Goal: Task Accomplishment & Management: Manage account settings

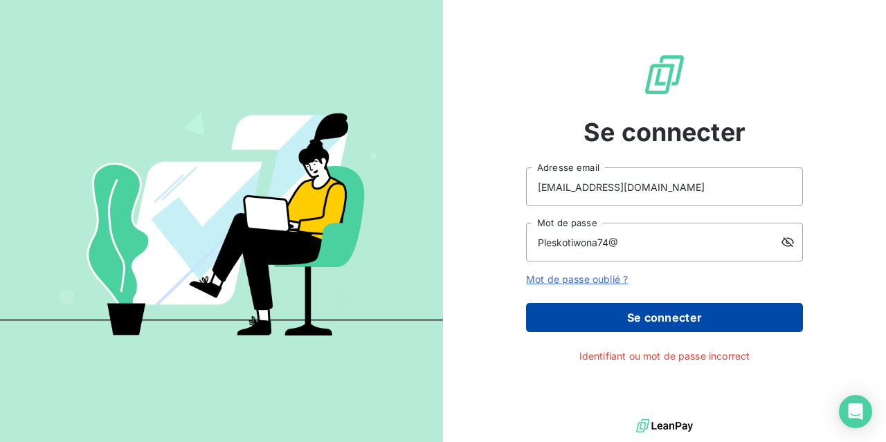
click at [649, 320] on button "Se connecter" at bounding box center [664, 317] width 277 height 29
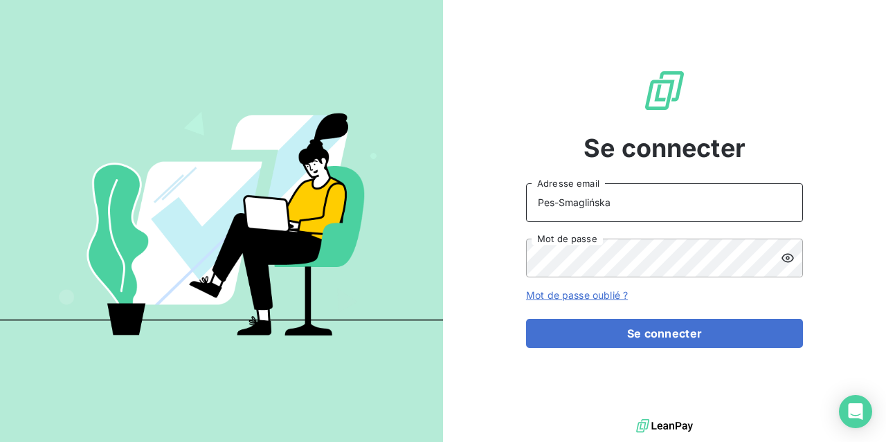
click at [642, 208] on input "Pes-Smaglińska" at bounding box center [664, 202] width 277 height 39
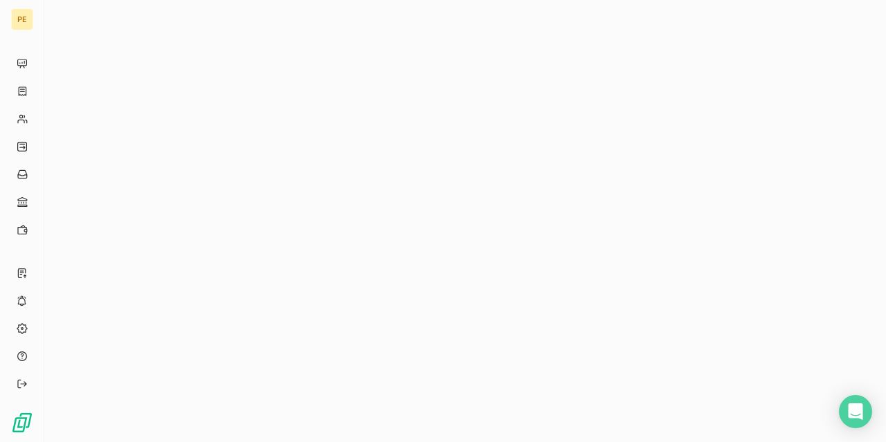
drag, startPoint x: 637, startPoint y: 208, endPoint x: 484, endPoint y: 209, distance: 153.0
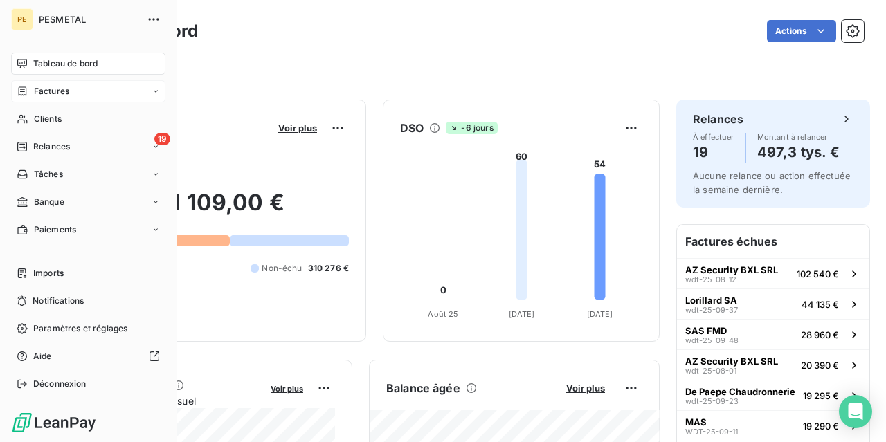
click at [30, 89] on div "Factures" at bounding box center [43, 91] width 53 height 12
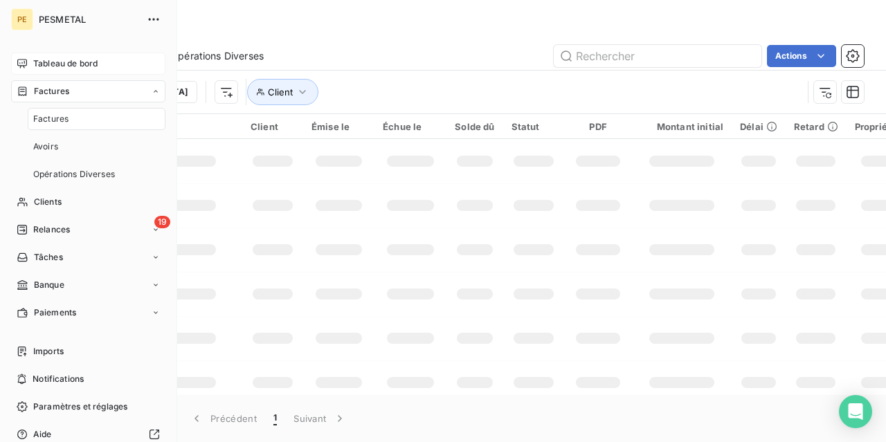
click at [32, 62] on div "Tableau de bord" at bounding box center [88, 64] width 154 height 22
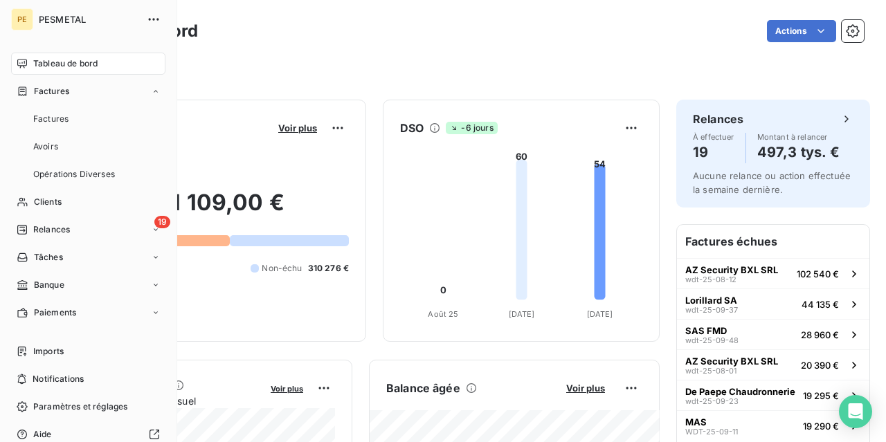
click at [63, 21] on span "PESMETAL" at bounding box center [89, 19] width 100 height 11
click at [52, 64] on span "Tableau de bord" at bounding box center [65, 63] width 64 height 12
click at [54, 95] on span "Factures" at bounding box center [51, 91] width 35 height 12
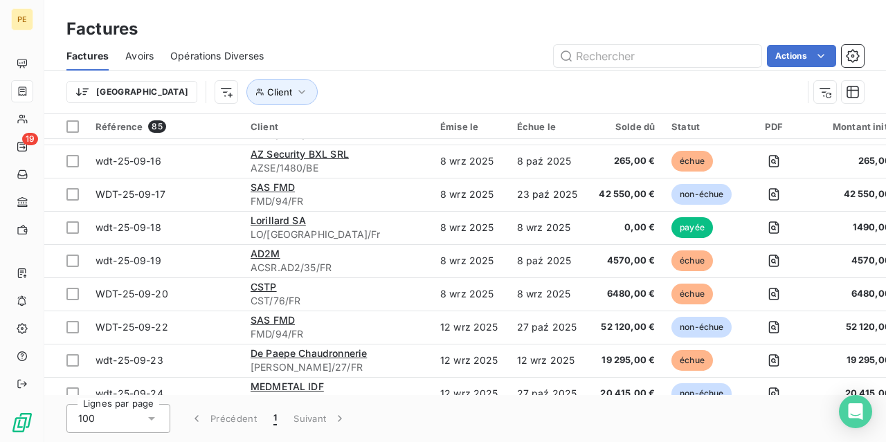
scroll to position [1454, 0]
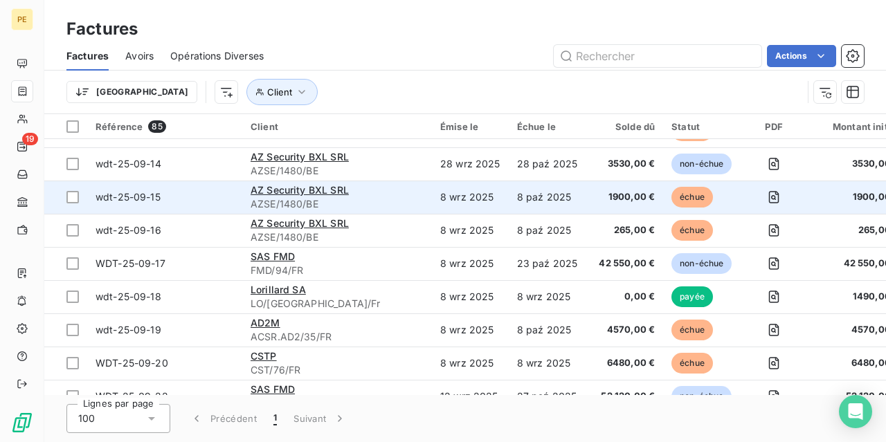
click at [139, 192] on span "wdt-25-09-15" at bounding box center [128, 197] width 65 height 12
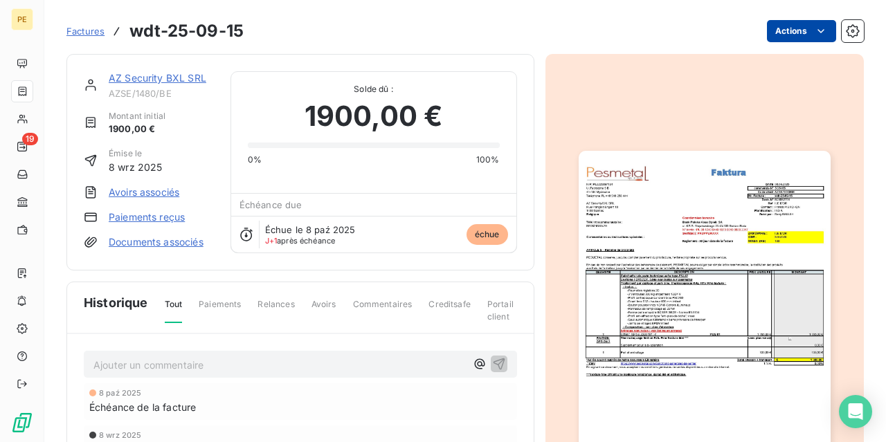
click at [824, 34] on html "PE 19 Factures wdt-25-09-15 Actions AZ Security BXL SRL AZSE/1480/BE Montant in…" at bounding box center [443, 221] width 886 height 442
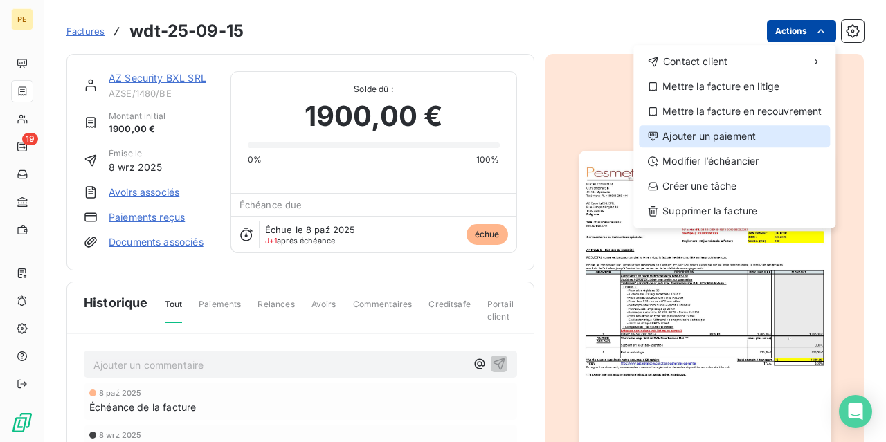
click at [721, 137] on div "Ajouter un paiement" at bounding box center [734, 136] width 191 height 22
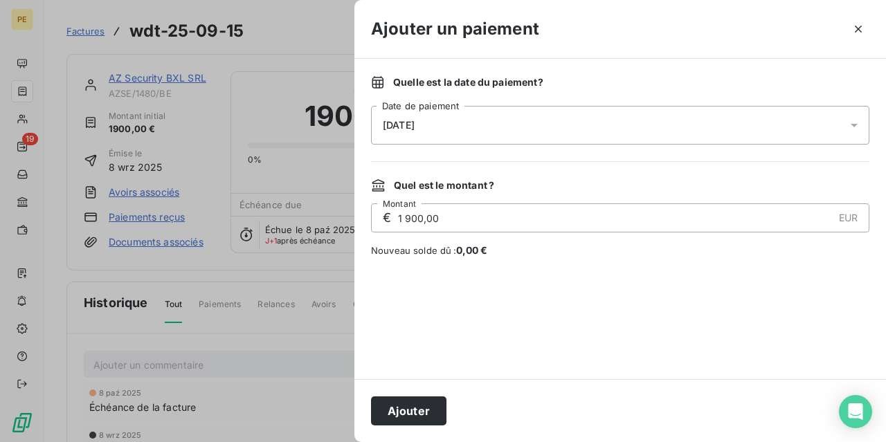
click at [849, 125] on icon at bounding box center [854, 125] width 14 height 14
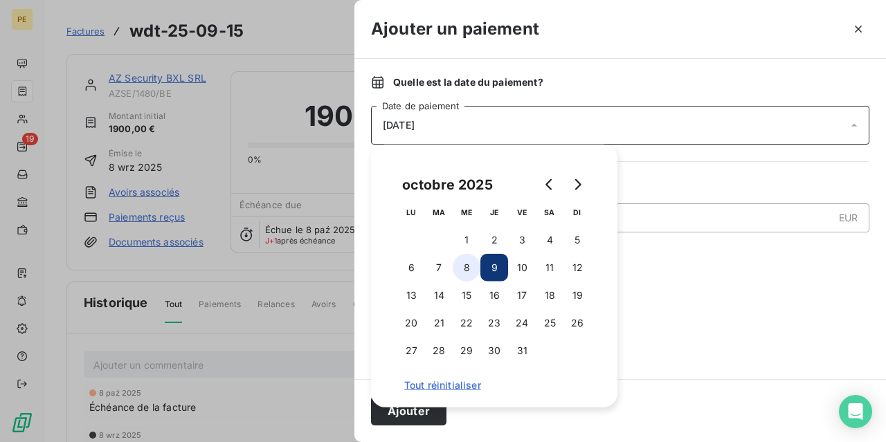
click at [465, 270] on button "8" at bounding box center [467, 268] width 28 height 28
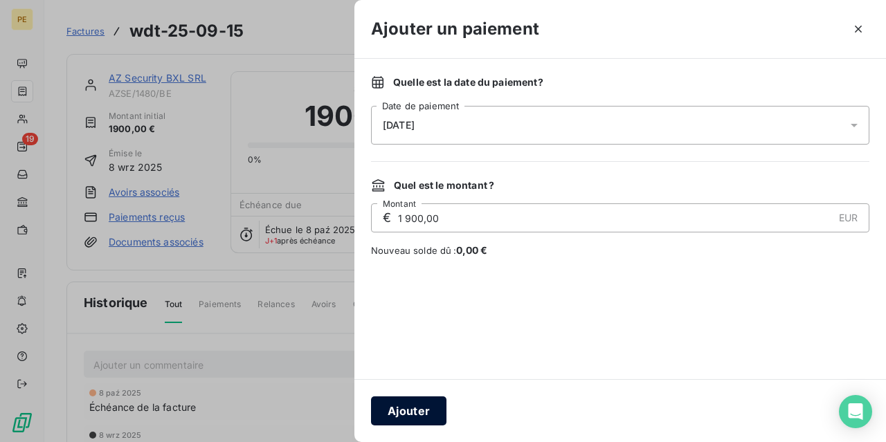
click at [419, 421] on button "Ajouter" at bounding box center [408, 411] width 75 height 29
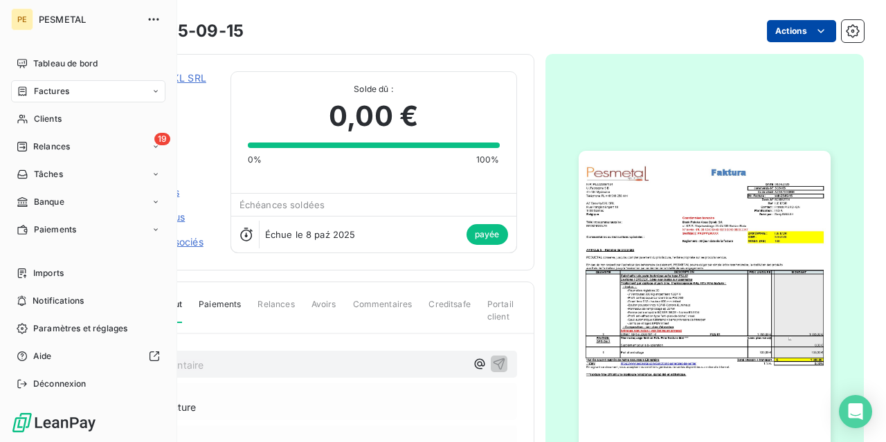
click at [22, 85] on div "Factures" at bounding box center [88, 91] width 154 height 22
click at [48, 87] on span "Factures" at bounding box center [51, 91] width 35 height 12
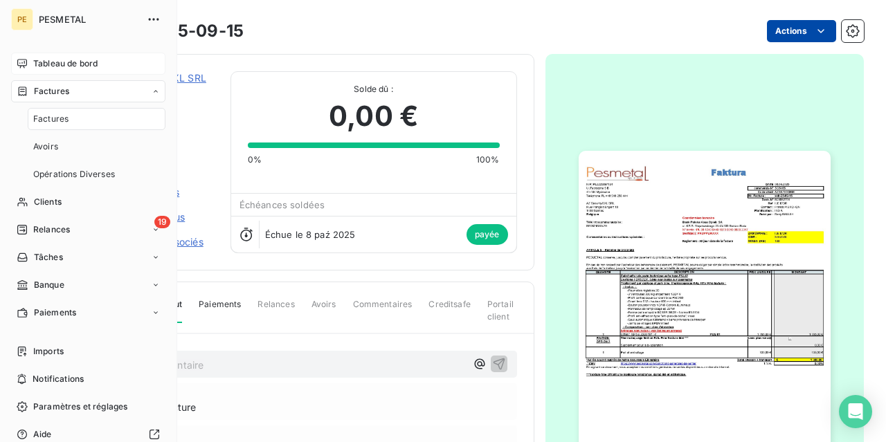
click at [59, 62] on span "Tableau de bord" at bounding box center [65, 63] width 64 height 12
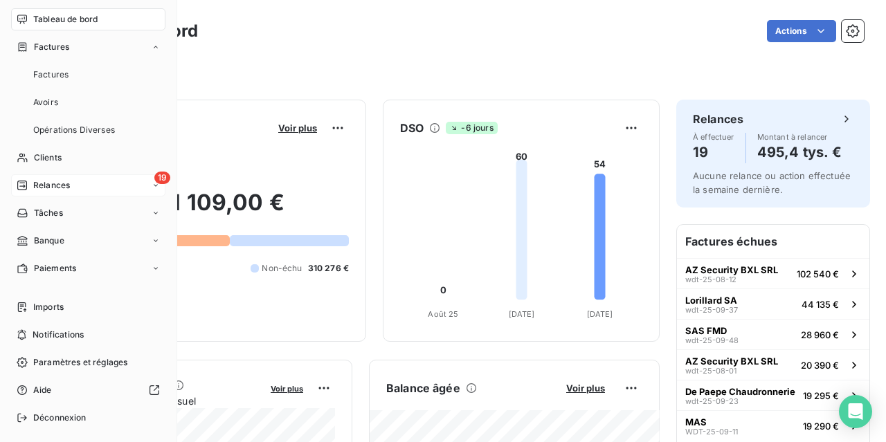
scroll to position [78, 0]
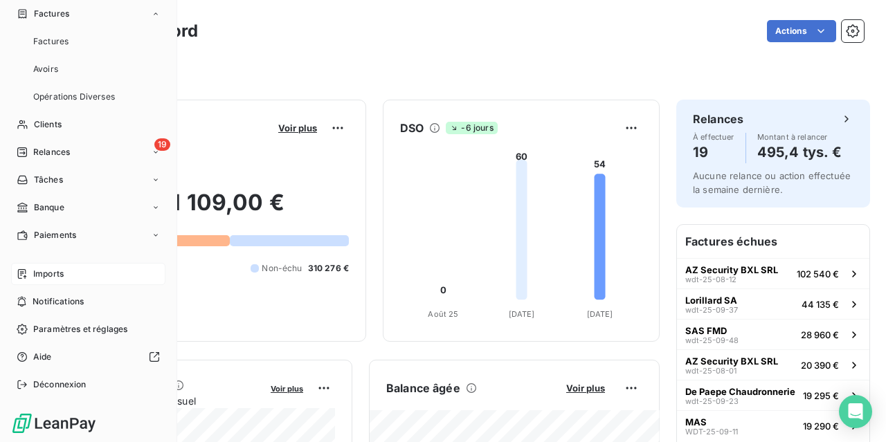
click at [48, 269] on span "Imports" at bounding box center [48, 274] width 30 height 12
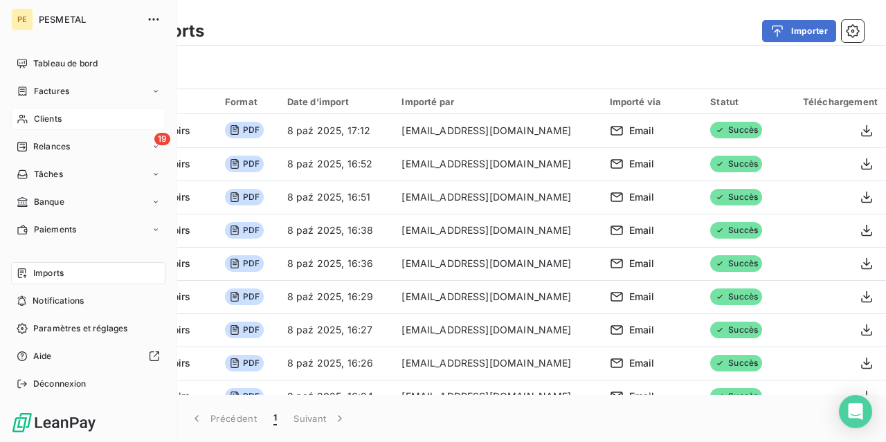
click at [44, 116] on span "Clients" at bounding box center [48, 119] width 28 height 12
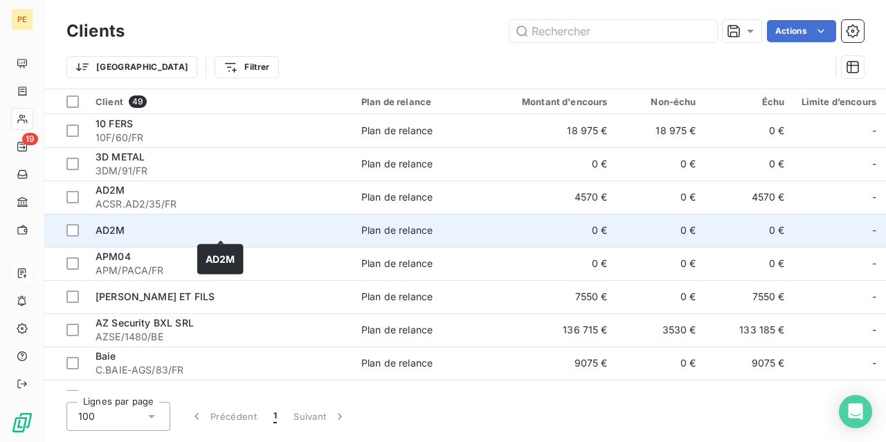
click at [111, 229] on span "AD2M" at bounding box center [111, 230] width 30 height 12
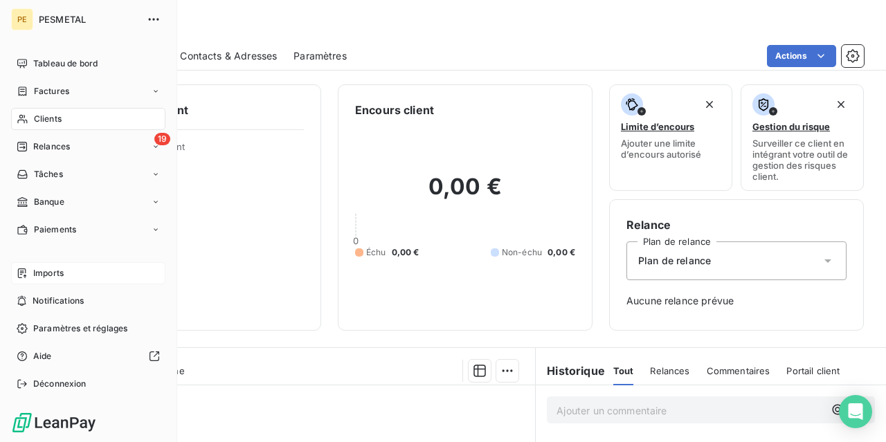
click at [48, 116] on span "Clients" at bounding box center [48, 119] width 28 height 12
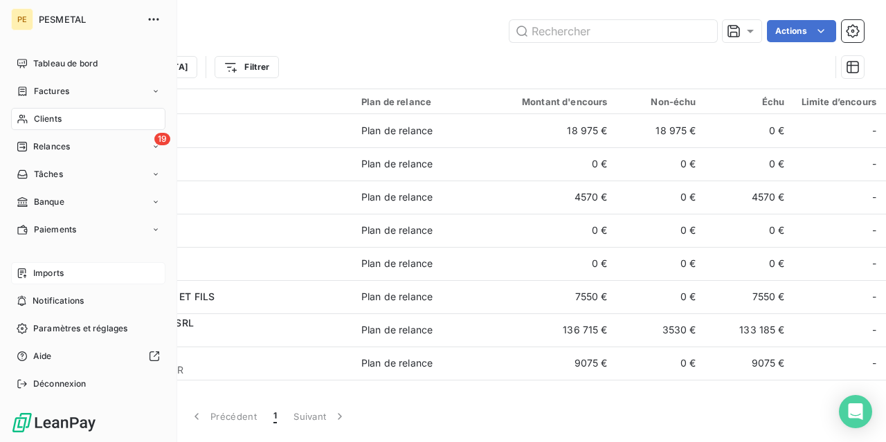
click at [51, 112] on div "Clients" at bounding box center [88, 119] width 154 height 22
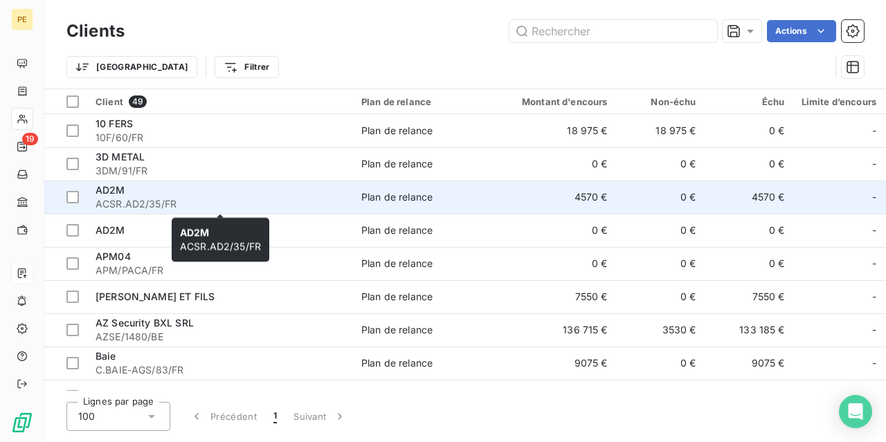
click at [106, 197] on span "ACSR.AD2/35/FR" at bounding box center [220, 204] width 249 height 14
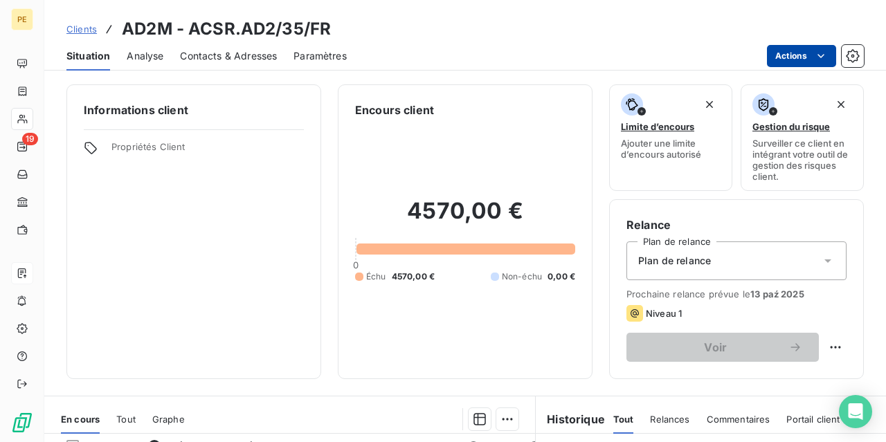
click at [825, 57] on html "PE 19 Clients AD2M - ACSR.AD2/35/FR Situation Analyse Contacts & Adresses Param…" at bounding box center [443, 221] width 886 height 442
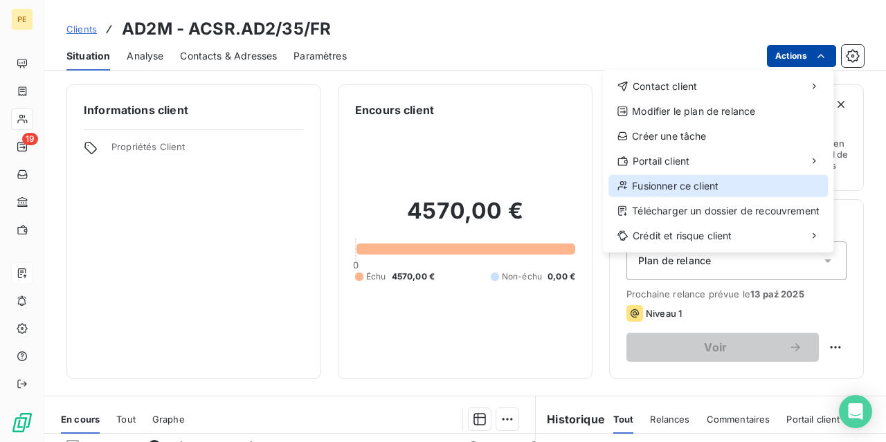
click at [676, 188] on div "Fusionner ce client" at bounding box center [717, 186] width 219 height 22
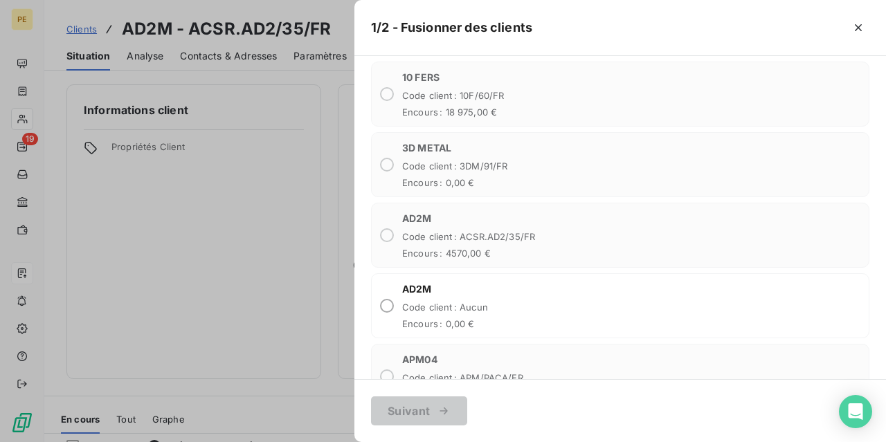
scroll to position [277, 0]
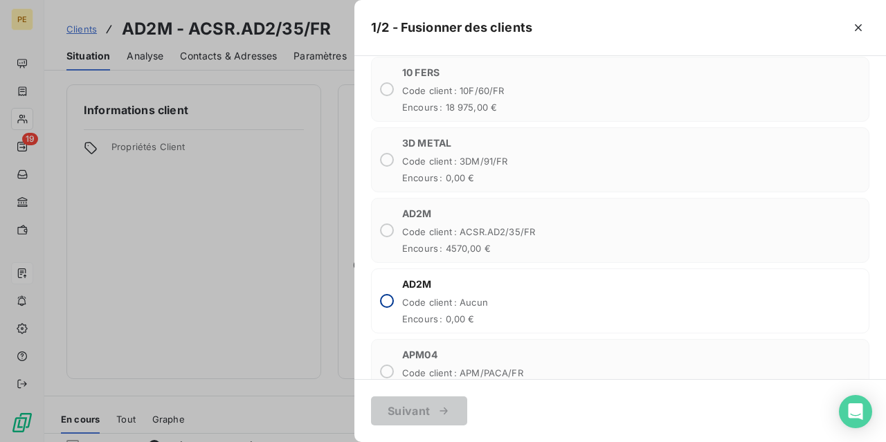
click at [385, 294] on input "radio" at bounding box center [387, 301] width 14 height 14
radio input "true"
click at [428, 410] on button "Suivant" at bounding box center [419, 411] width 96 height 29
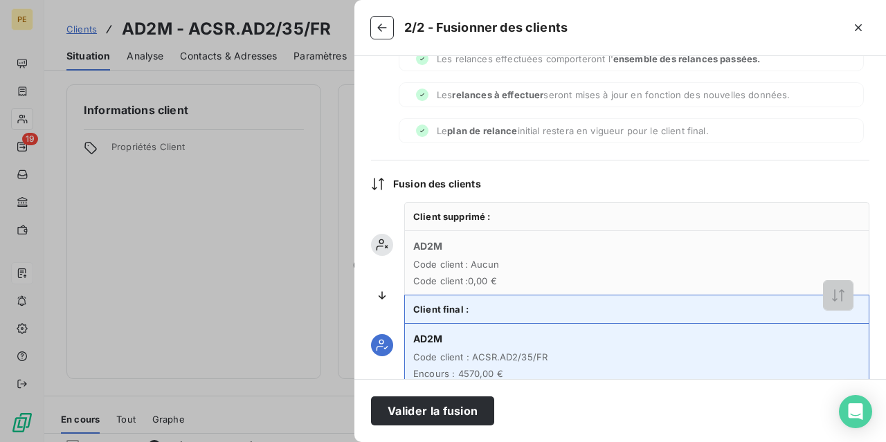
scroll to position [119, 0]
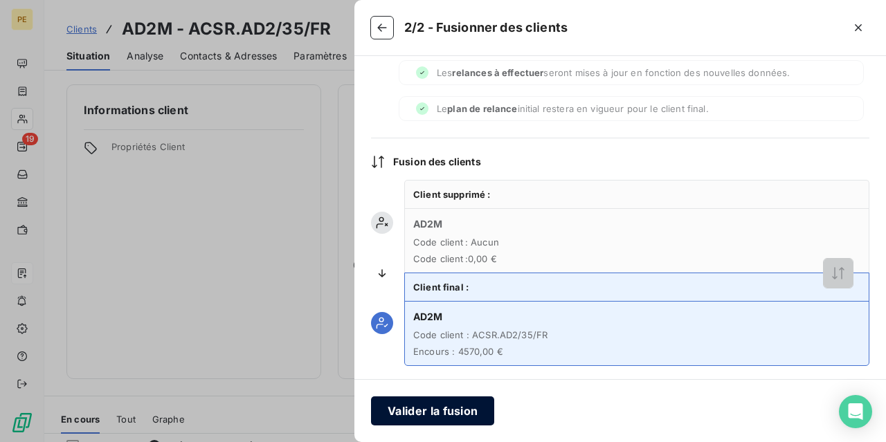
click at [442, 410] on button "Valider la fusion" at bounding box center [432, 411] width 123 height 29
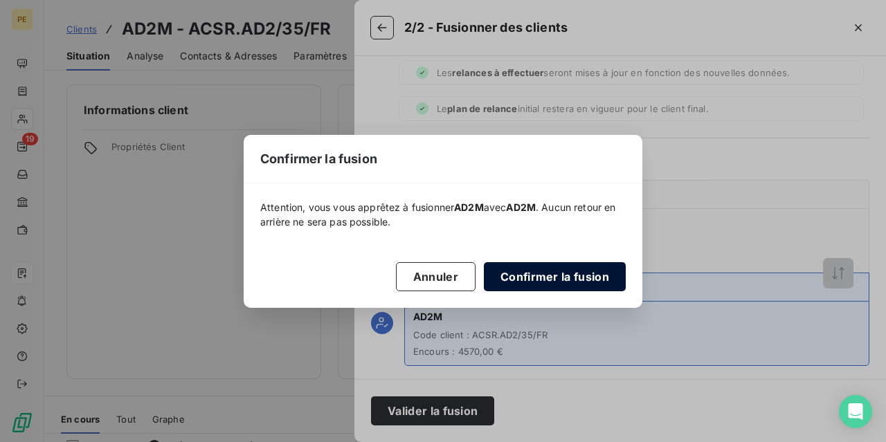
click at [550, 277] on button "Confirmer la fusion" at bounding box center [555, 276] width 142 height 29
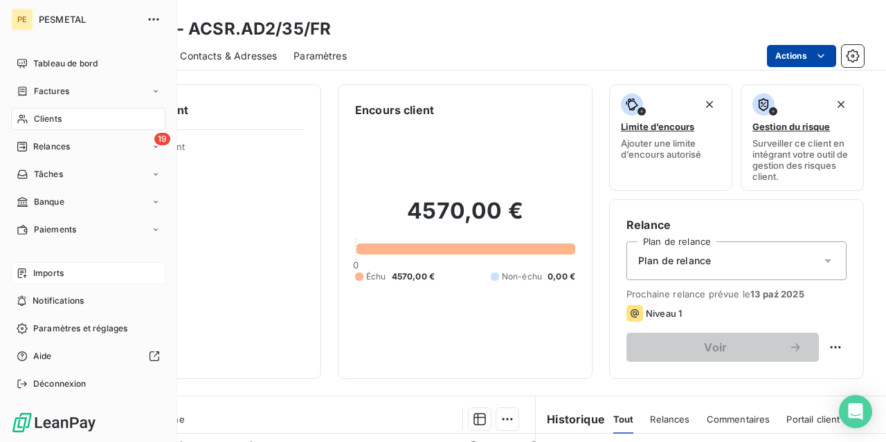
click at [46, 117] on span "Clients" at bounding box center [48, 119] width 28 height 12
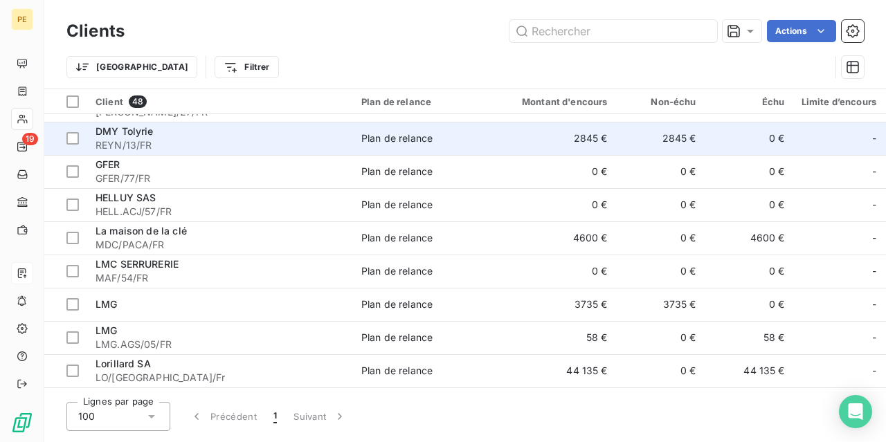
scroll to position [415, 0]
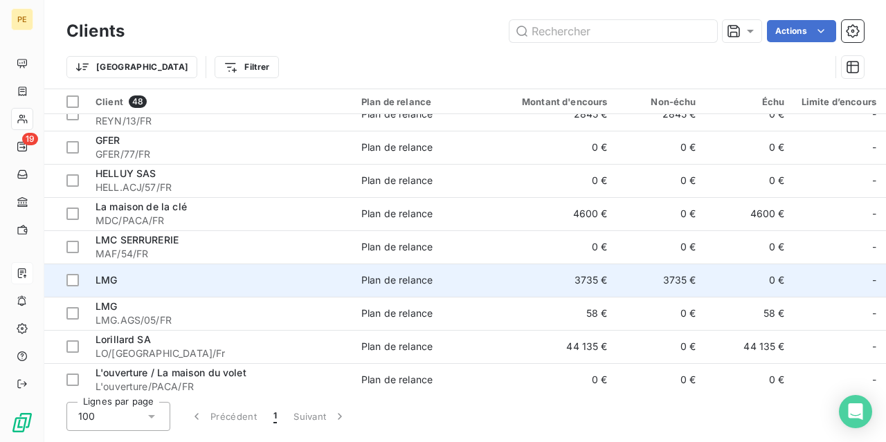
click at [105, 275] on span "LMG" at bounding box center [106, 280] width 21 height 12
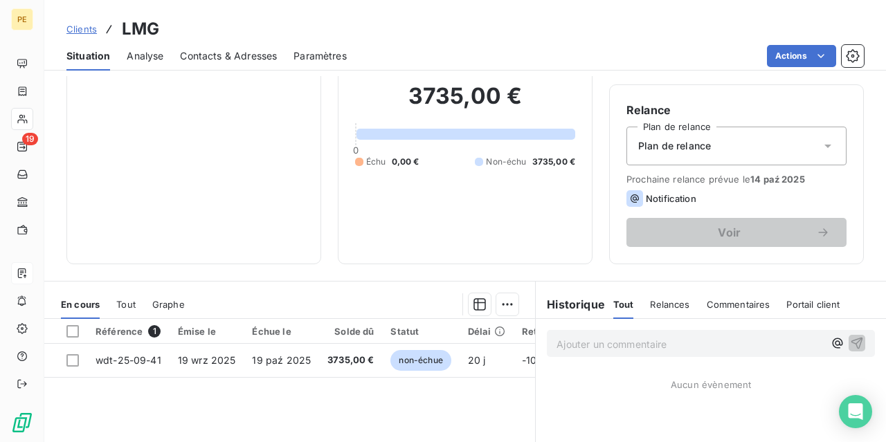
scroll to position [138, 0]
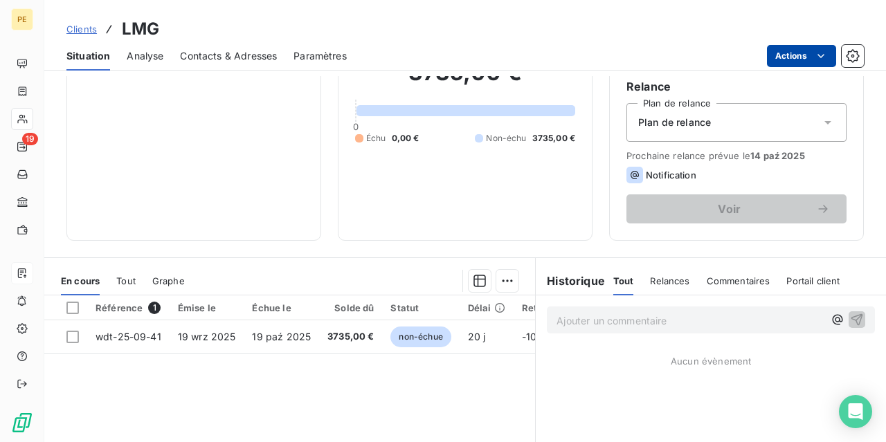
click at [821, 62] on html "PE 19 Clients LMG Situation Analyse Contacts & Adresses Paramètres Actions Info…" at bounding box center [443, 221] width 886 height 442
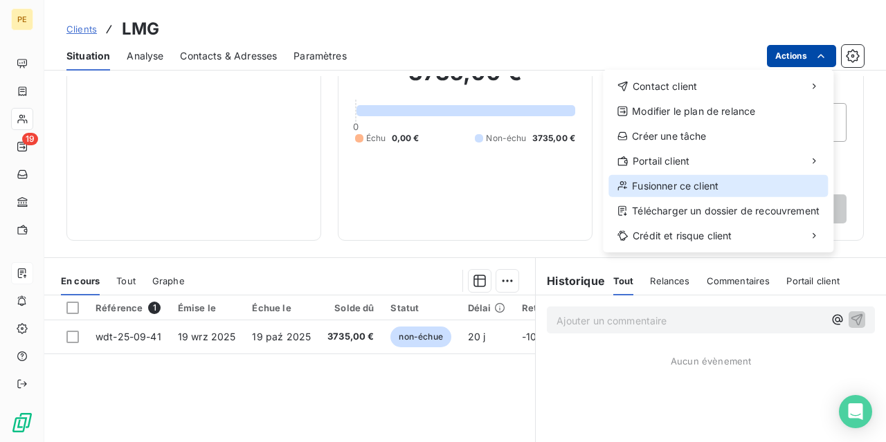
click at [700, 182] on div "Fusionner ce client" at bounding box center [717, 186] width 219 height 22
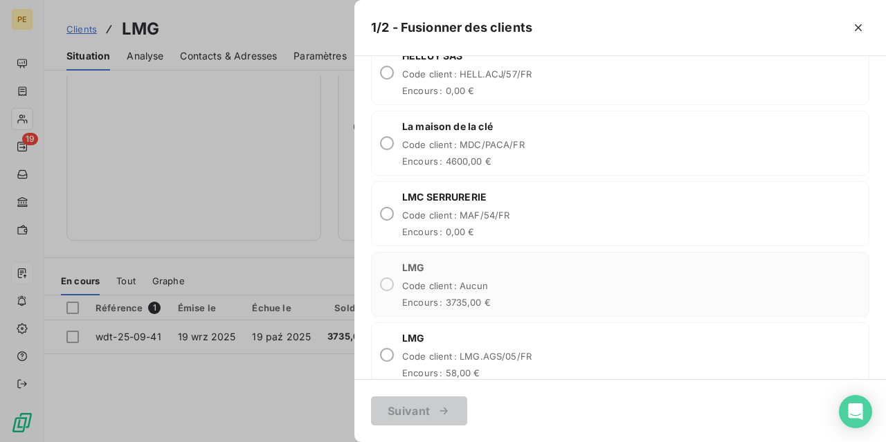
scroll to position [1315, 0]
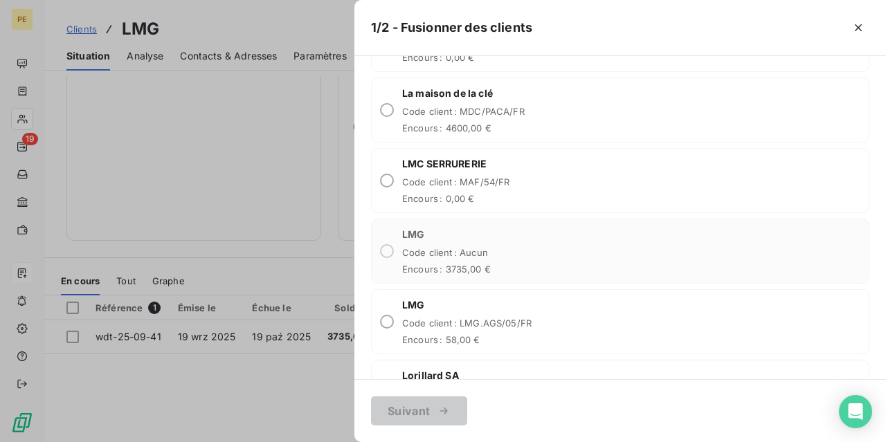
drag, startPoint x: 390, startPoint y: 314, endPoint x: 399, endPoint y: 314, distance: 9.7
click at [394, 315] on div "LMG Code client : LMG.AGS/05/FR Encours : 58,00 €" at bounding box center [620, 321] width 498 height 65
radio input "true"
click at [418, 413] on button "Suivant" at bounding box center [419, 411] width 96 height 29
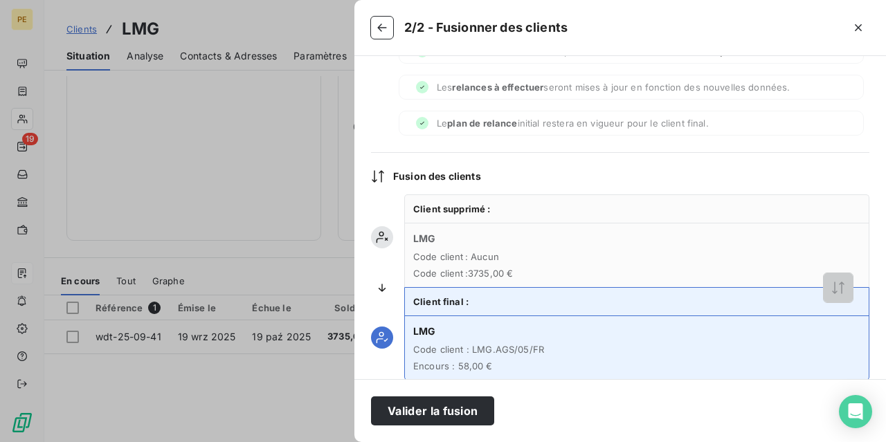
scroll to position [119, 0]
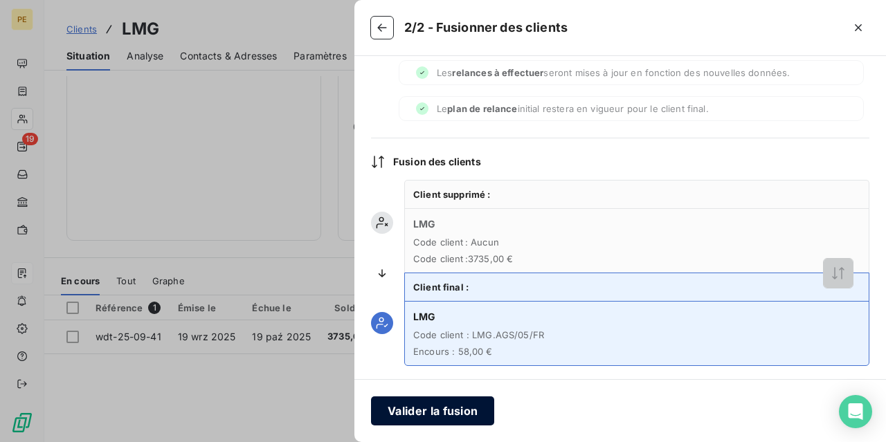
click at [436, 413] on button "Valider la fusion" at bounding box center [432, 411] width 123 height 29
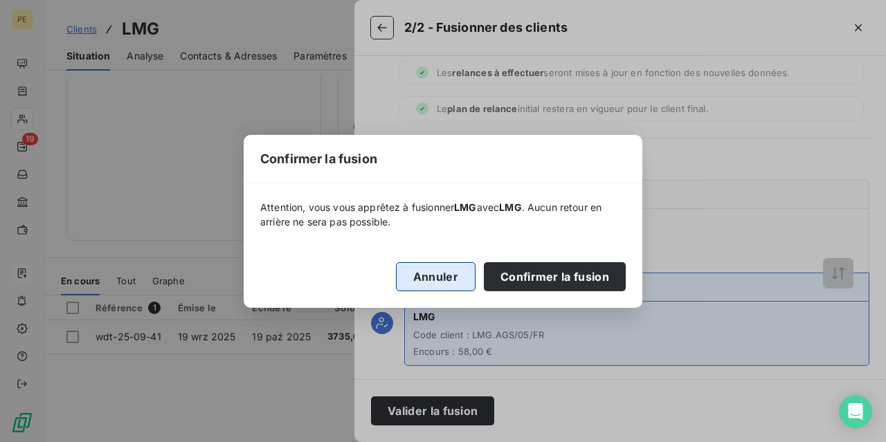
click at [440, 279] on button "Annuler" at bounding box center [436, 276] width 80 height 29
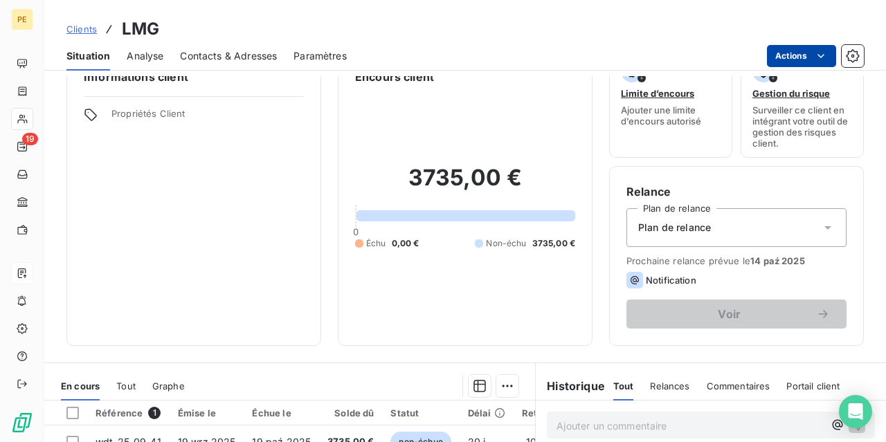
scroll to position [0, 0]
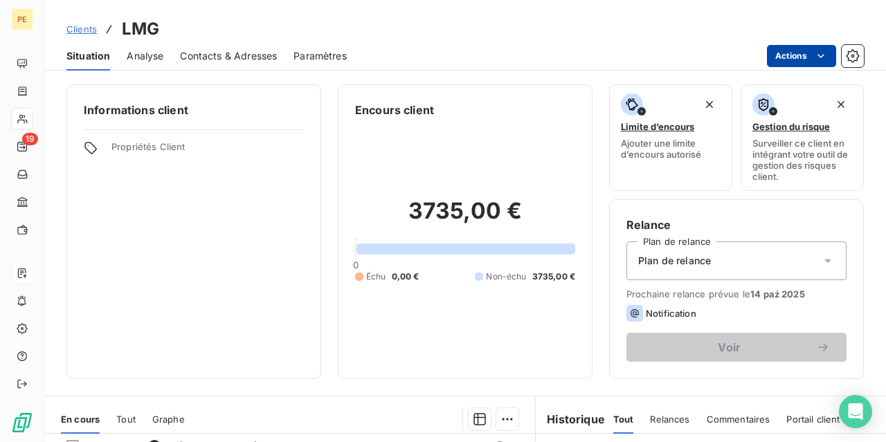
click at [88, 31] on span "Clients" at bounding box center [81, 29] width 30 height 11
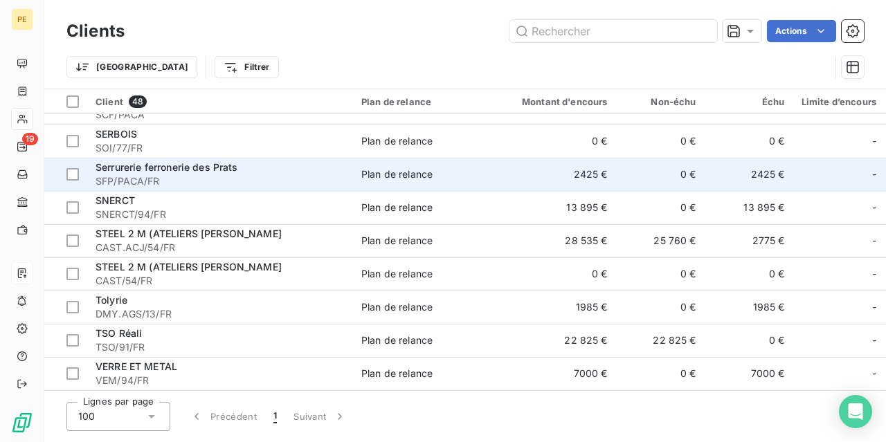
scroll to position [1315, 0]
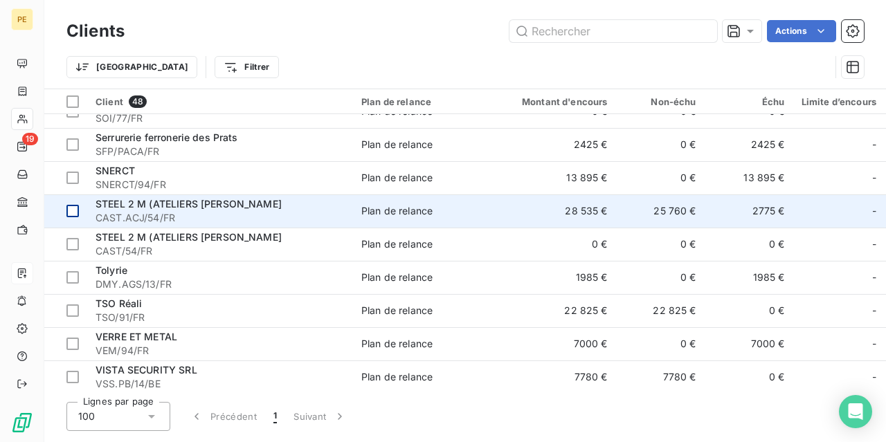
click at [73, 210] on div at bounding box center [72, 211] width 12 height 12
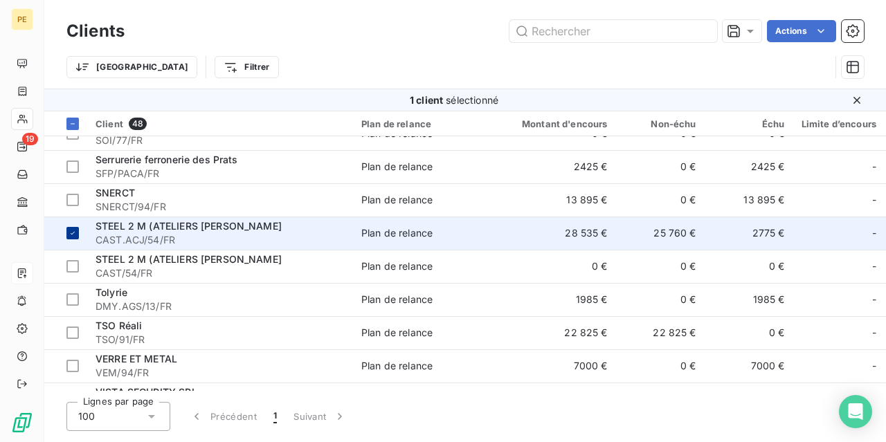
click at [77, 223] on td at bounding box center [65, 233] width 43 height 33
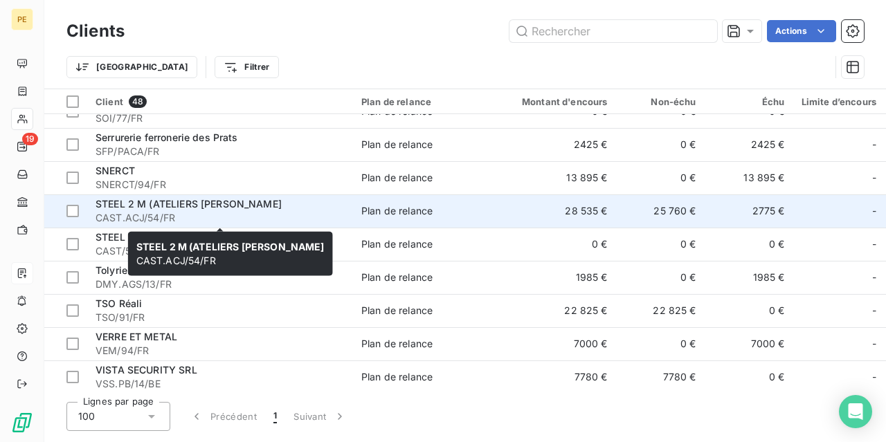
click at [125, 213] on span "CAST.ACJ/54/FR" at bounding box center [220, 218] width 249 height 14
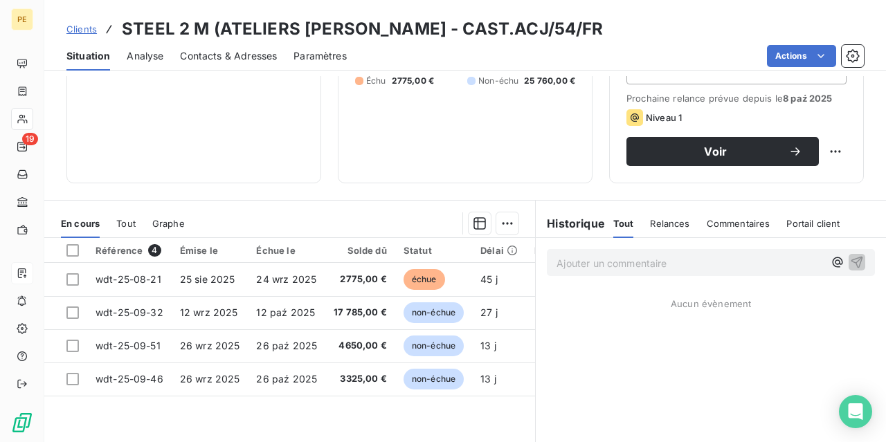
scroll to position [208, 0]
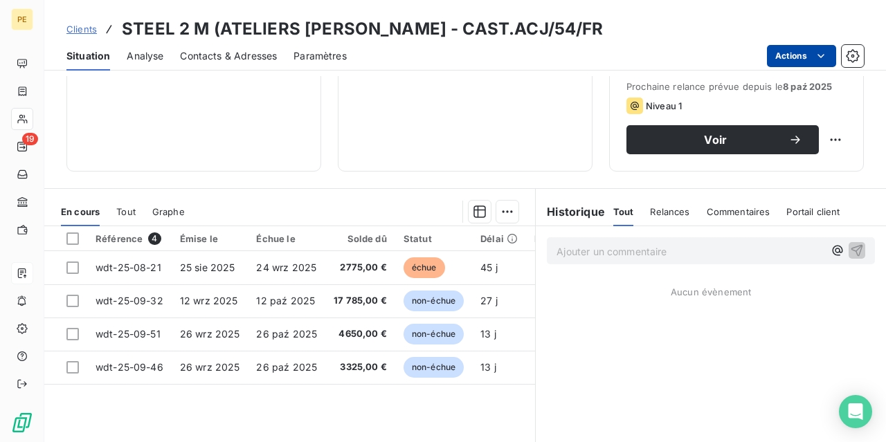
click at [812, 56] on html "PE 19 Clients STEEL 2 M (ATELIERS CASTELLANI - CAST.ACJ/54/FR Situation Analyse…" at bounding box center [443, 221] width 886 height 442
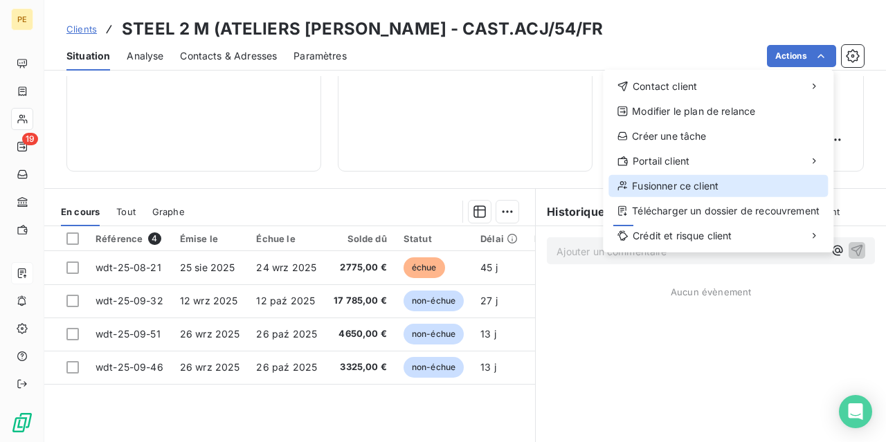
click at [704, 181] on div "Fusionner ce client" at bounding box center [717, 186] width 219 height 22
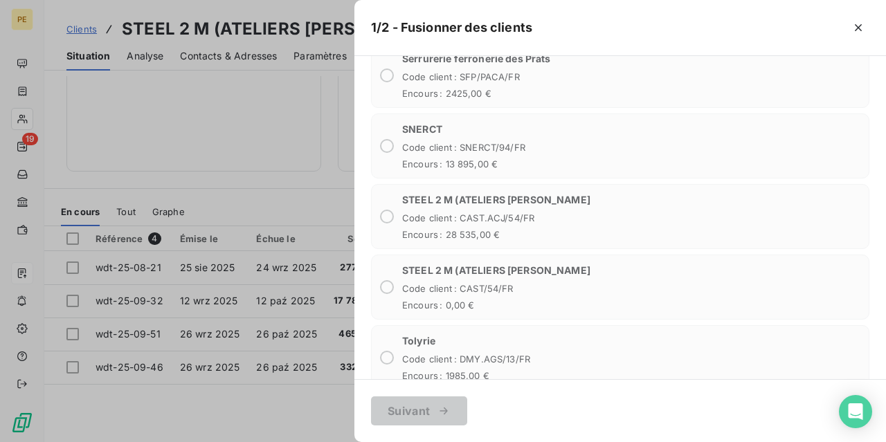
scroll to position [2907, 0]
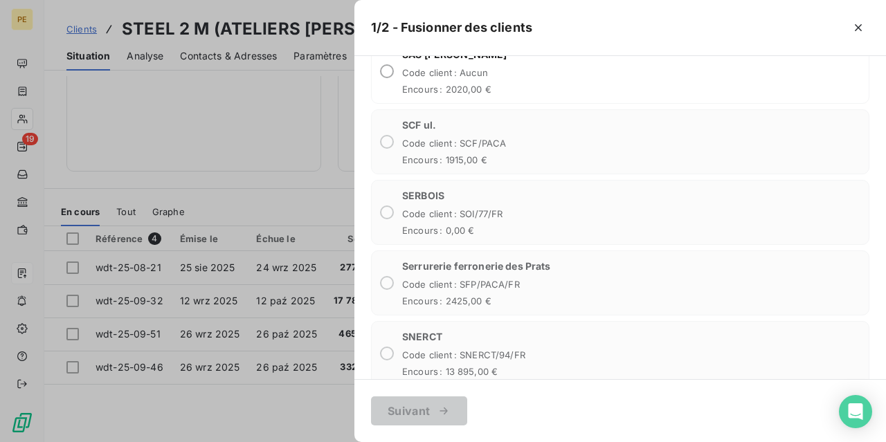
click at [277, 162] on div at bounding box center [443, 221] width 886 height 442
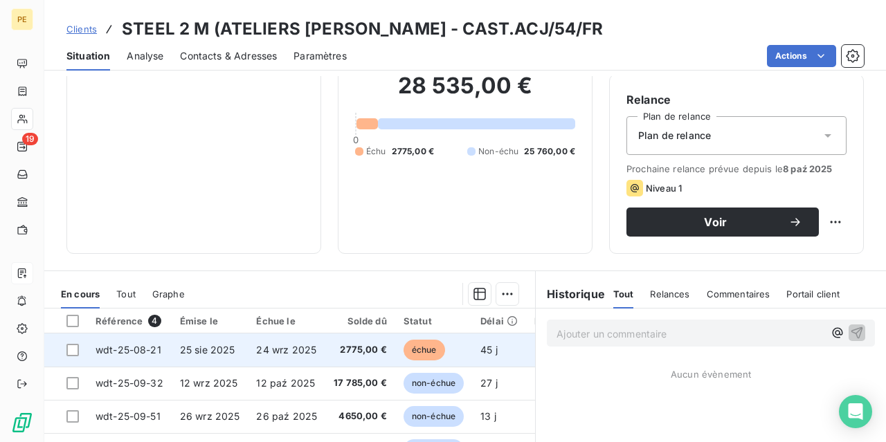
scroll to position [91, 0]
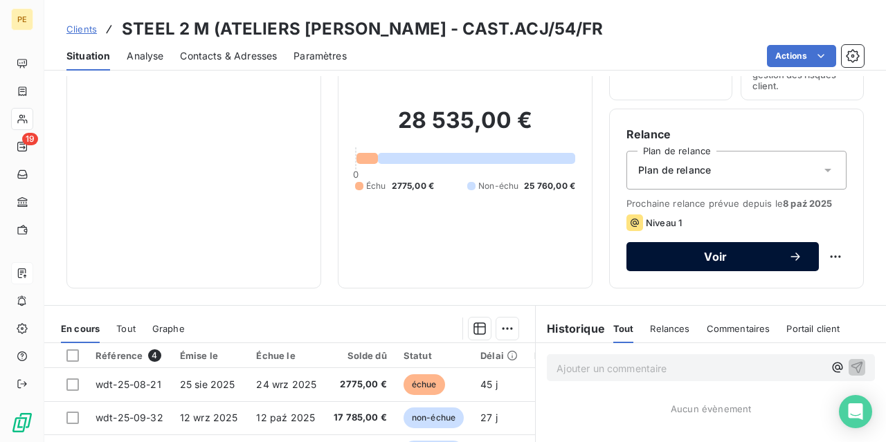
click at [717, 264] on button "Voir" at bounding box center [722, 256] width 192 height 29
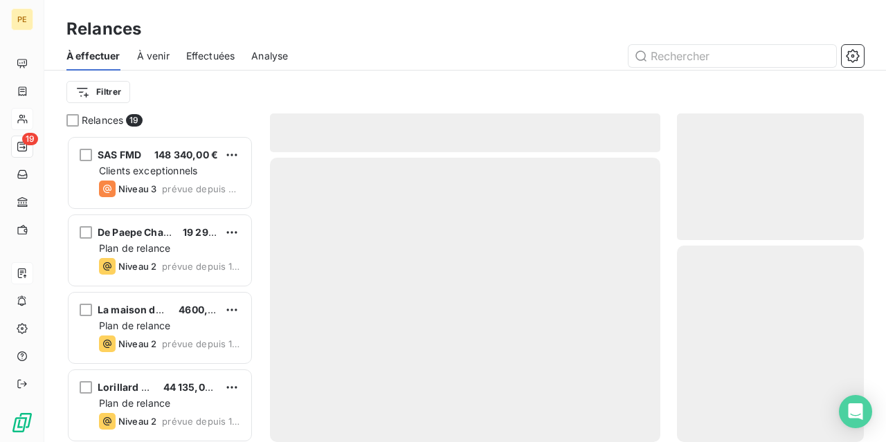
scroll to position [307, 187]
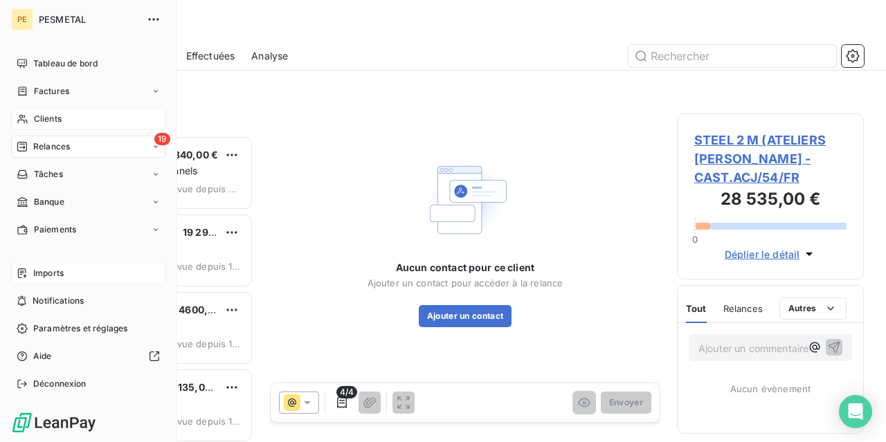
click at [57, 17] on span "PESMETAL" at bounding box center [89, 19] width 100 height 11
click at [59, 60] on span "Tableau de bord" at bounding box center [65, 63] width 64 height 12
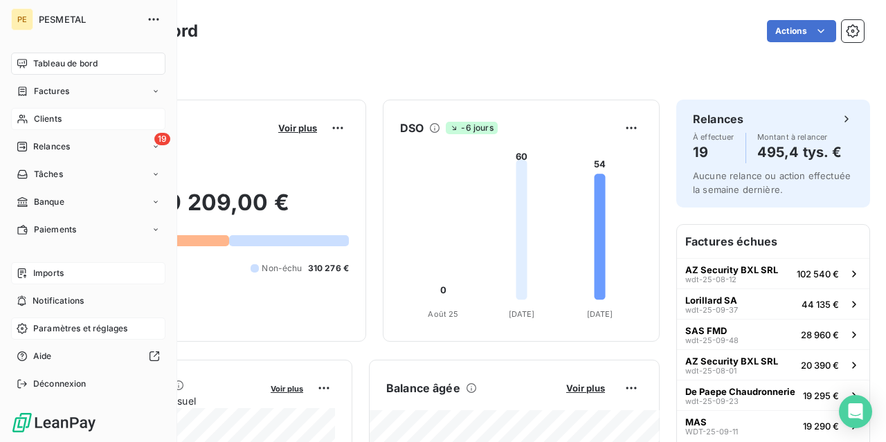
click at [62, 328] on span "Paramètres et réglages" at bounding box center [80, 329] width 94 height 12
click at [59, 329] on span "Paramètres et réglages" at bounding box center [80, 329] width 94 height 12
click at [59, 324] on span "Paramètres et réglages" at bounding box center [80, 329] width 94 height 12
click at [55, 325] on span "Paramètres et réglages" at bounding box center [80, 329] width 94 height 12
click at [51, 87] on span "Factures" at bounding box center [51, 91] width 35 height 12
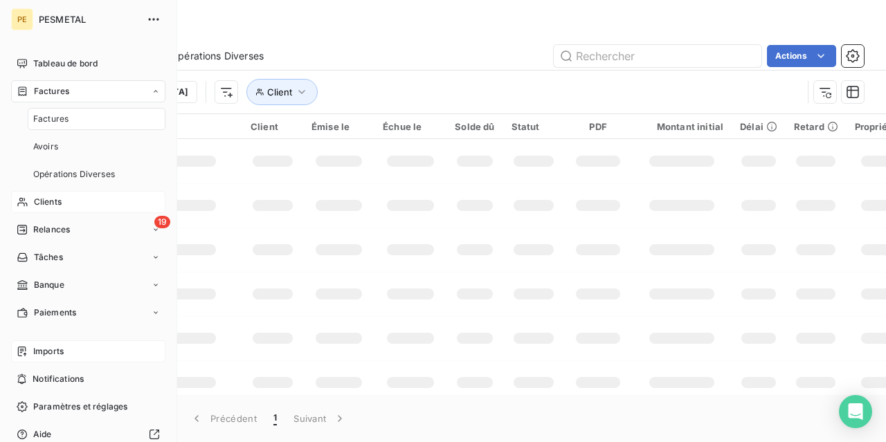
click at [51, 87] on span "Factures" at bounding box center [51, 91] width 35 height 12
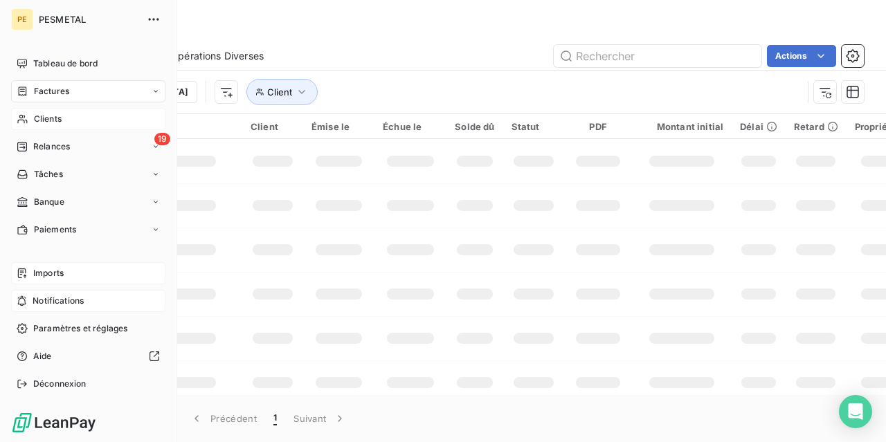
click at [55, 300] on span "Notifications" at bounding box center [58, 301] width 51 height 12
click at [50, 328] on span "Paramètres et réglages" at bounding box center [80, 329] width 94 height 12
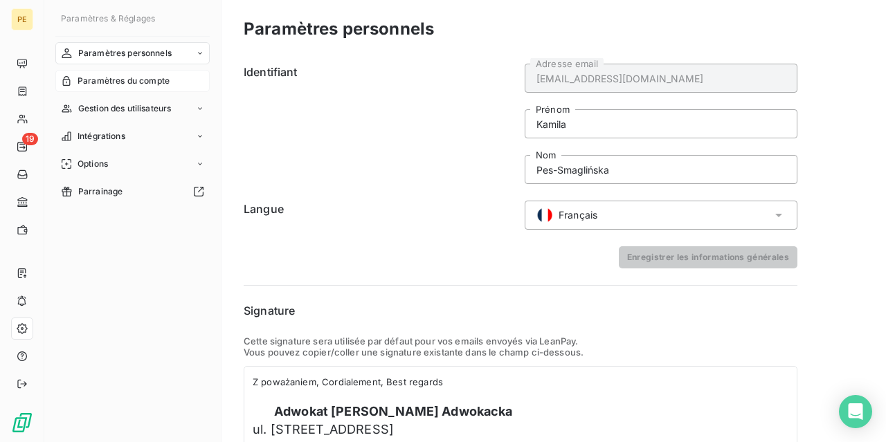
click at [114, 81] on span "Paramètres du compte" at bounding box center [124, 81] width 92 height 12
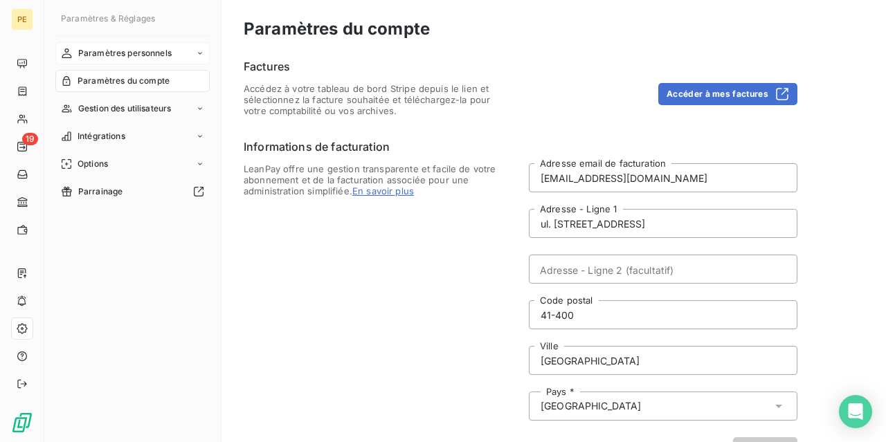
click at [134, 53] on span "Paramètres personnels" at bounding box center [124, 53] width 93 height 12
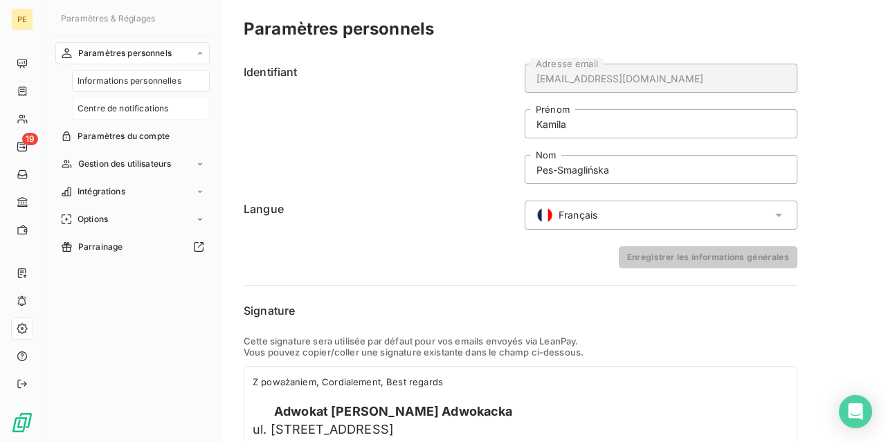
click at [155, 105] on span "Centre de notifications" at bounding box center [123, 108] width 91 height 12
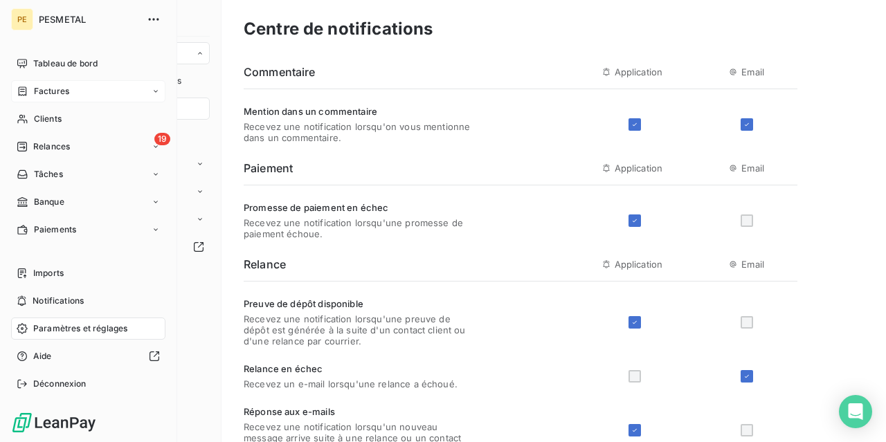
click at [22, 91] on icon at bounding box center [23, 91] width 12 height 11
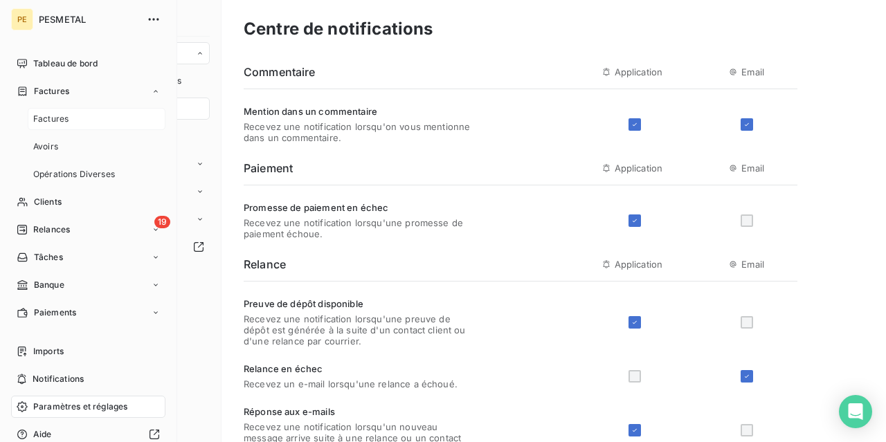
click at [53, 118] on span "Factures" at bounding box center [50, 119] width 35 height 12
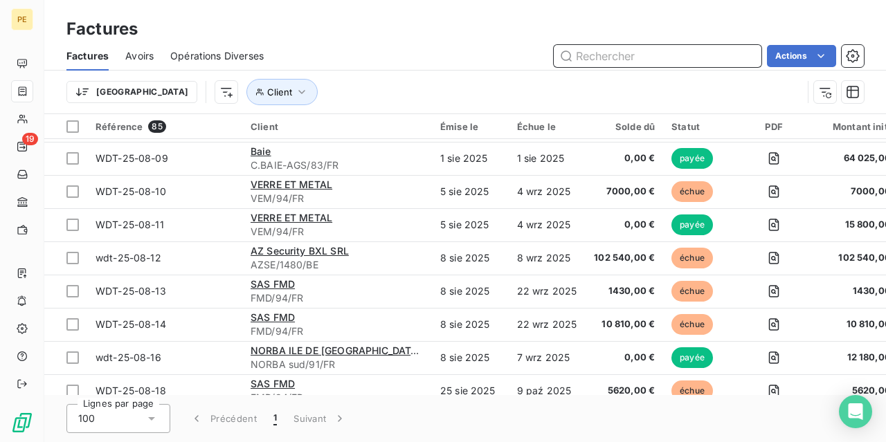
scroll to position [132, 0]
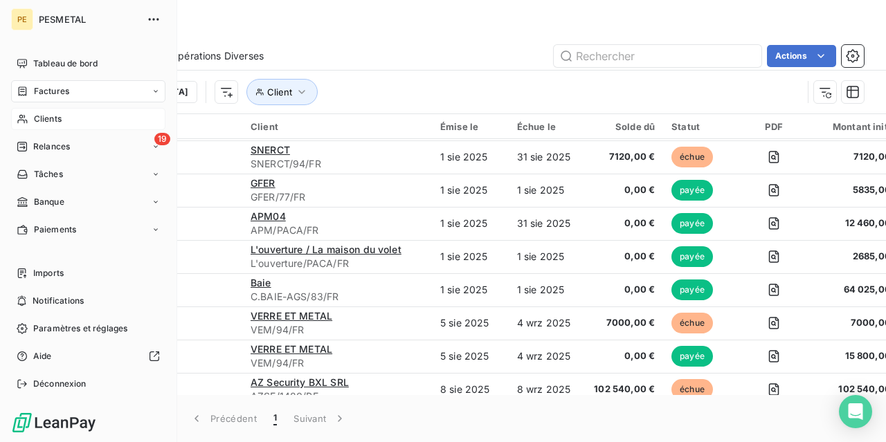
click at [53, 117] on span "Clients" at bounding box center [48, 119] width 28 height 12
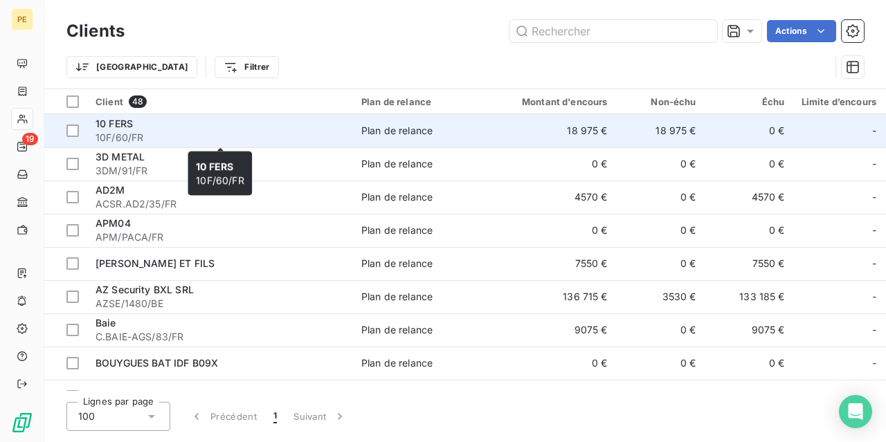
click at [118, 125] on span "10 FERS" at bounding box center [114, 124] width 37 height 12
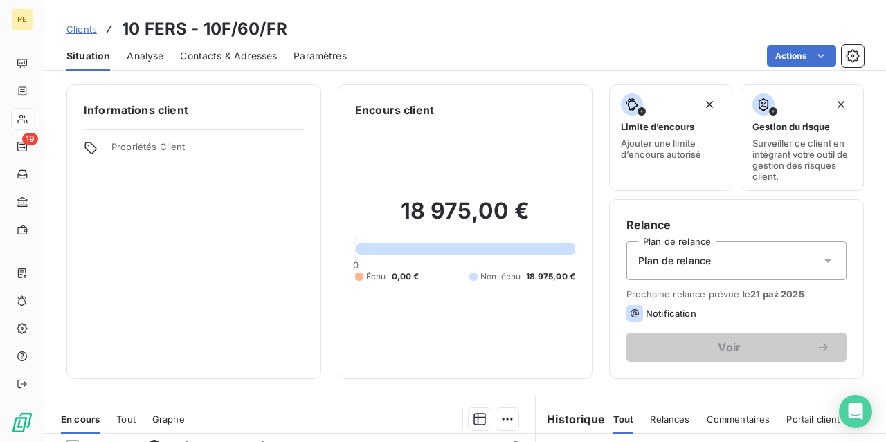
click at [238, 55] on span "Contacts & Adresses" at bounding box center [228, 56] width 97 height 14
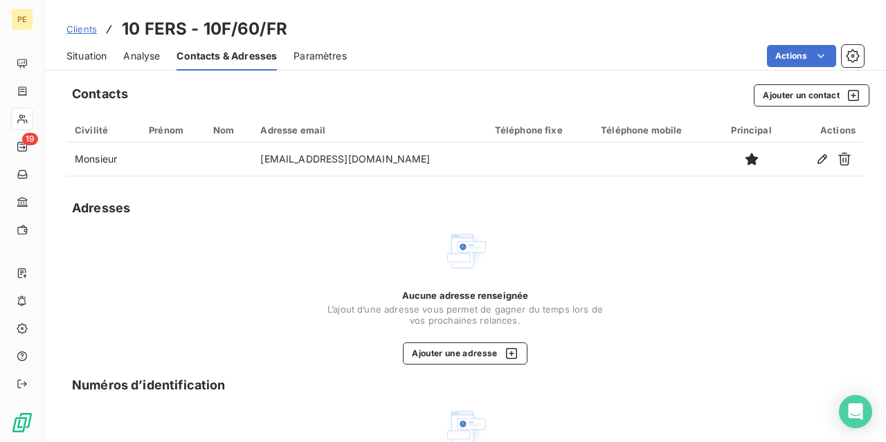
click at [78, 13] on div "Clients 10 FERS - 10F/60/FR Situation Analyse Contacts & Adresses Paramètres Ac…" at bounding box center [465, 35] width 842 height 71
click at [89, 24] on link "Clients" at bounding box center [81, 29] width 30 height 14
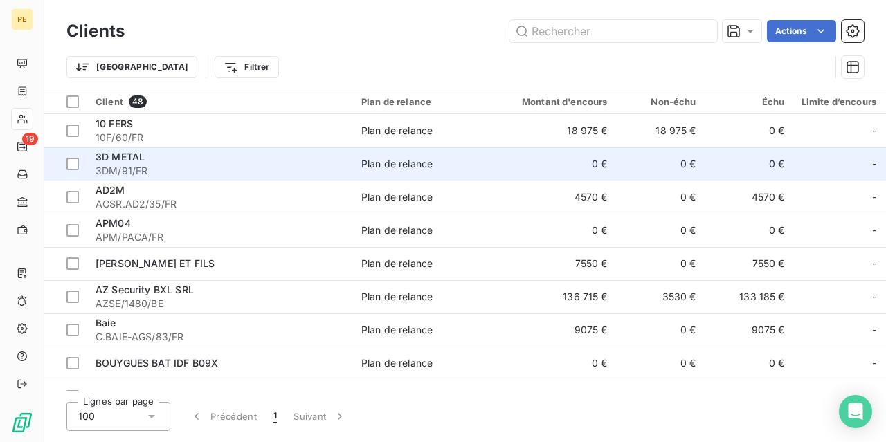
click at [132, 157] on span "3D METAL" at bounding box center [120, 157] width 49 height 12
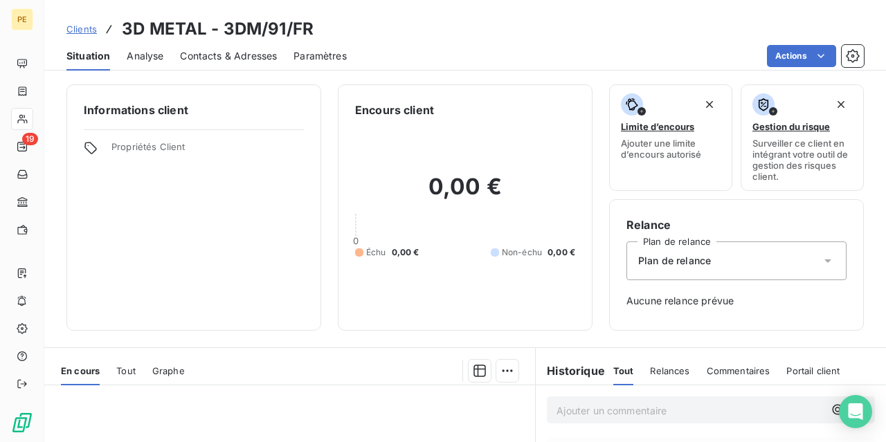
click at [238, 56] on span "Contacts & Adresses" at bounding box center [228, 56] width 97 height 14
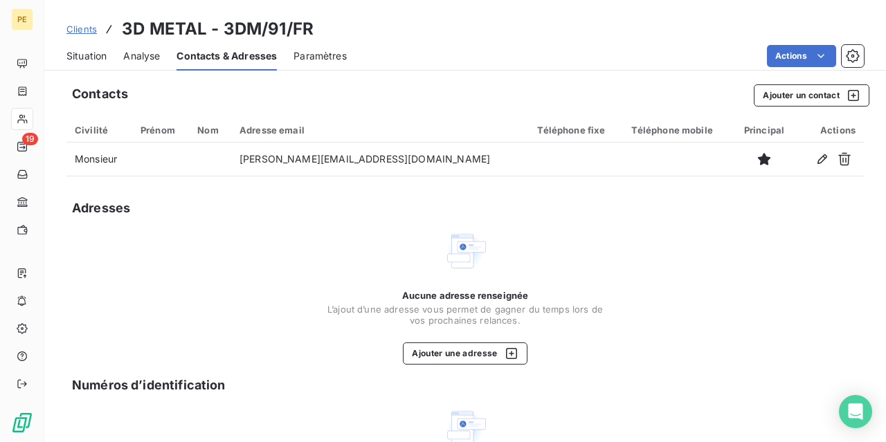
click at [86, 30] on span "Clients" at bounding box center [81, 29] width 30 height 11
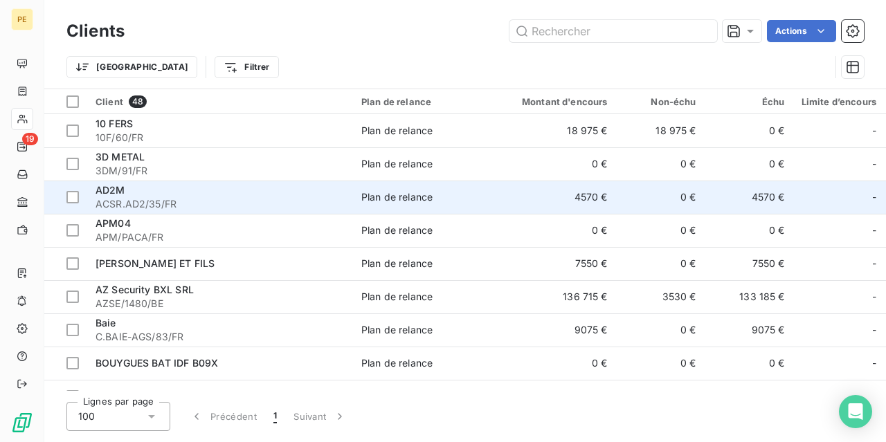
click at [107, 190] on span "AD2M" at bounding box center [111, 190] width 30 height 12
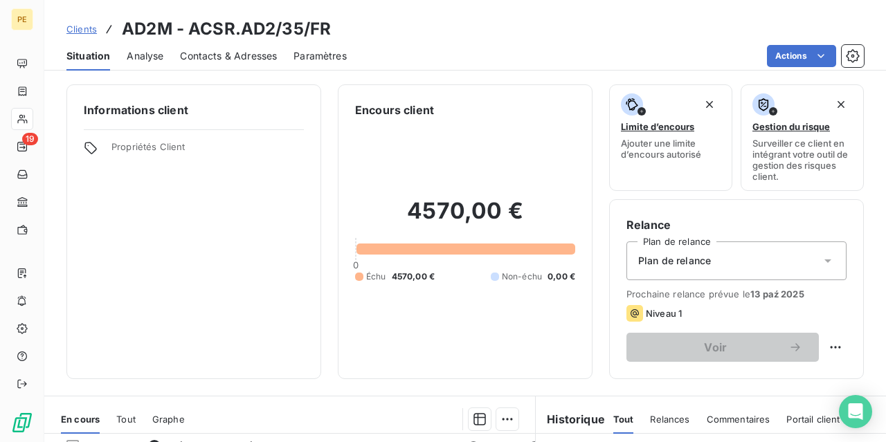
click at [222, 53] on span "Contacts & Adresses" at bounding box center [228, 56] width 97 height 14
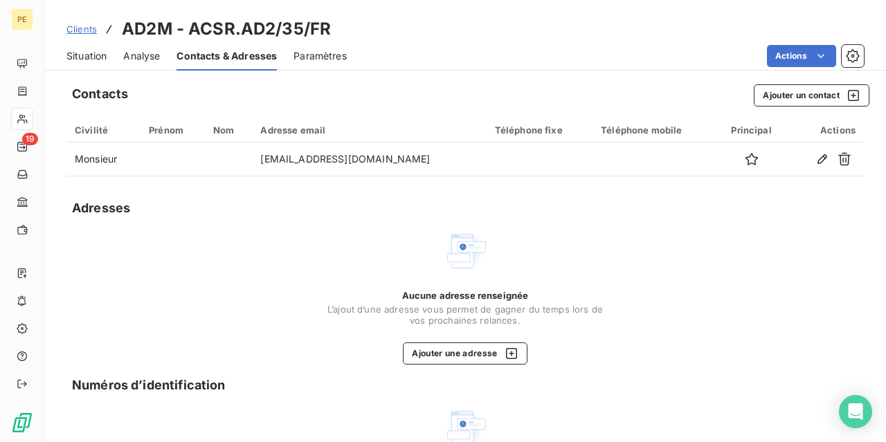
click at [91, 30] on span "Clients" at bounding box center [81, 29] width 30 height 11
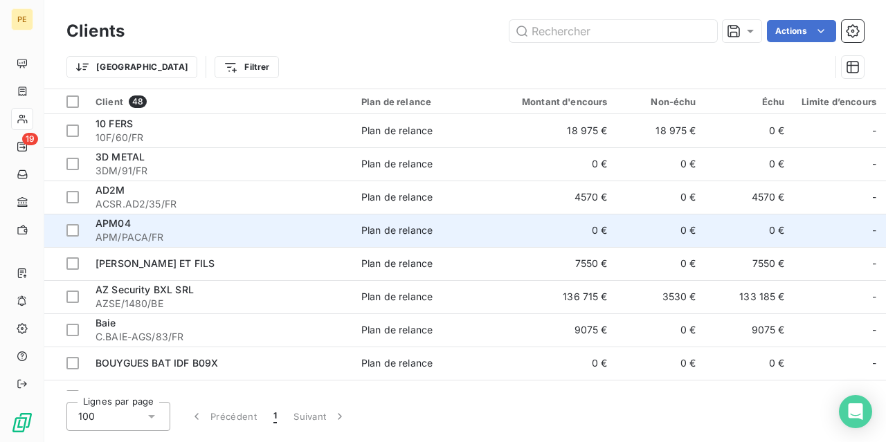
click at [99, 224] on span "APM04" at bounding box center [113, 223] width 35 height 12
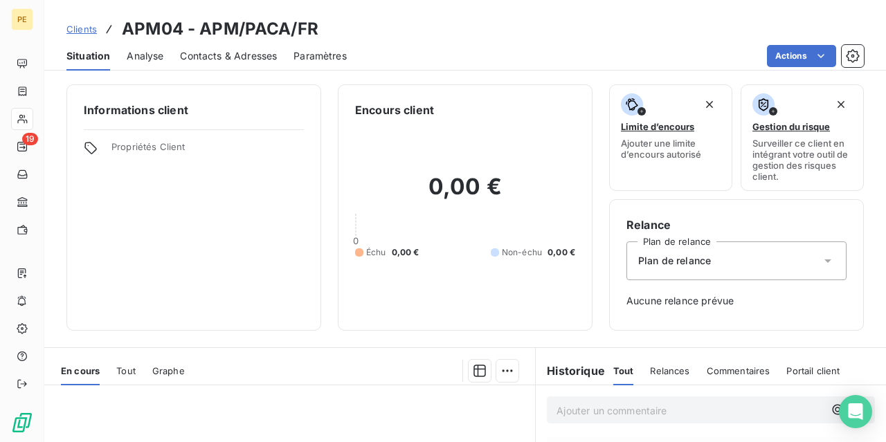
click at [232, 42] on div "Contacts & Adresses" at bounding box center [228, 56] width 97 height 29
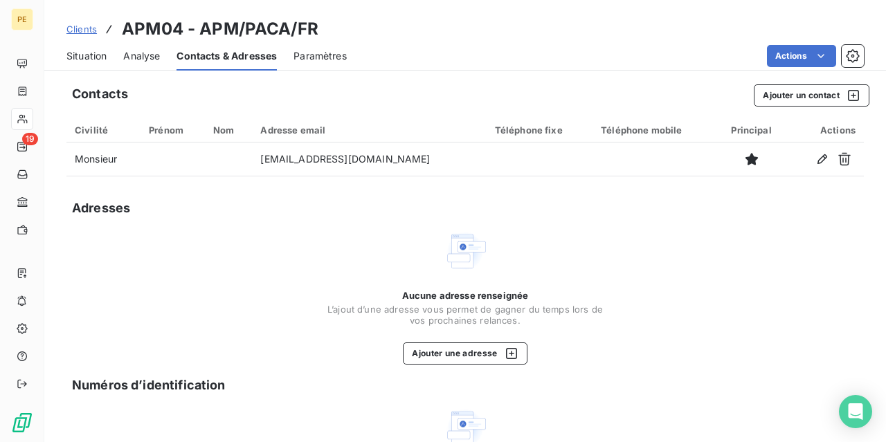
click at [89, 24] on link "Clients" at bounding box center [81, 29] width 30 height 14
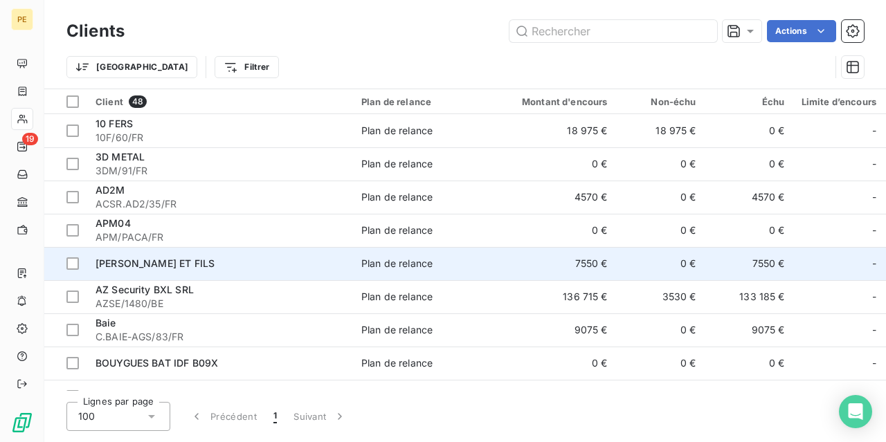
click at [110, 259] on span "[PERSON_NAME] ET FILS" at bounding box center [155, 263] width 119 height 12
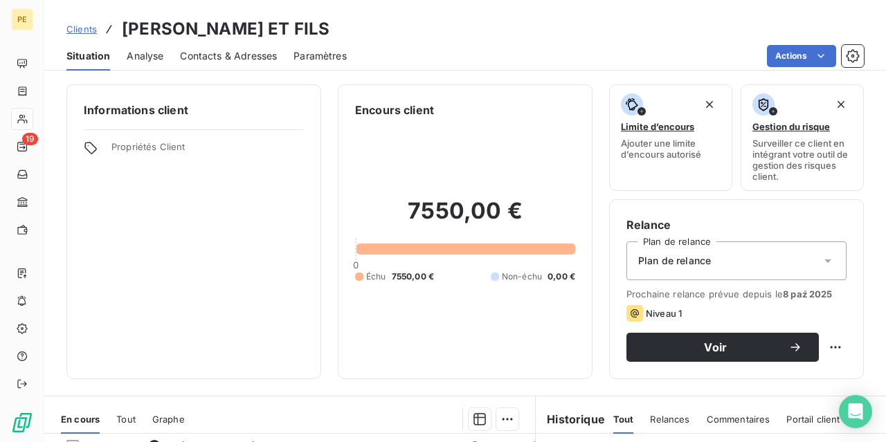
click at [240, 53] on span "Contacts & Adresses" at bounding box center [228, 56] width 97 height 14
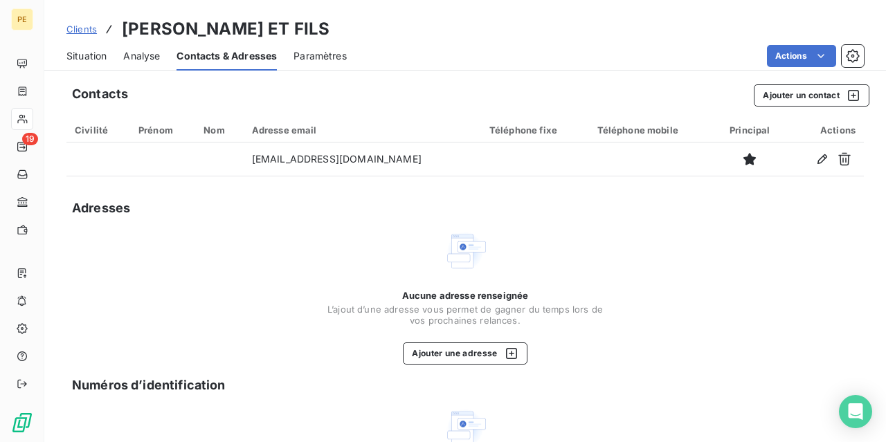
click at [89, 26] on span "Clients" at bounding box center [81, 29] width 30 height 11
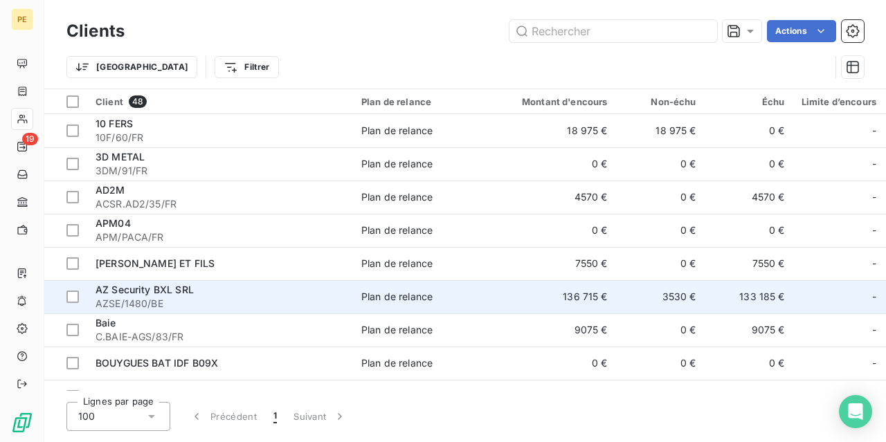
click at [115, 288] on span "AZ Security BXL SRL" at bounding box center [145, 290] width 98 height 12
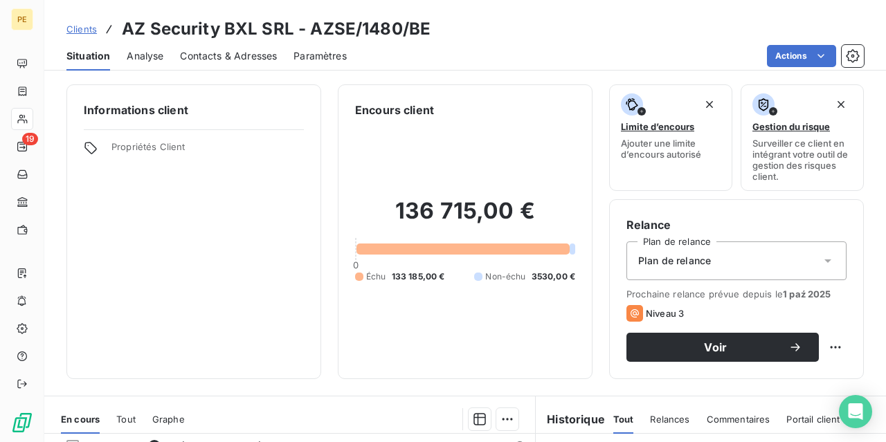
click at [240, 57] on span "Contacts & Adresses" at bounding box center [228, 56] width 97 height 14
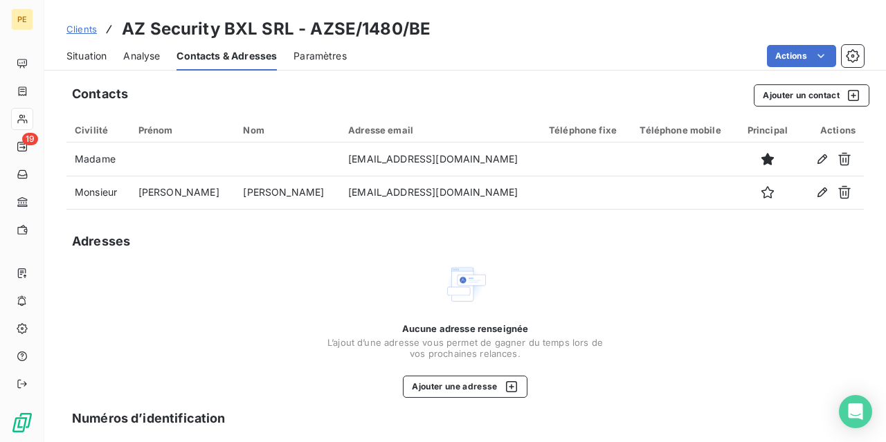
click at [89, 28] on span "Clients" at bounding box center [81, 29] width 30 height 11
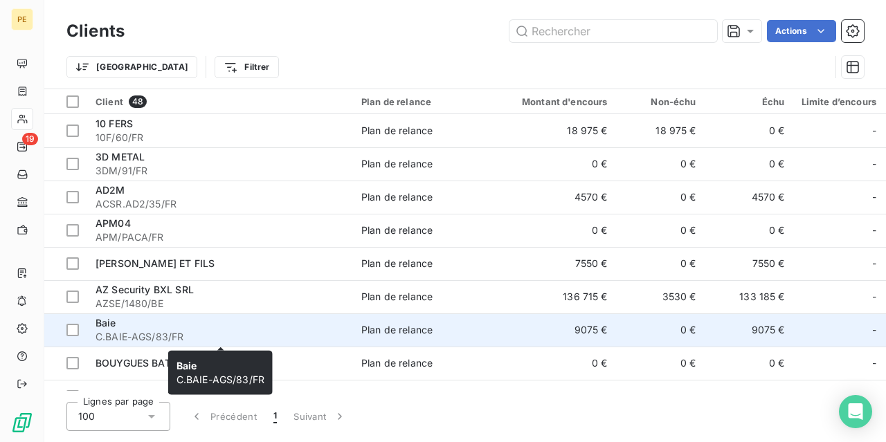
click at [111, 329] on span "Baie" at bounding box center [106, 323] width 21 height 12
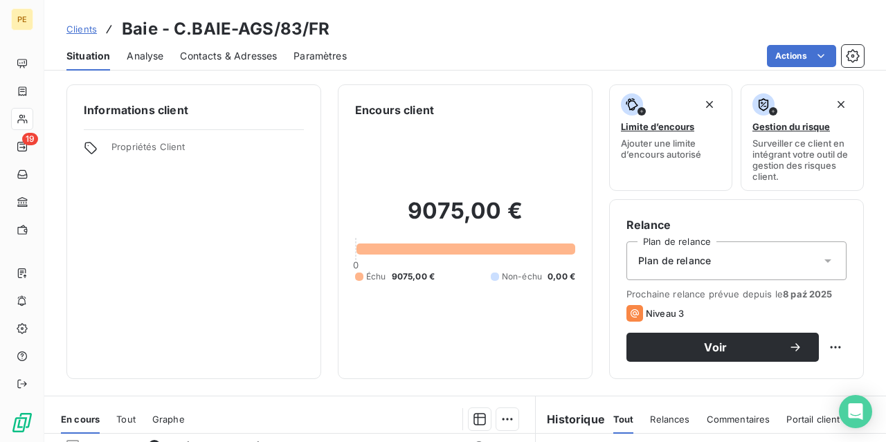
click at [212, 53] on span "Contacts & Adresses" at bounding box center [228, 56] width 97 height 14
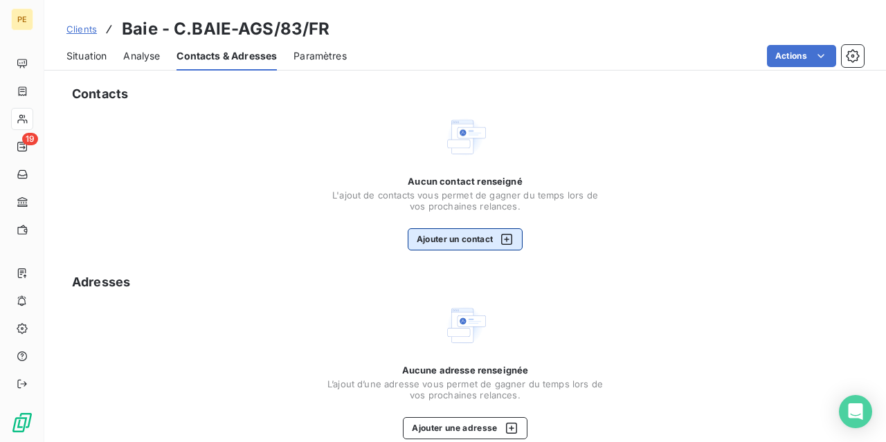
click at [511, 238] on icon "button" at bounding box center [507, 240] width 14 height 14
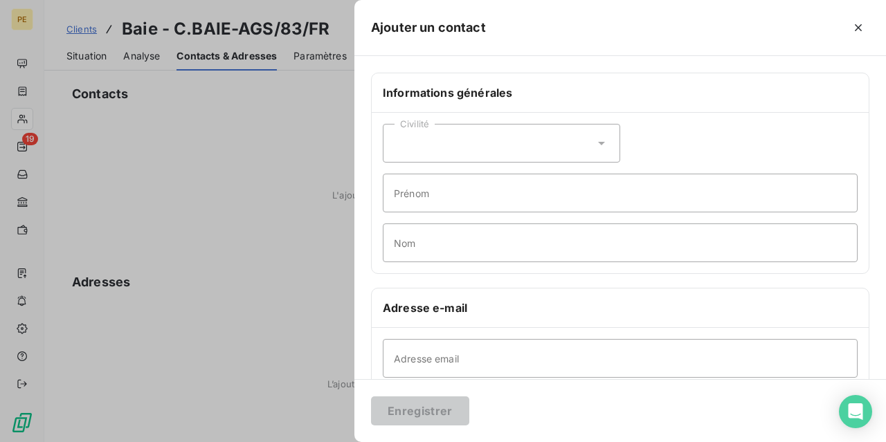
click at [605, 147] on icon at bounding box center [602, 143] width 14 height 14
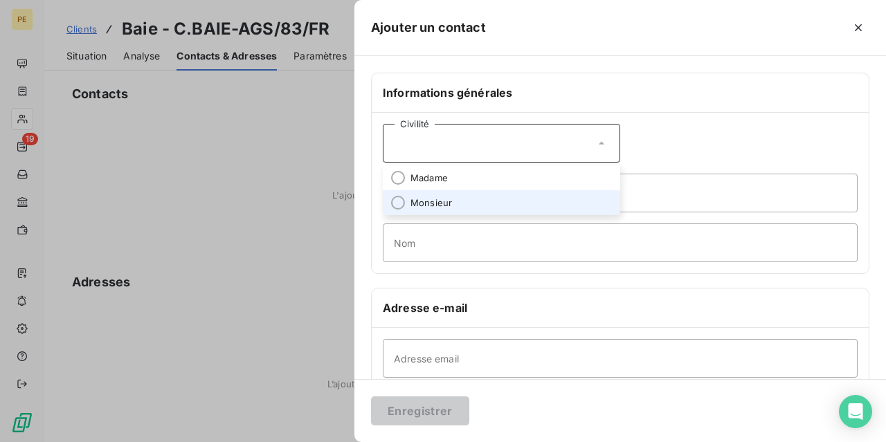
click at [453, 198] on li "Monsieur" at bounding box center [501, 202] width 237 height 25
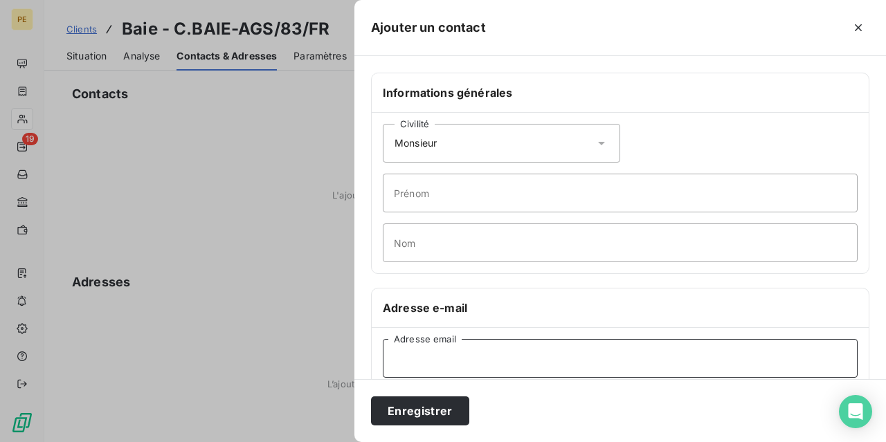
click at [469, 357] on input "Adresse email" at bounding box center [620, 358] width 475 height 39
paste input "[EMAIL_ADDRESS][DOMAIN_NAME]"
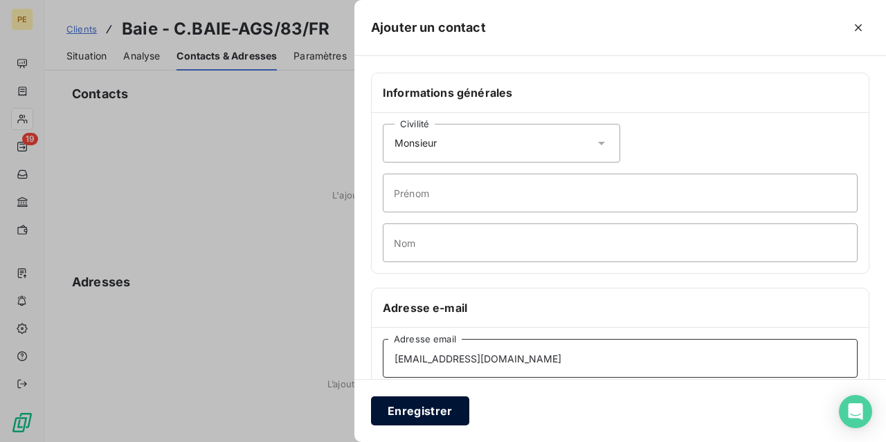
type input "[EMAIL_ADDRESS][DOMAIN_NAME]"
click at [428, 406] on button "Enregistrer" at bounding box center [420, 411] width 98 height 29
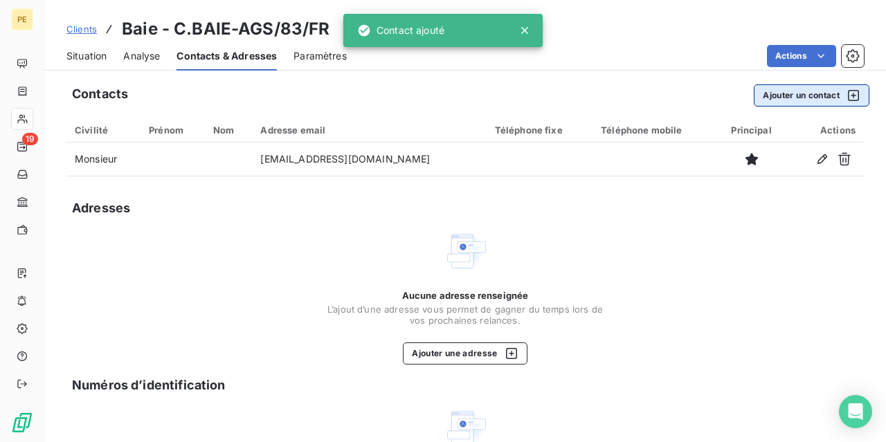
click at [816, 95] on button "Ajouter un contact" at bounding box center [812, 95] width 116 height 22
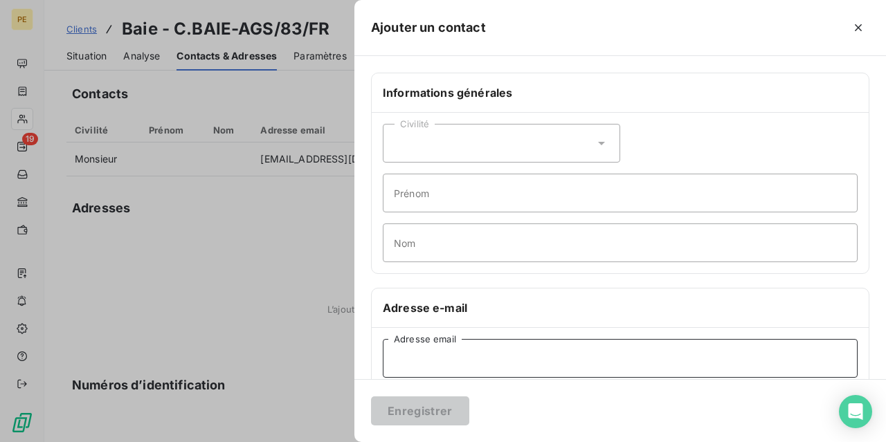
click at [462, 362] on input "Adresse email" at bounding box center [620, 358] width 475 height 39
paste input "[EMAIL_ADDRESS][DOMAIN_NAME]"
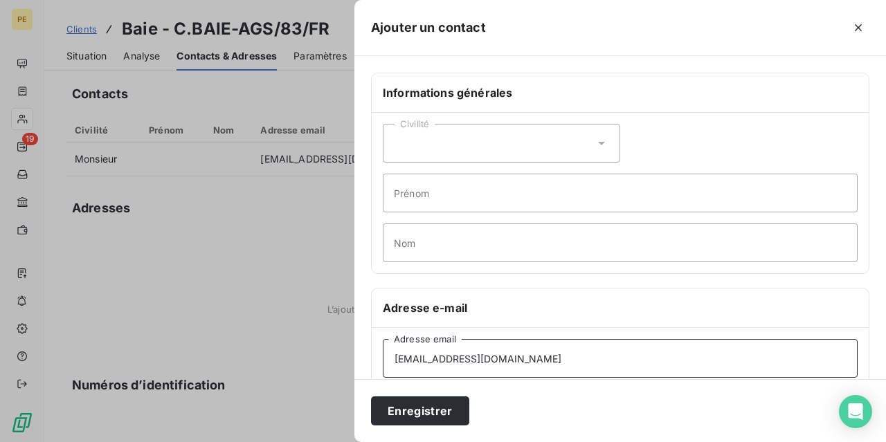
click at [523, 357] on input "[EMAIL_ADDRESS][DOMAIN_NAME]" at bounding box center [620, 358] width 475 height 39
type input "[EMAIL_ADDRESS][DOMAIN_NAME]"
click at [426, 409] on button "Enregistrer" at bounding box center [420, 411] width 98 height 29
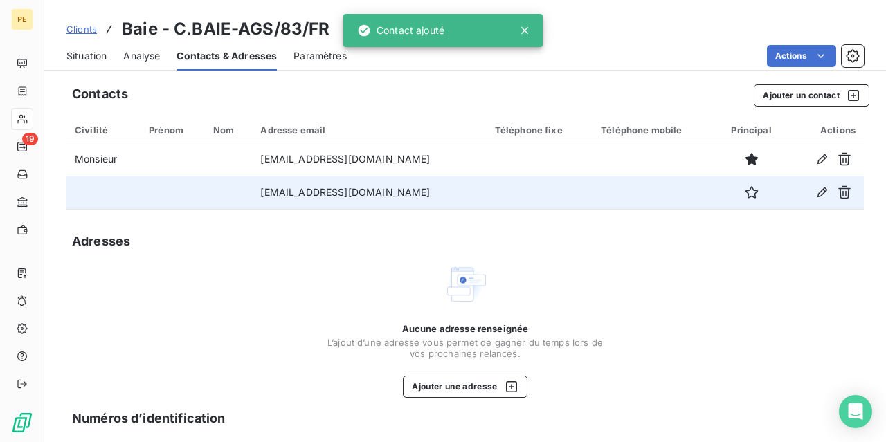
click at [89, 193] on td at bounding box center [103, 192] width 74 height 33
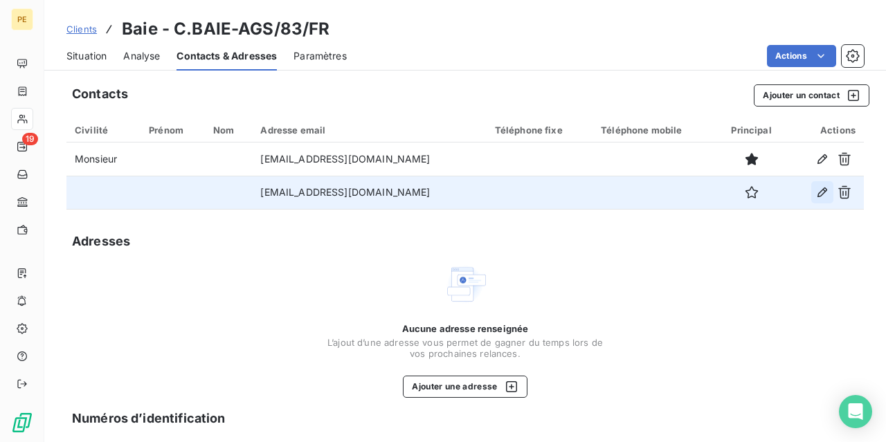
click at [824, 191] on icon "button" at bounding box center [822, 192] width 14 height 14
type input "[EMAIL_ADDRESS][DOMAIN_NAME]"
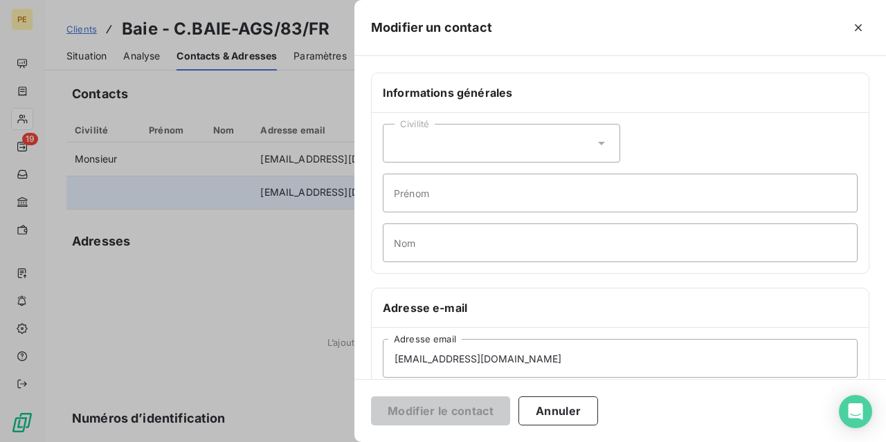
click at [503, 146] on div "Civilité" at bounding box center [501, 143] width 237 height 39
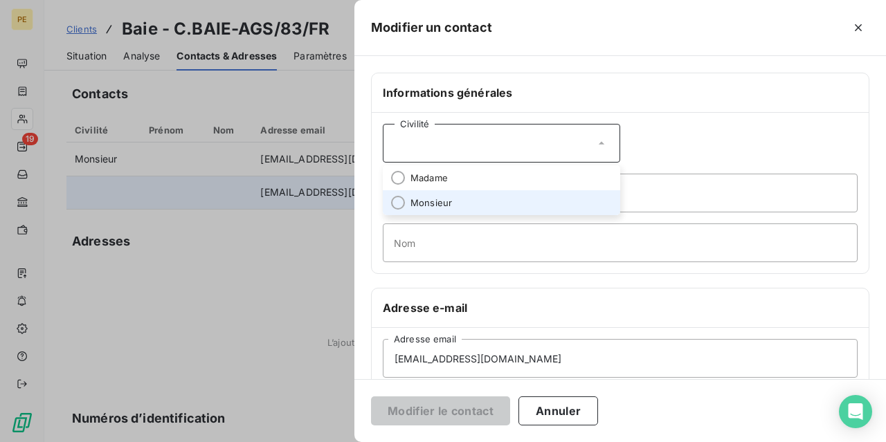
click at [472, 199] on li "Monsieur" at bounding box center [501, 202] width 237 height 25
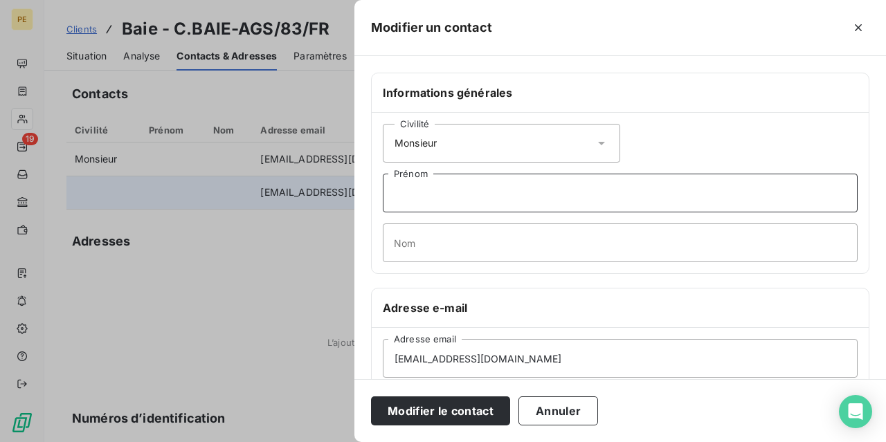
click at [471, 189] on input "Prénom" at bounding box center [620, 193] width 475 height 39
type input "[PERSON_NAME]"
click at [455, 239] on input "Nom" at bounding box center [620, 243] width 475 height 39
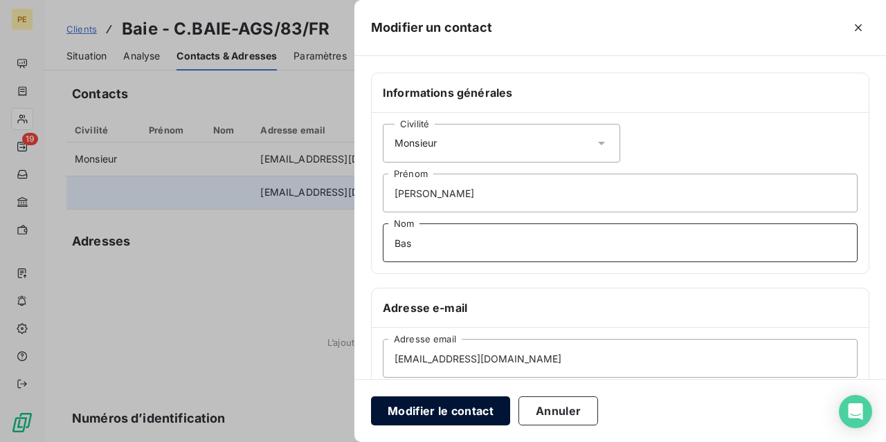
type input "Bas"
click at [471, 416] on button "Modifier le contact" at bounding box center [440, 411] width 139 height 29
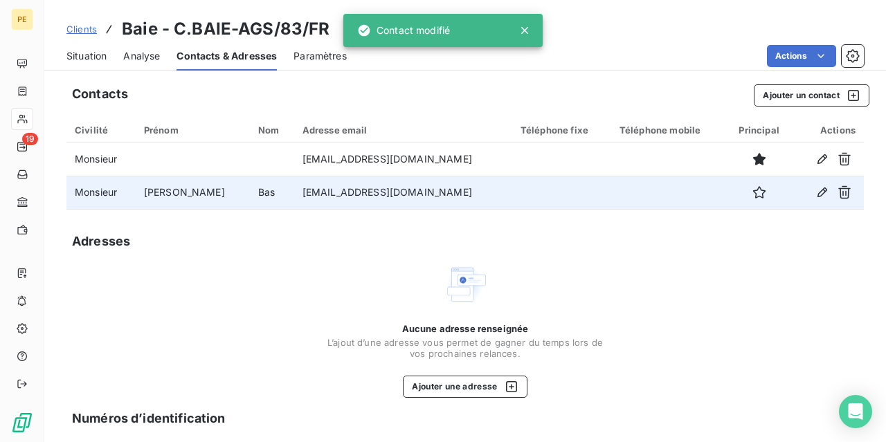
click at [86, 34] on span "Clients" at bounding box center [81, 29] width 30 height 11
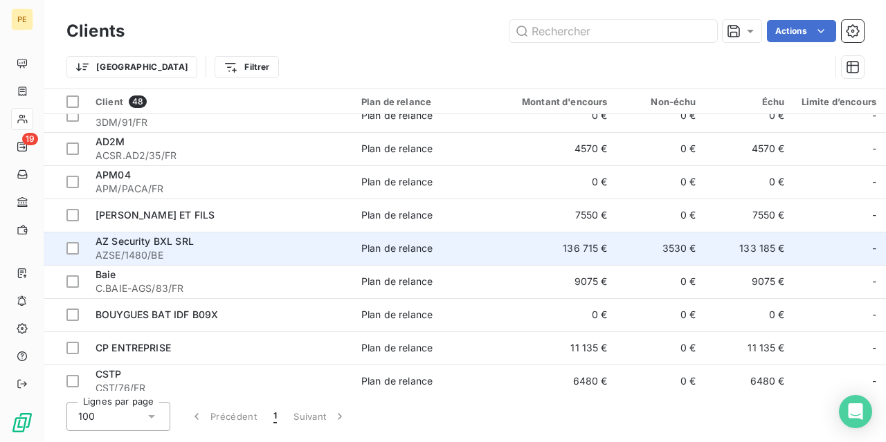
scroll to position [69, 0]
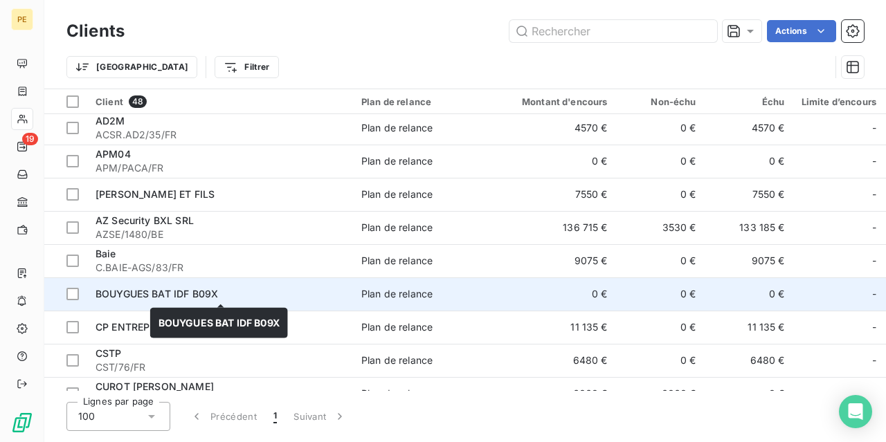
click at [142, 289] on div "BOUYGUES BAT IDF B09X" at bounding box center [220, 294] width 249 height 14
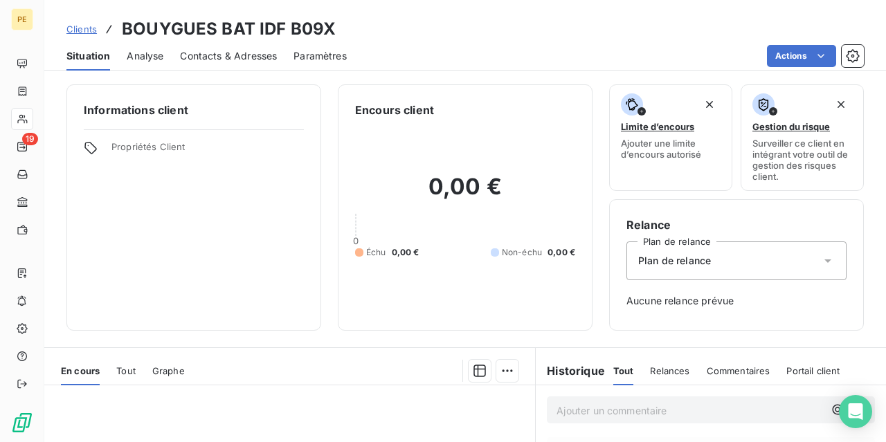
click at [247, 48] on div "Contacts & Adresses" at bounding box center [228, 56] width 97 height 29
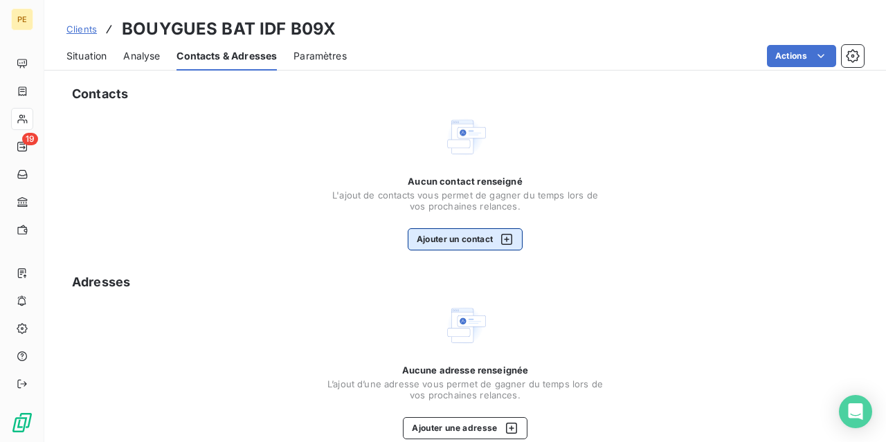
click at [509, 237] on icon "button" at bounding box center [507, 240] width 14 height 14
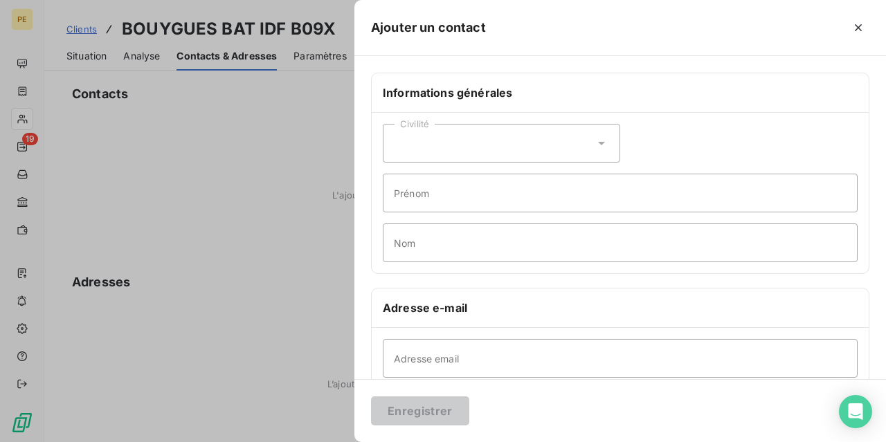
click at [603, 145] on icon at bounding box center [602, 143] width 14 height 14
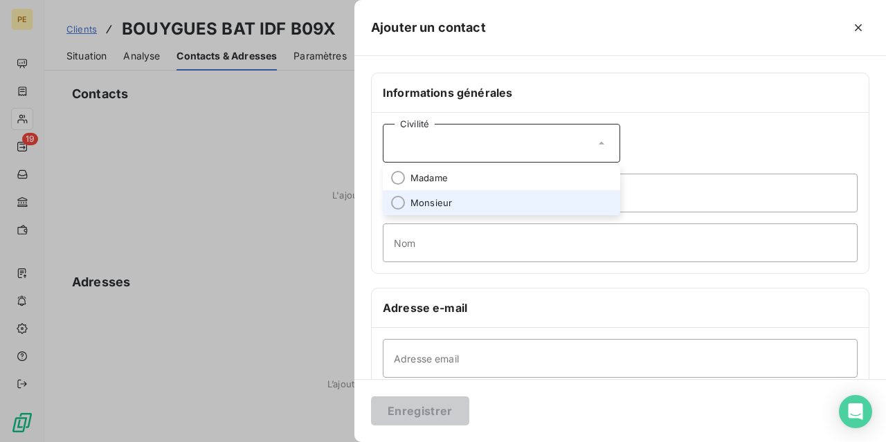
click at [457, 203] on li "Monsieur" at bounding box center [501, 202] width 237 height 25
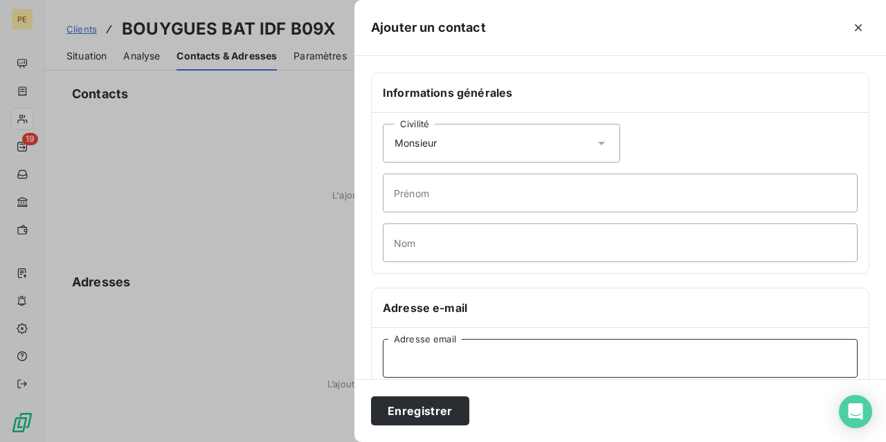
click at [488, 361] on input "Adresse email" at bounding box center [620, 358] width 475 height 39
paste input "[EMAIL_ADDRESS][DOMAIN_NAME]"
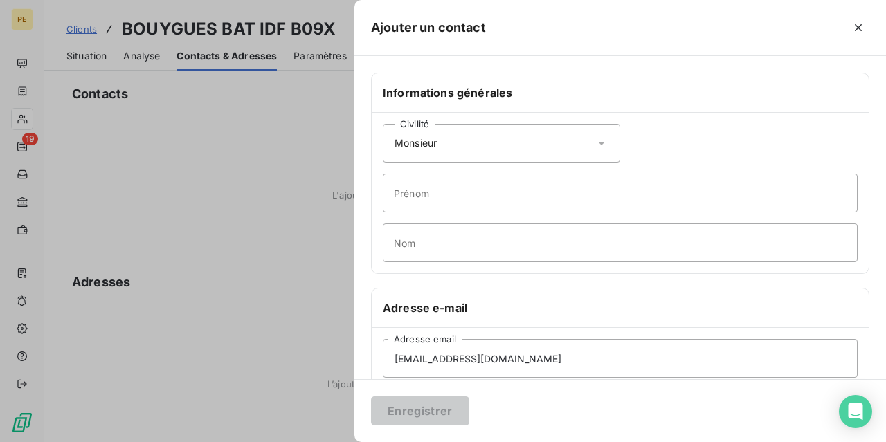
click at [624, 300] on h6 "Adresse e-mail" at bounding box center [620, 308] width 475 height 17
click at [589, 347] on input "[EMAIL_ADDRESS][DOMAIN_NAME]" at bounding box center [620, 358] width 475 height 39
type input "[EMAIL_ADDRESS][DOMAIN_NAME]"
drag, startPoint x: 574, startPoint y: 248, endPoint x: 581, endPoint y: 246, distance: 7.5
click at [575, 248] on input "Nom" at bounding box center [620, 243] width 475 height 39
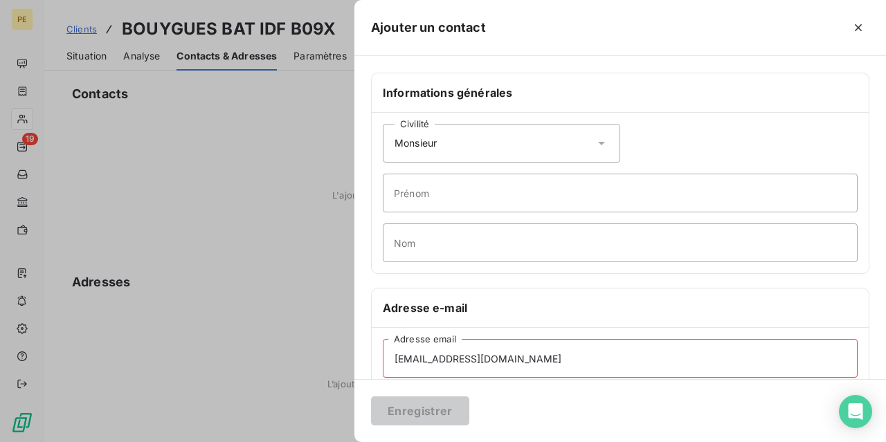
click at [446, 380] on div "Enregistrer" at bounding box center [620, 410] width 532 height 63
click at [436, 367] on input "[EMAIL_ADDRESS][DOMAIN_NAME]" at bounding box center [620, 358] width 475 height 39
click at [583, 228] on input "Nom" at bounding box center [620, 243] width 475 height 39
drag, startPoint x: 577, startPoint y: 244, endPoint x: 585, endPoint y: 245, distance: 8.3
click at [578, 244] on input "Nom" at bounding box center [620, 243] width 475 height 39
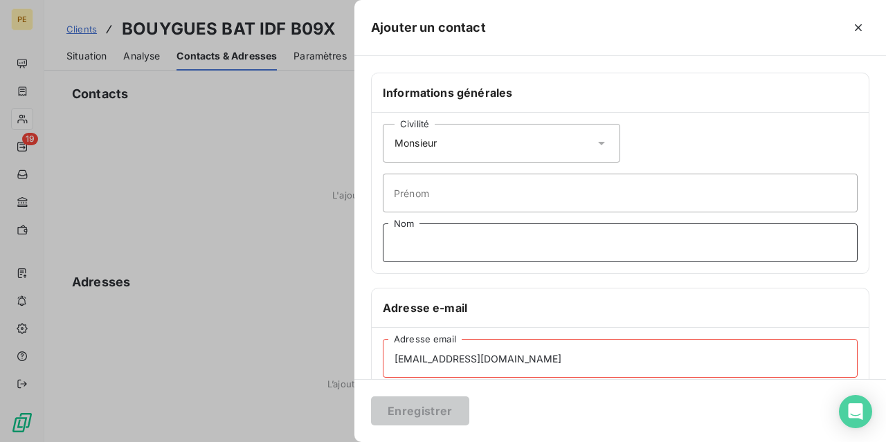
click at [590, 239] on input "Nom" at bounding box center [620, 243] width 475 height 39
drag, startPoint x: 595, startPoint y: 362, endPoint x: 163, endPoint y: 365, distance: 432.6
click at [383, 363] on input "[EMAIL_ADDRESS][DOMAIN_NAME]" at bounding box center [620, 358] width 475 height 39
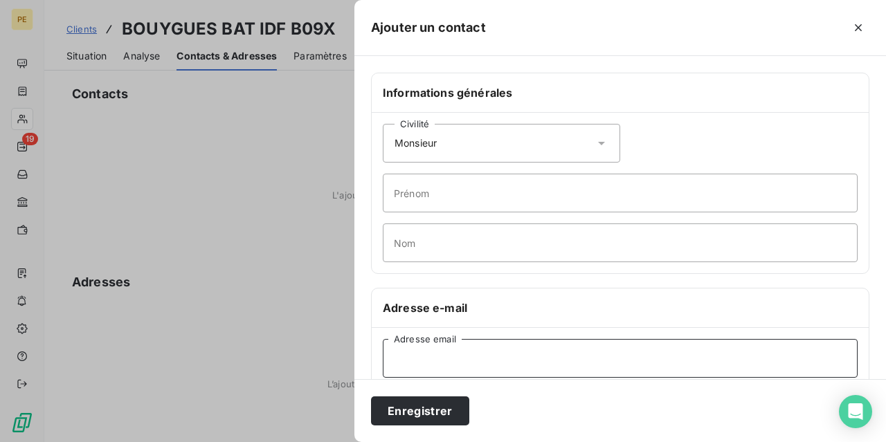
click at [481, 372] on input "Adresse email" at bounding box center [620, 358] width 475 height 39
paste input "[PERSON_NAME][EMAIL_ADDRESS][DOMAIN_NAME]"
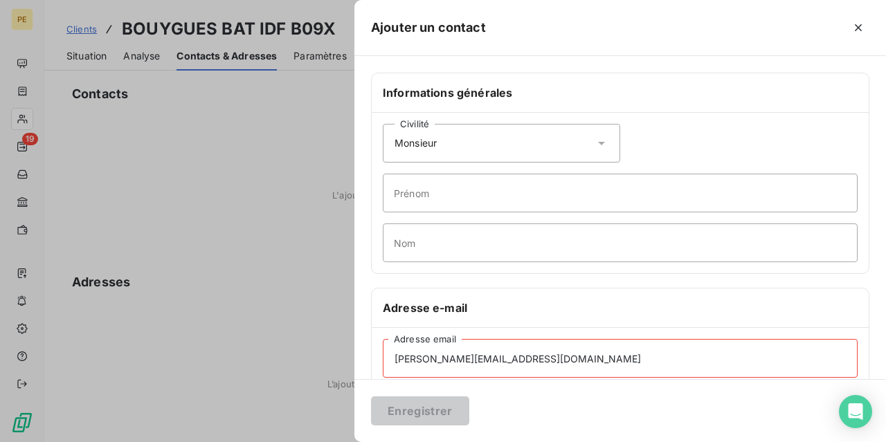
drag, startPoint x: 556, startPoint y: 409, endPoint x: 565, endPoint y: 405, distance: 9.9
click at [556, 408] on div "Enregistrer" at bounding box center [620, 410] width 532 height 63
click at [628, 356] on input "[PERSON_NAME][EMAIL_ADDRESS][DOMAIN_NAME]" at bounding box center [620, 358] width 475 height 39
click at [396, 354] on input "[PERSON_NAME][EMAIL_ADDRESS][DOMAIN_NAME]" at bounding box center [620, 358] width 475 height 39
type input "[PERSON_NAME][EMAIL_ADDRESS][DOMAIN_NAME]"
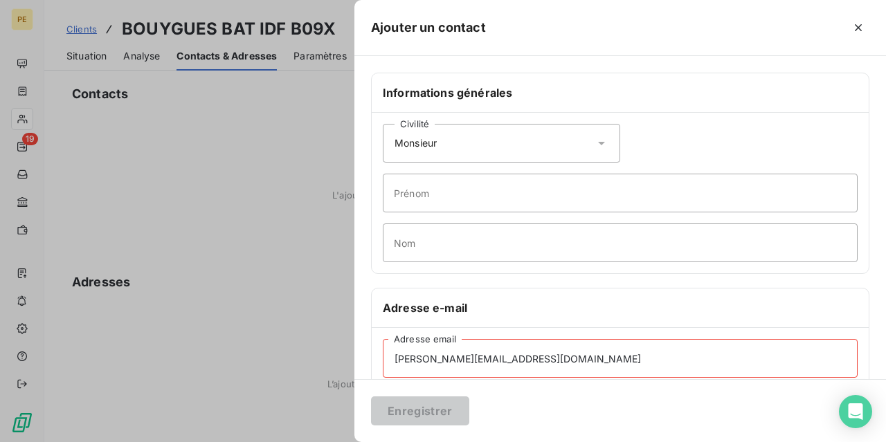
drag, startPoint x: 525, startPoint y: 289, endPoint x: 532, endPoint y: 289, distance: 7.6
click at [525, 289] on div "Adresse e-mail" at bounding box center [620, 308] width 497 height 39
click at [582, 392] on div "Enregistrer" at bounding box center [620, 410] width 532 height 63
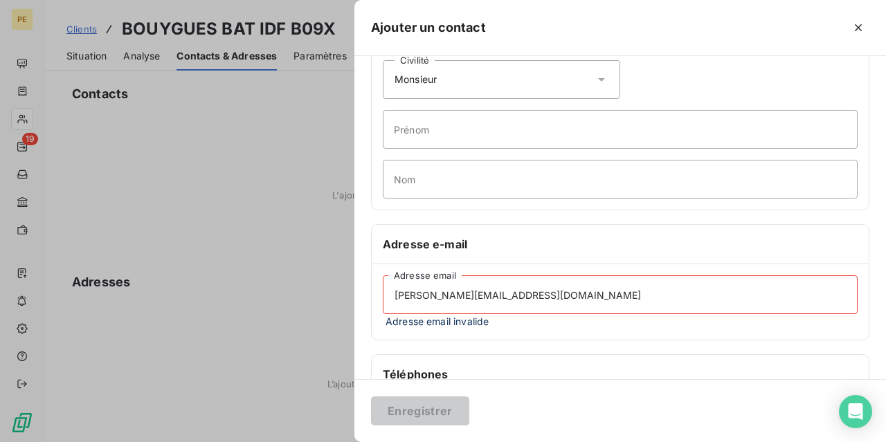
scroll to position [42, 0]
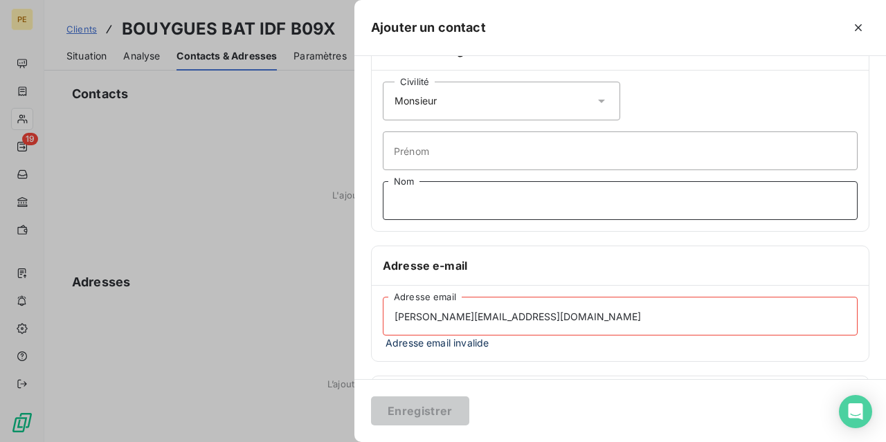
click at [521, 204] on input "Nom" at bounding box center [620, 200] width 475 height 39
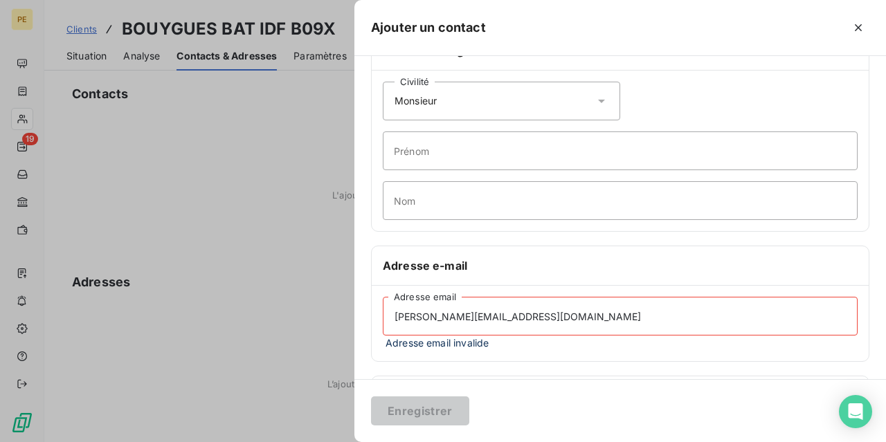
drag, startPoint x: 560, startPoint y: 314, endPoint x: 183, endPoint y: 318, distance: 376.6
click at [383, 317] on input "[PERSON_NAME][EMAIL_ADDRESS][DOMAIN_NAME]" at bounding box center [620, 316] width 475 height 39
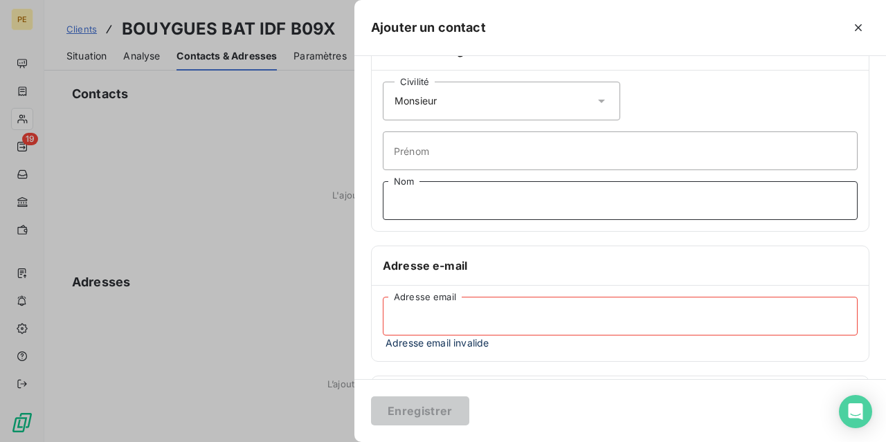
click at [442, 203] on input "Nom" at bounding box center [620, 200] width 475 height 39
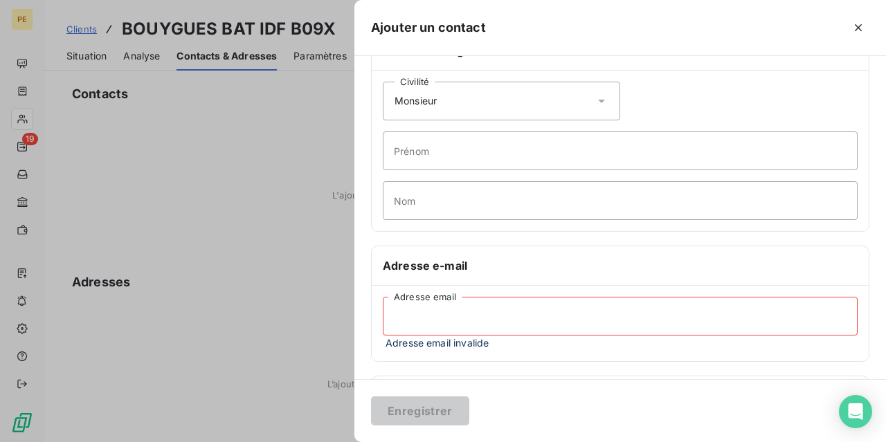
click at [403, 315] on input "Adresse email" at bounding box center [620, 316] width 475 height 39
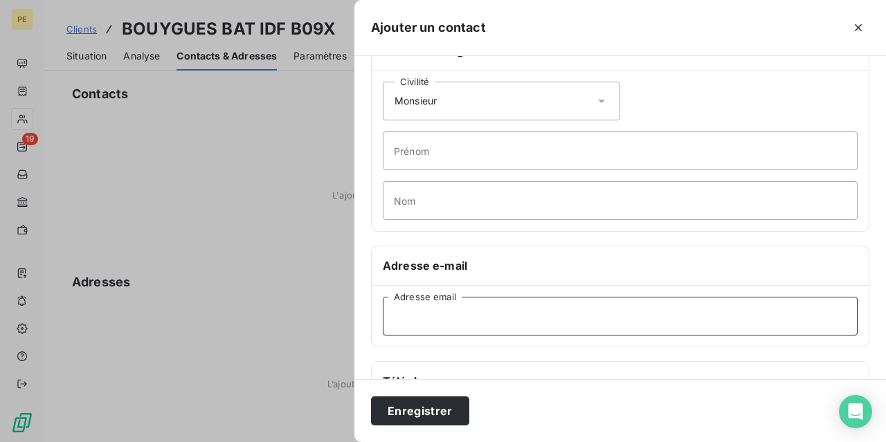
paste input "[PERSON_NAME][EMAIL_ADDRESS][DOMAIN_NAME]"
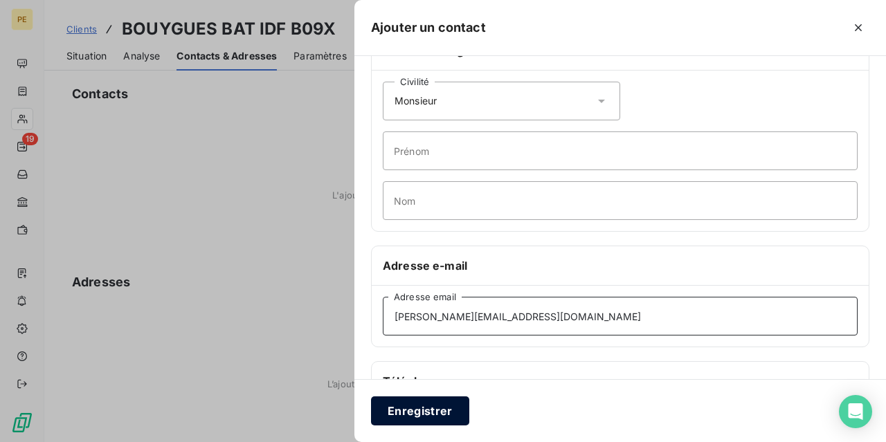
type input "[PERSON_NAME][EMAIL_ADDRESS][DOMAIN_NAME]"
click at [418, 404] on button "Enregistrer" at bounding box center [420, 411] width 98 height 29
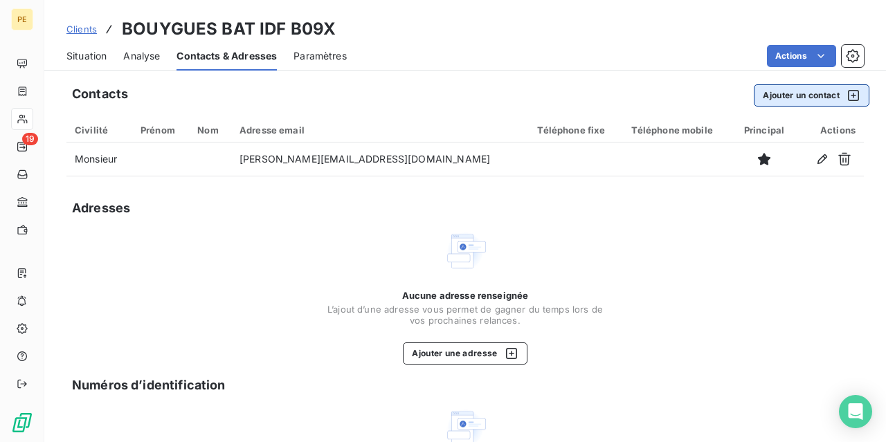
click at [822, 89] on button "Ajouter un contact" at bounding box center [812, 95] width 116 height 22
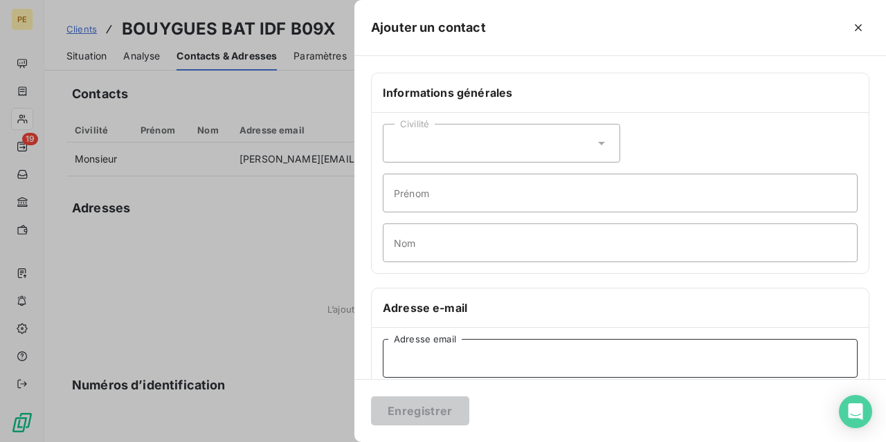
click at [389, 356] on input "Adresse email" at bounding box center [620, 358] width 475 height 39
paste input "[EMAIL_ADDRESS][DOMAIN_NAME]"
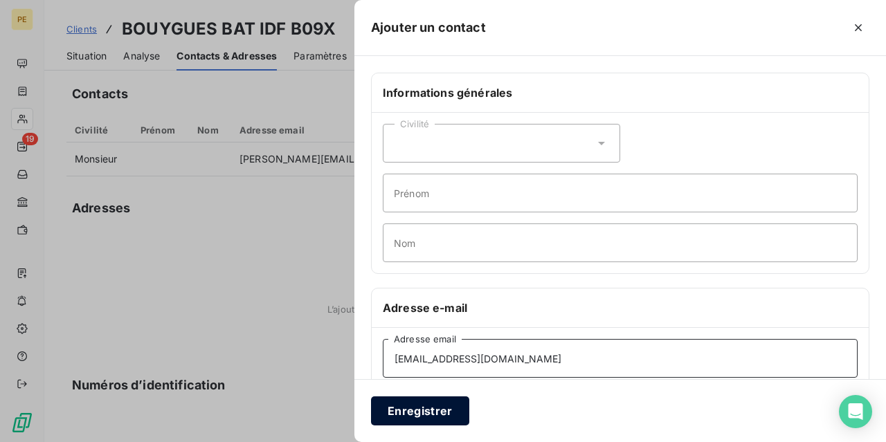
type input "[EMAIL_ADDRESS][DOMAIN_NAME]"
click at [412, 406] on button "Enregistrer" at bounding box center [420, 411] width 98 height 29
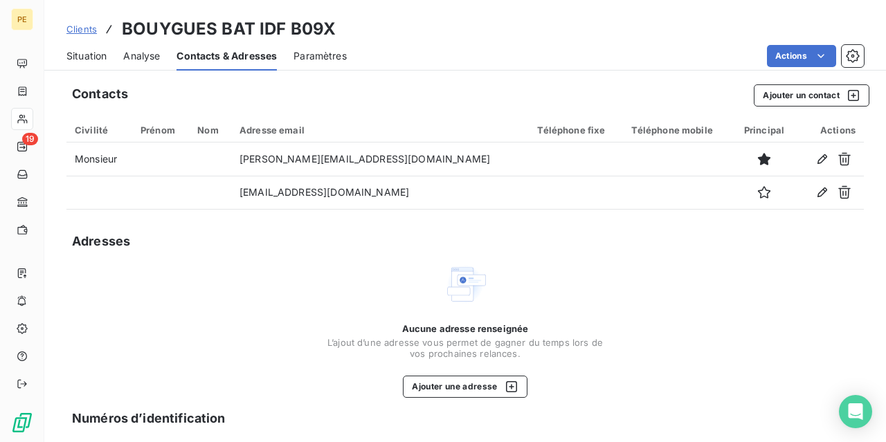
click at [84, 31] on span "Clients" at bounding box center [81, 29] width 30 height 11
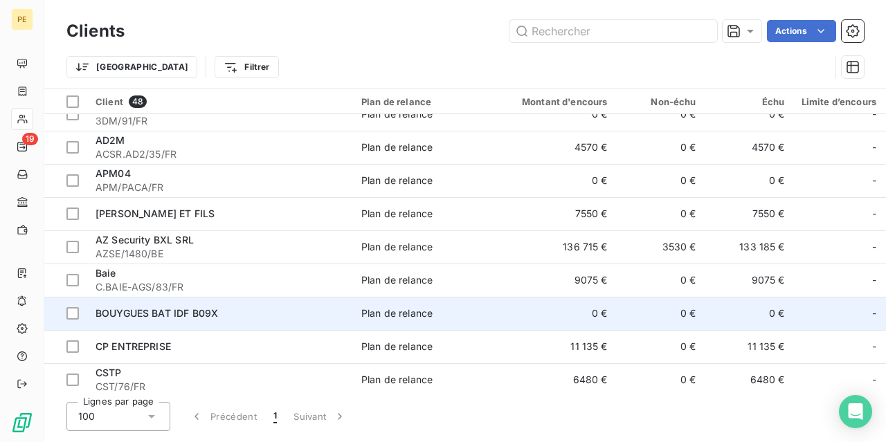
scroll to position [69, 0]
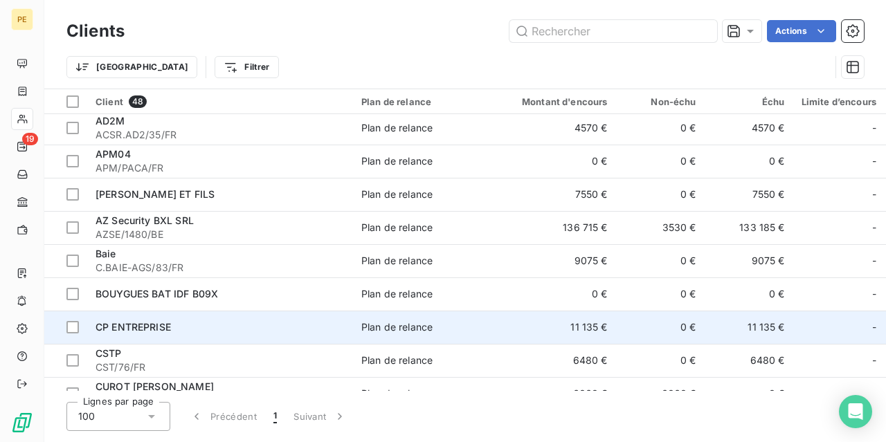
click at [127, 326] on span "CP ENTREPRISE" at bounding box center [133, 327] width 75 height 12
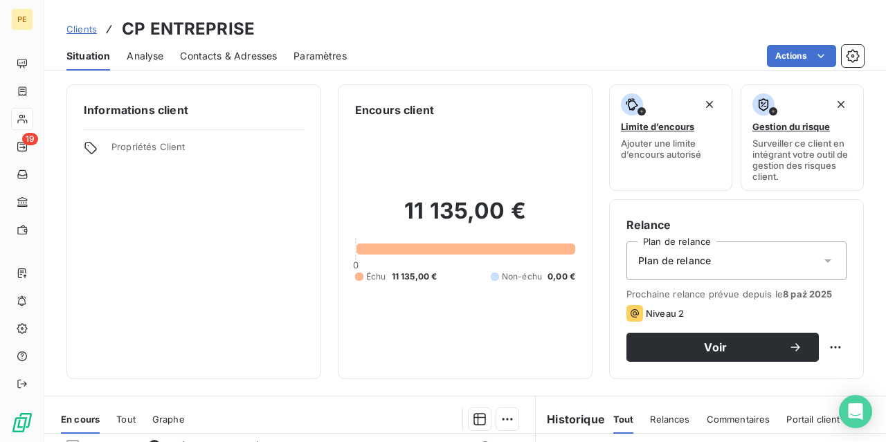
click at [245, 53] on span "Contacts & Adresses" at bounding box center [228, 56] width 97 height 14
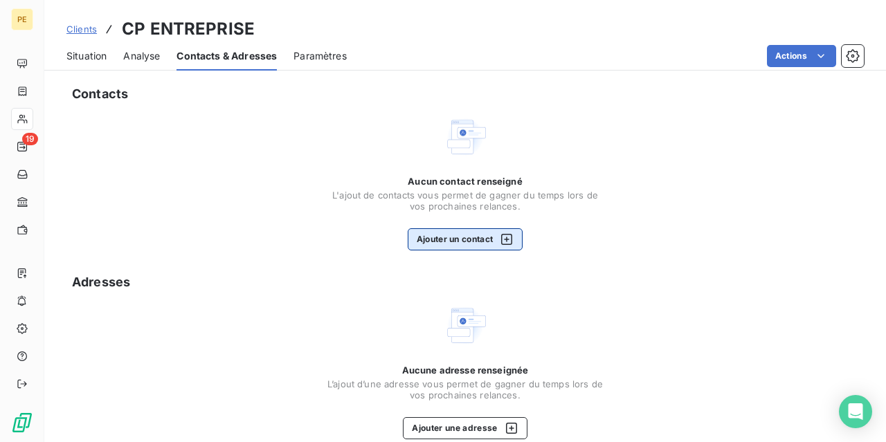
click at [512, 237] on icon "button" at bounding box center [507, 240] width 14 height 14
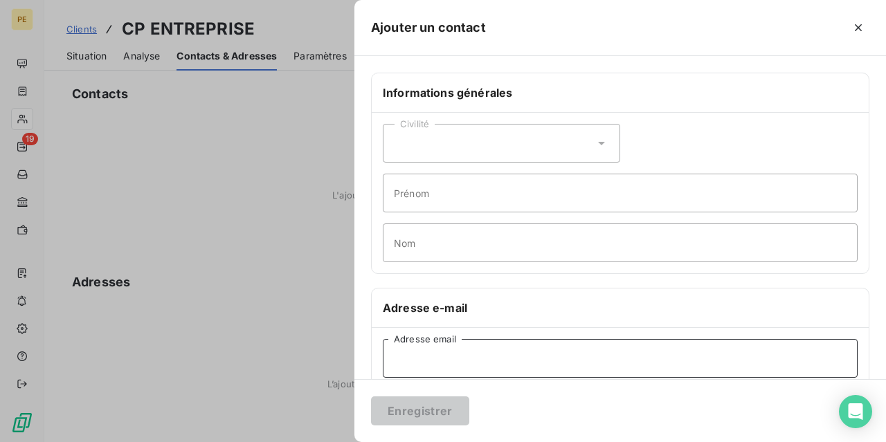
click at [433, 352] on input "Adresse email" at bounding box center [620, 358] width 475 height 39
paste input "[EMAIL_ADDRESS][DOMAIN_NAME]"
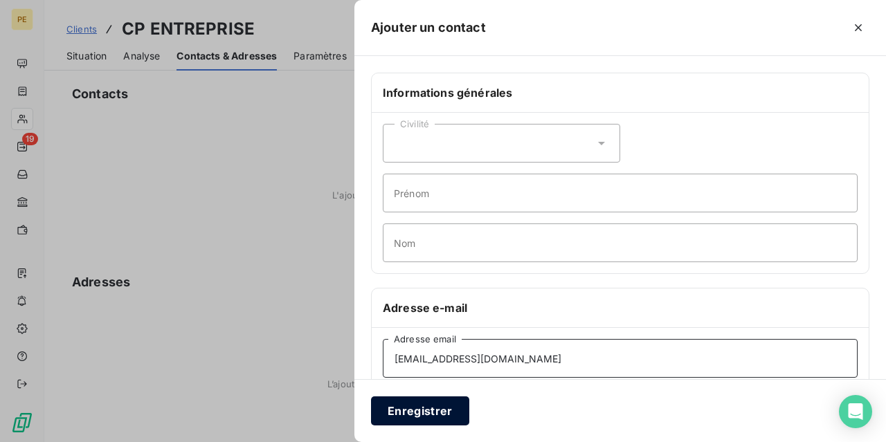
type input "[EMAIL_ADDRESS][DOMAIN_NAME]"
click at [406, 409] on button "Enregistrer" at bounding box center [420, 411] width 98 height 29
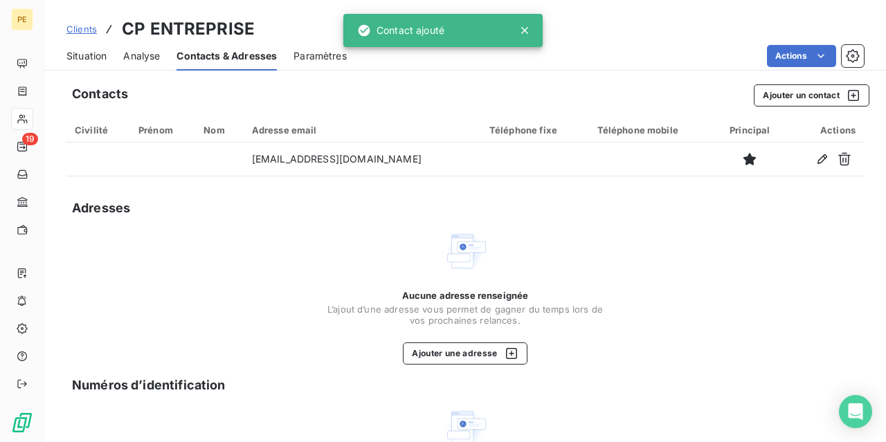
click at [91, 28] on span "Clients" at bounding box center [81, 29] width 30 height 11
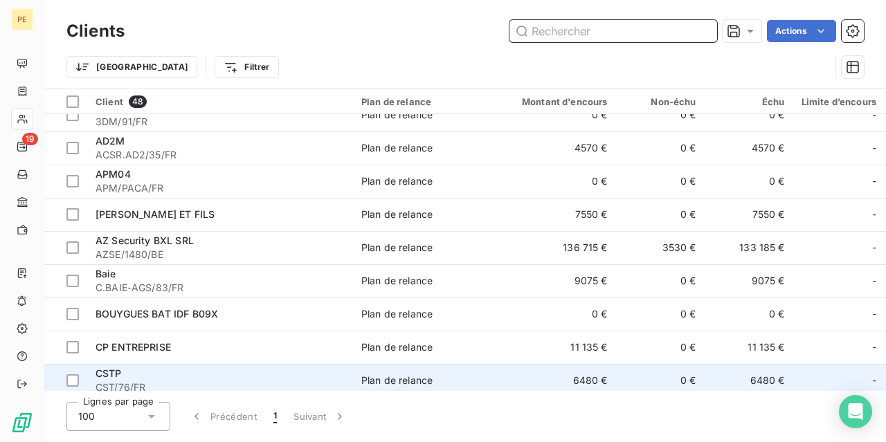
scroll to position [69, 0]
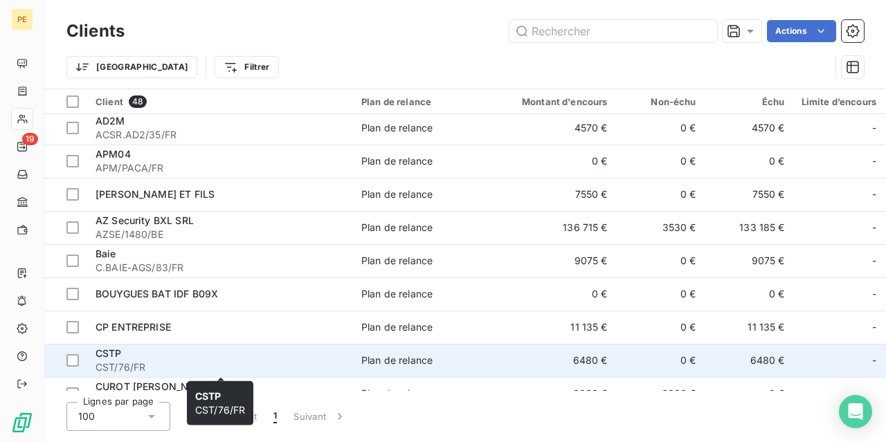
click at [146, 354] on div "CSTP" at bounding box center [220, 354] width 249 height 14
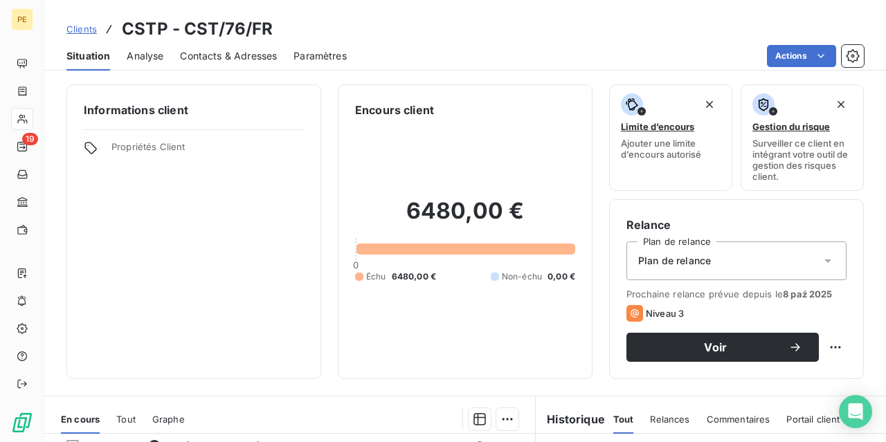
click at [238, 49] on span "Contacts & Adresses" at bounding box center [228, 56] width 97 height 14
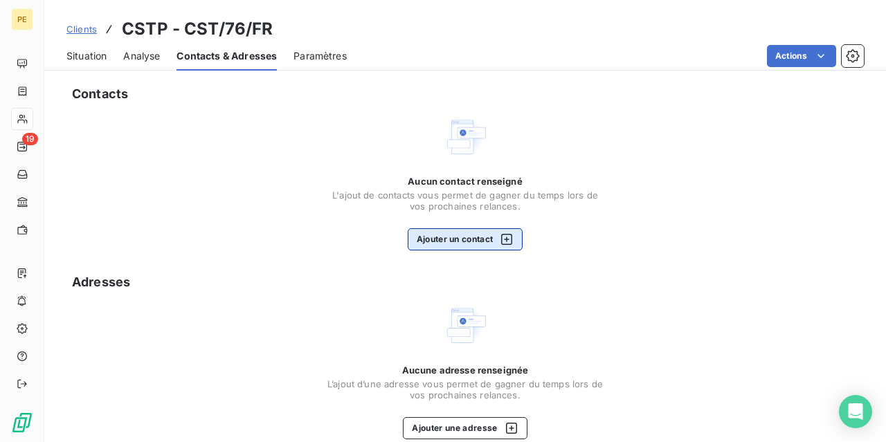
click at [510, 236] on icon "button" at bounding box center [507, 240] width 14 height 14
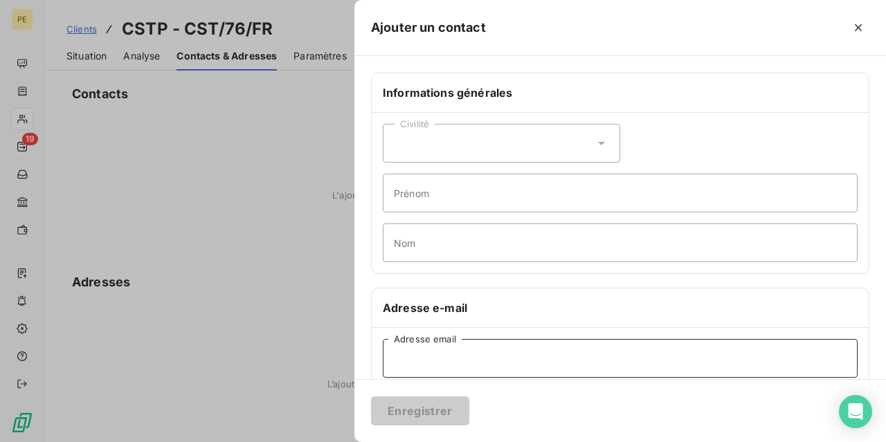
click at [496, 372] on input "Adresse email" at bounding box center [620, 358] width 475 height 39
paste input "[EMAIL_ADDRESS][DOMAIN_NAME]"
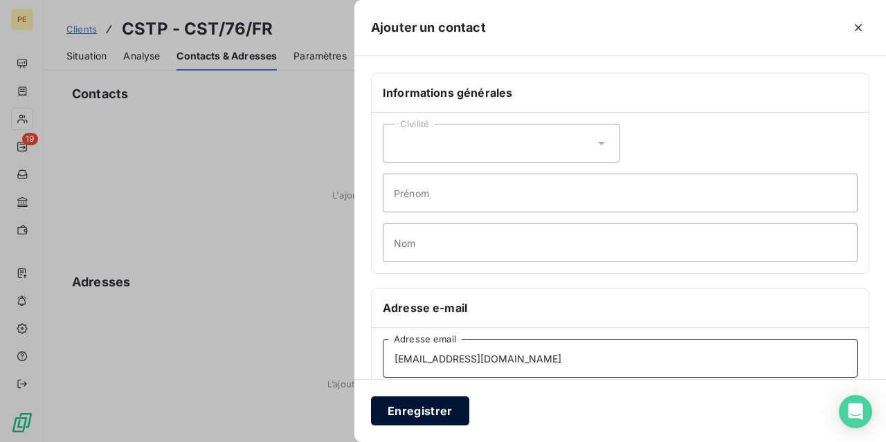
type input "[EMAIL_ADDRESS][DOMAIN_NAME]"
click at [423, 408] on button "Enregistrer" at bounding box center [420, 411] width 98 height 29
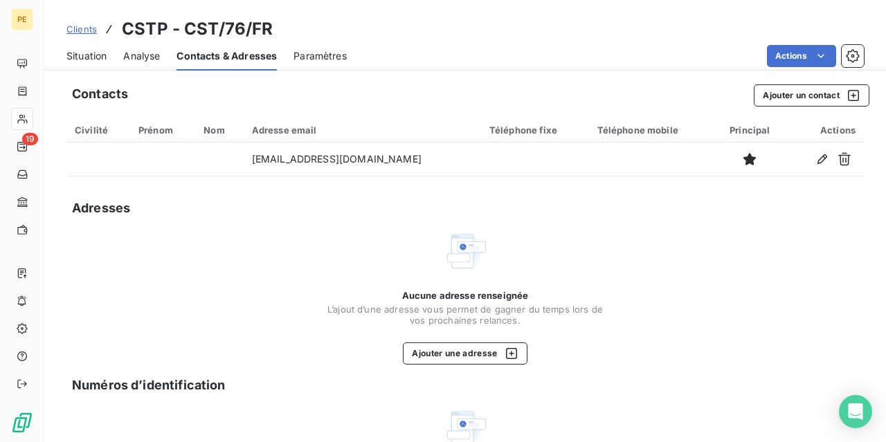
click at [89, 33] on span "Clients" at bounding box center [81, 29] width 30 height 11
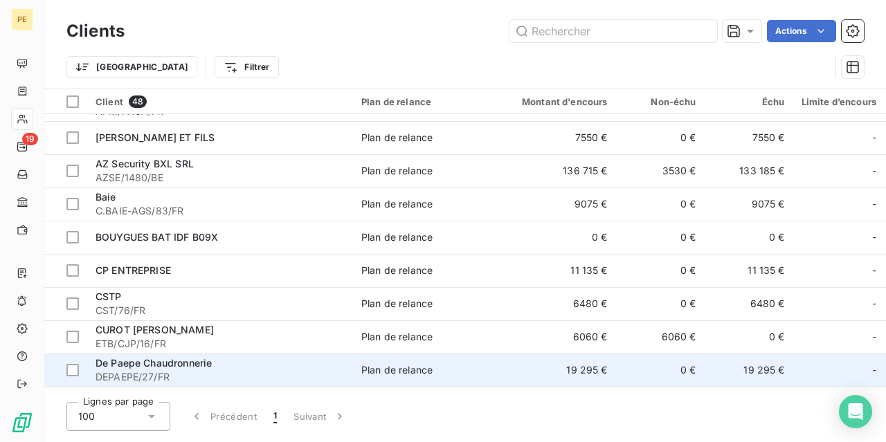
scroll to position [138, 0]
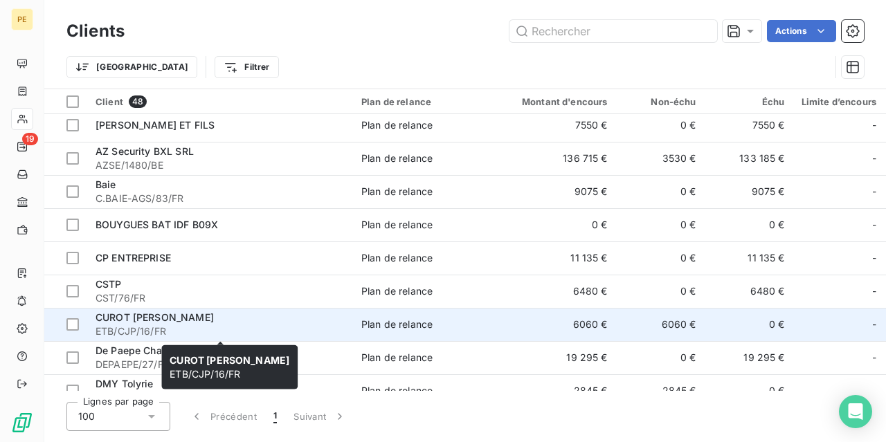
click at [136, 324] on div "CUROT [PERSON_NAME]" at bounding box center [220, 318] width 249 height 14
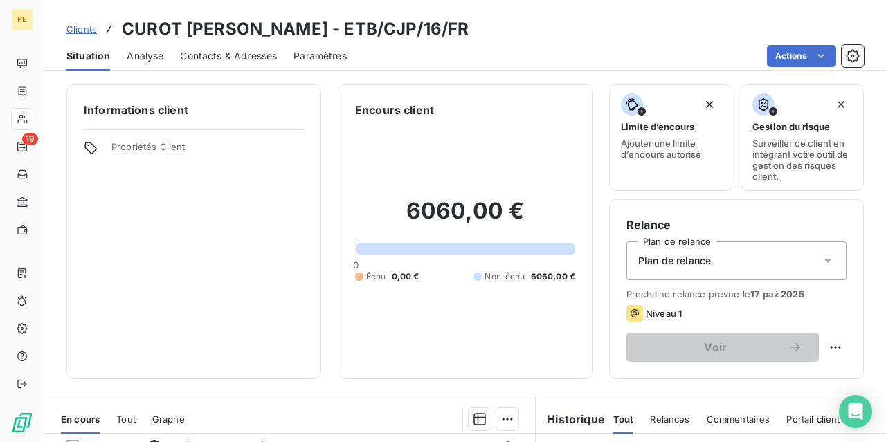
click at [224, 55] on span "Contacts & Adresses" at bounding box center [228, 56] width 97 height 14
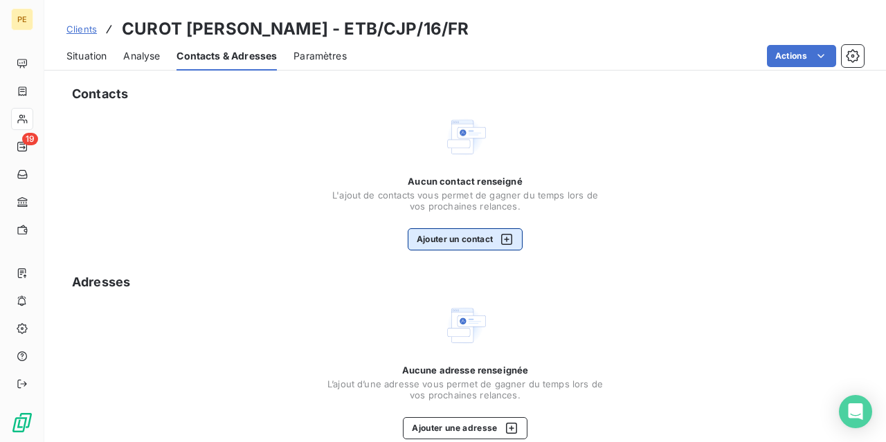
click at [509, 242] on icon "button" at bounding box center [506, 239] width 11 height 11
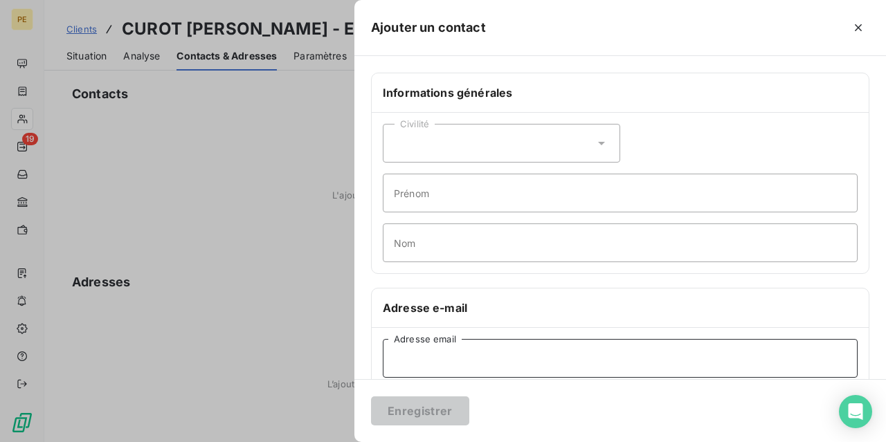
click at [534, 348] on input "Adresse email" at bounding box center [620, 358] width 475 height 39
paste input "[EMAIL_ADDRESS][DOMAIN_NAME]"
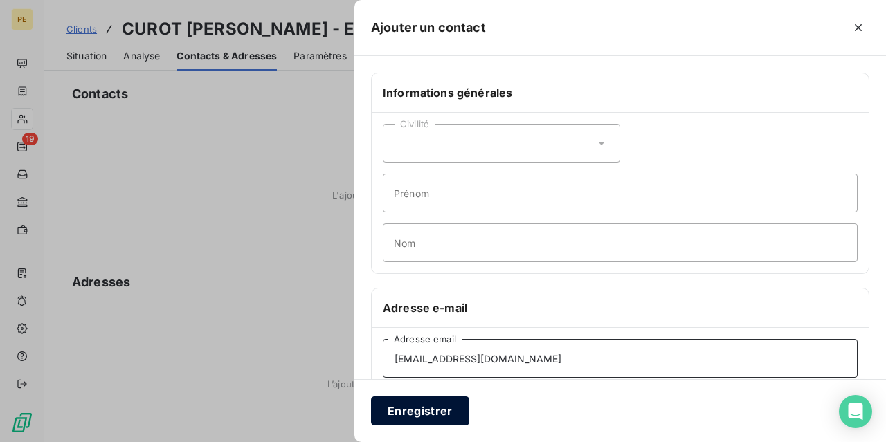
type input "[EMAIL_ADDRESS][DOMAIN_NAME]"
click at [413, 410] on button "Enregistrer" at bounding box center [420, 411] width 98 height 29
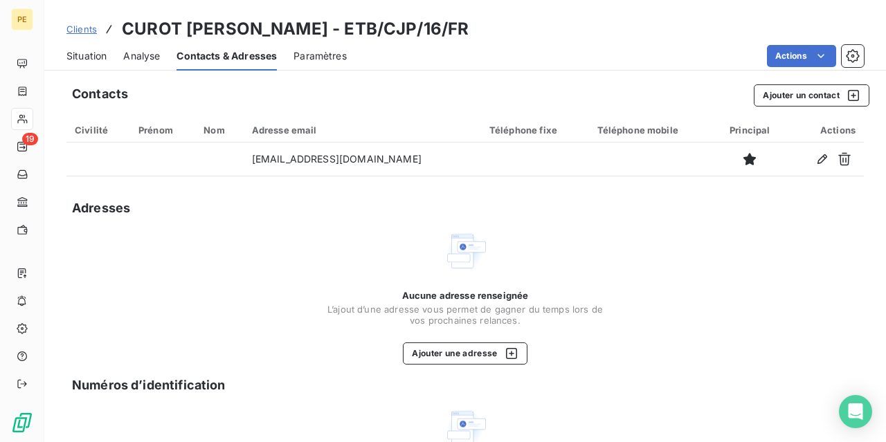
click at [90, 31] on span "Clients" at bounding box center [81, 29] width 30 height 11
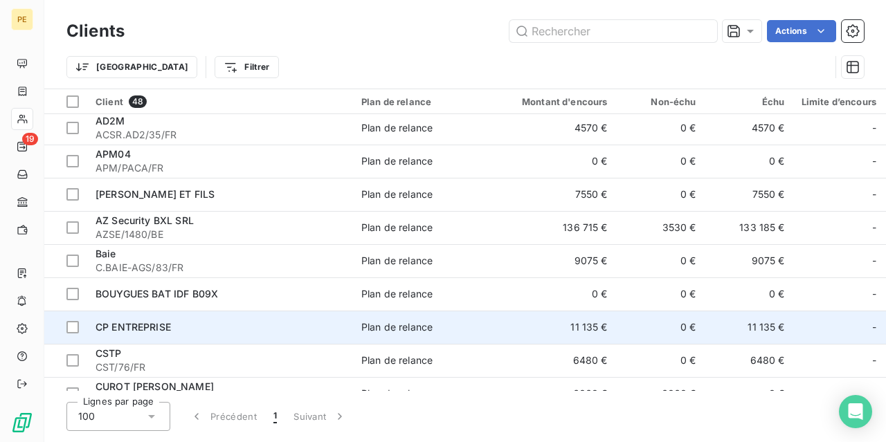
scroll to position [138, 0]
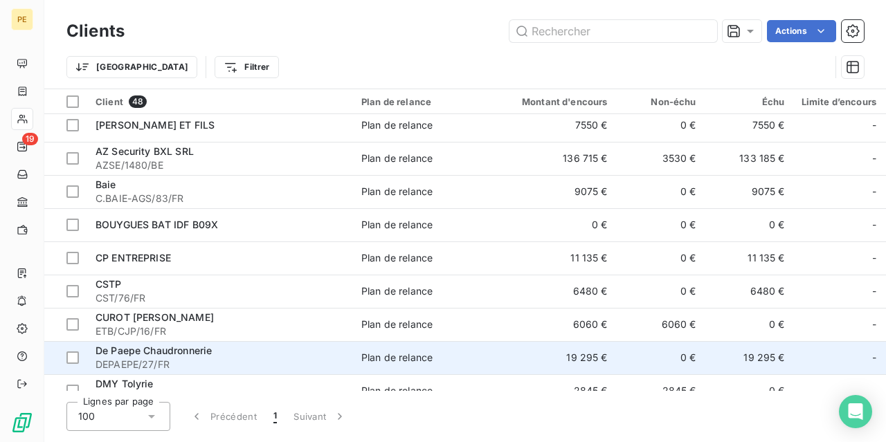
click at [129, 352] on span "De Paepe Chaudronnerie" at bounding box center [154, 351] width 116 height 12
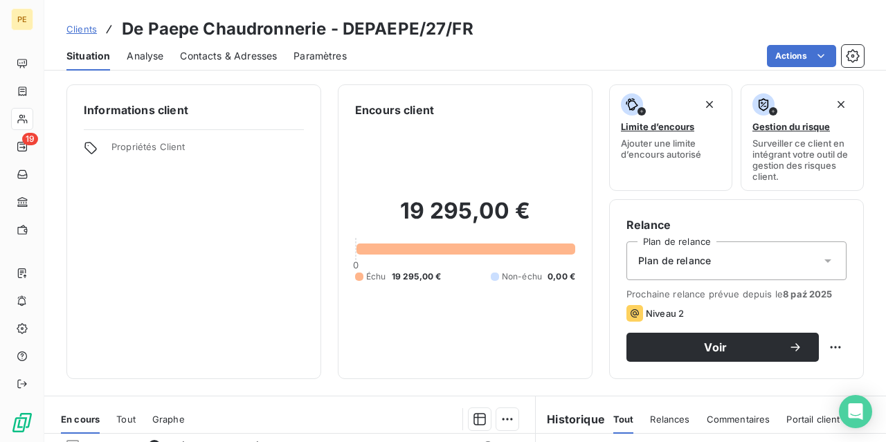
click at [230, 49] on span "Contacts & Adresses" at bounding box center [228, 56] width 97 height 14
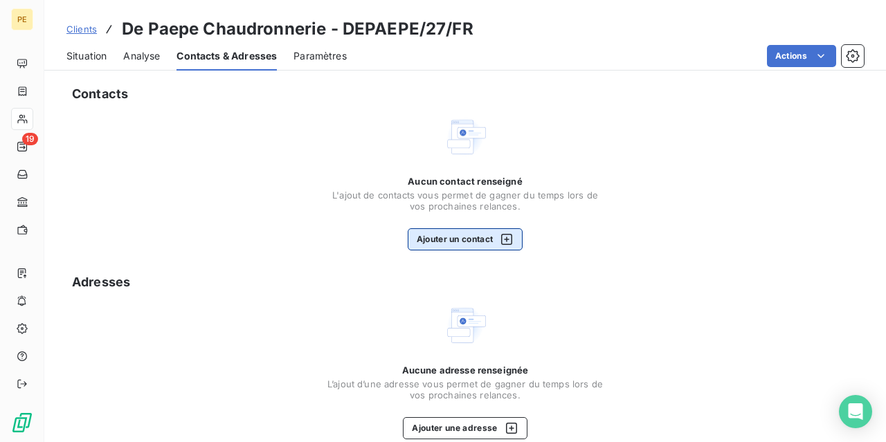
click at [512, 240] on icon "button" at bounding box center [507, 240] width 14 height 14
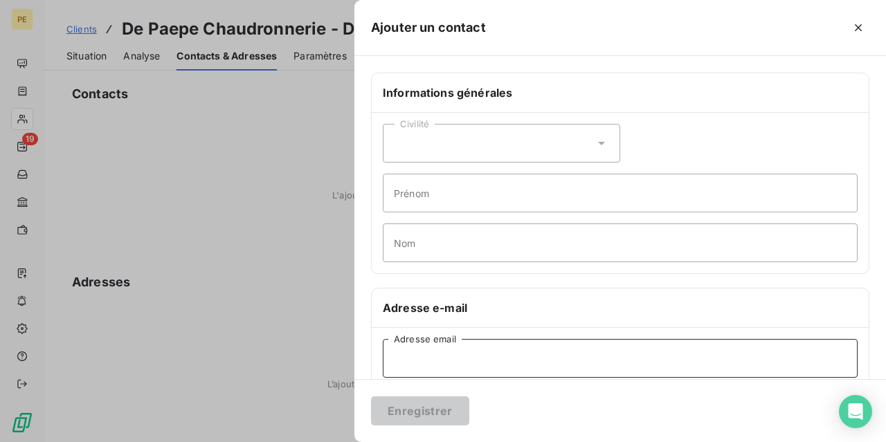
click at [494, 360] on input "Adresse email" at bounding box center [620, 358] width 475 height 39
paste input "[EMAIL_ADDRESS][DOMAIN_NAME]"
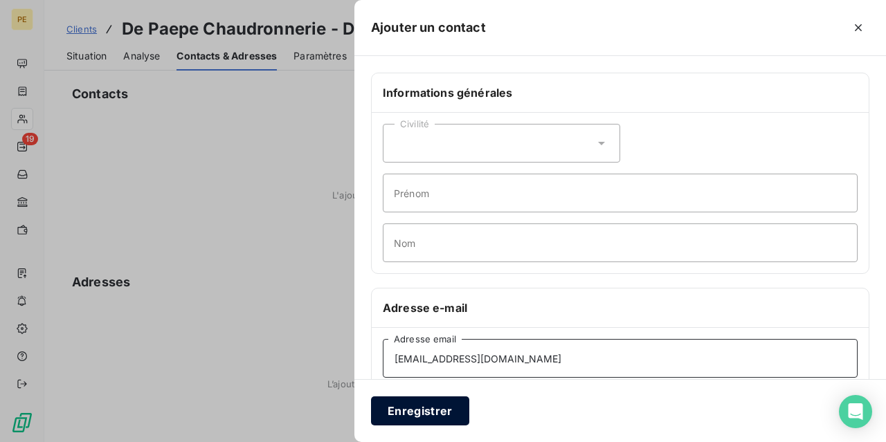
type input "[EMAIL_ADDRESS][DOMAIN_NAME]"
click at [415, 407] on button "Enregistrer" at bounding box center [420, 411] width 98 height 29
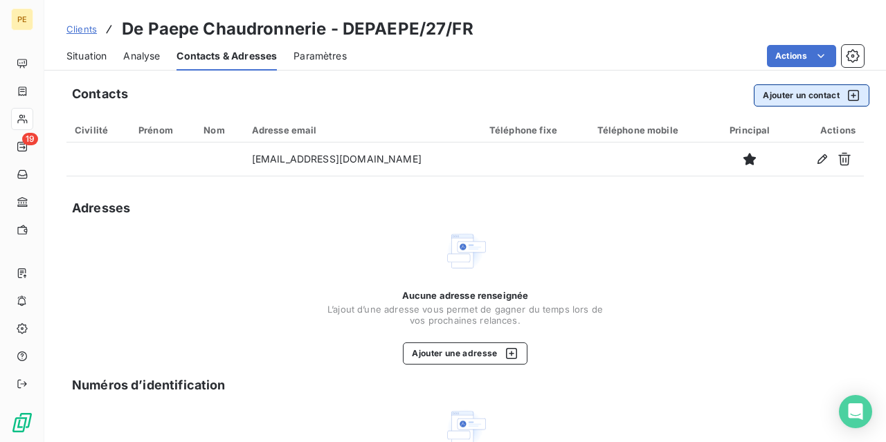
click at [826, 98] on button "Ajouter un contact" at bounding box center [812, 95] width 116 height 22
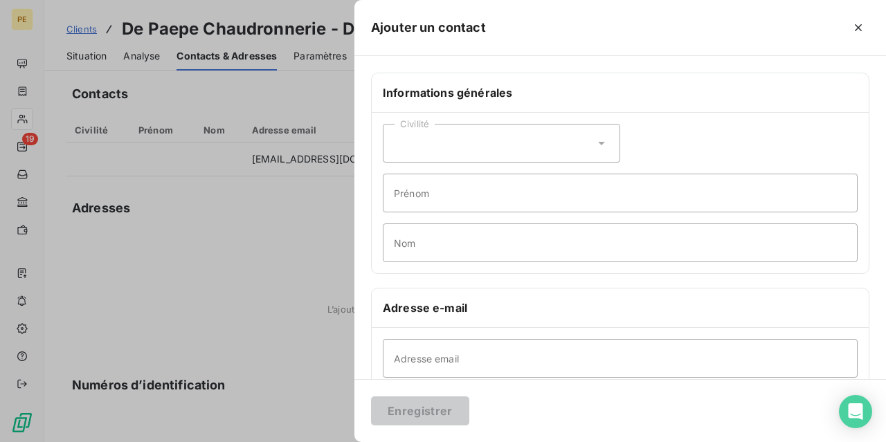
click at [328, 161] on div at bounding box center [443, 221] width 886 height 442
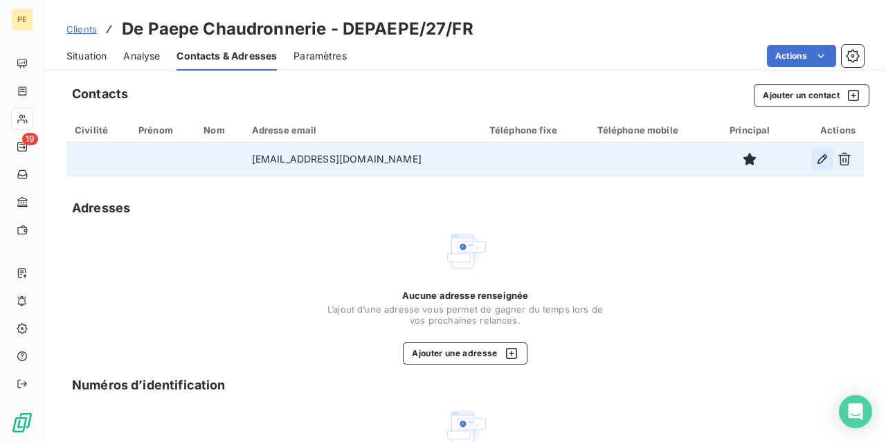
click at [819, 155] on icon "button" at bounding box center [822, 159] width 14 height 14
type input "[EMAIL_ADDRESS][DOMAIN_NAME]"
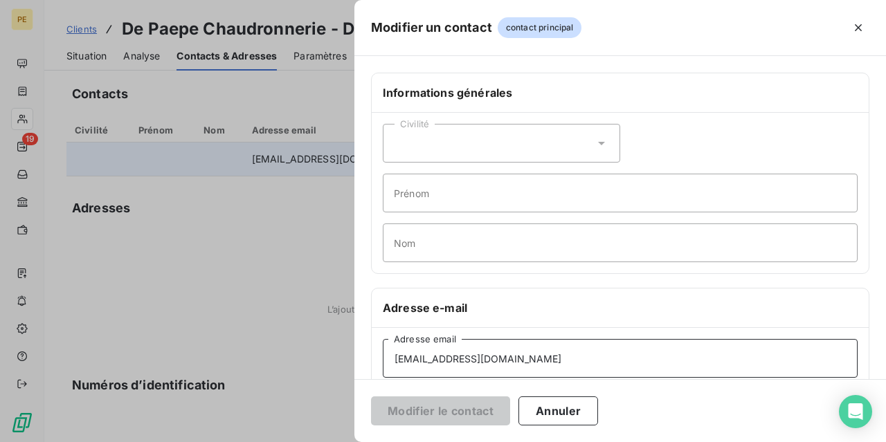
drag, startPoint x: 582, startPoint y: 369, endPoint x: 213, endPoint y: 361, distance: 369.0
click at [255, 442] on div "Modifier un contact contact principal Informations générales Civilité Prénom No…" at bounding box center [443, 442] width 886 height 0
drag, startPoint x: 581, startPoint y: 357, endPoint x: 298, endPoint y: 360, distance: 283.8
click at [383, 352] on input "[EMAIL_ADDRESS][DOMAIN_NAME]" at bounding box center [620, 358] width 475 height 39
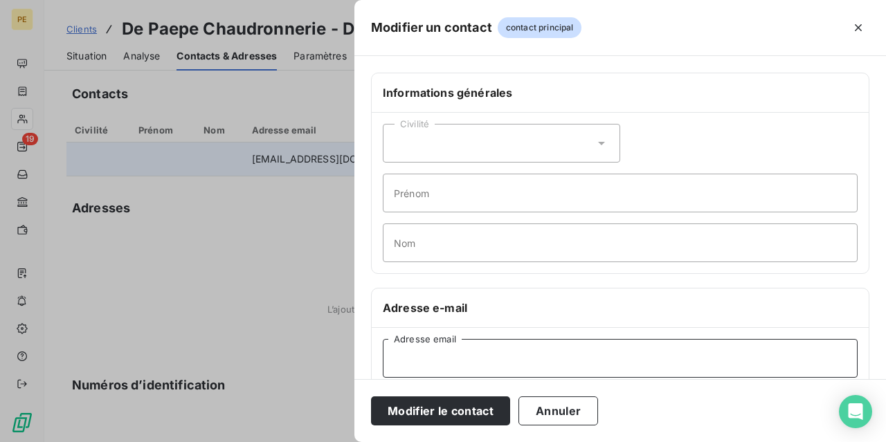
paste input "[PERSON_NAME][EMAIL_ADDRESS][DOMAIN_NAME]"
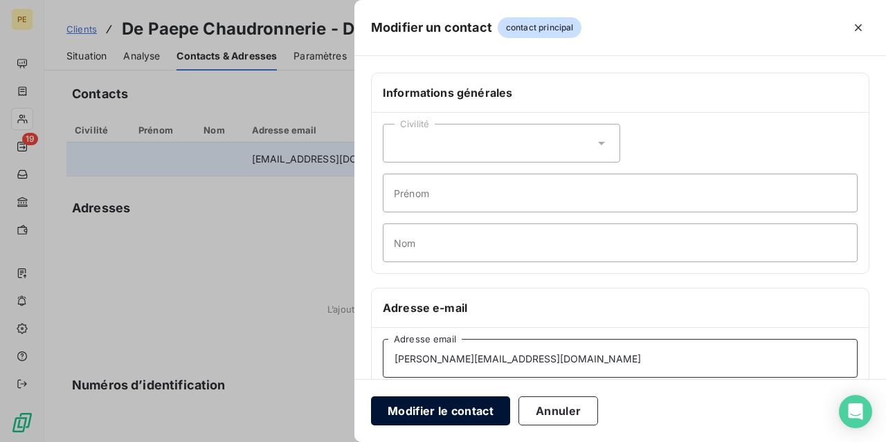
type input "[PERSON_NAME][EMAIL_ADDRESS][DOMAIN_NAME]"
click at [435, 412] on button "Modifier le contact" at bounding box center [440, 411] width 139 height 29
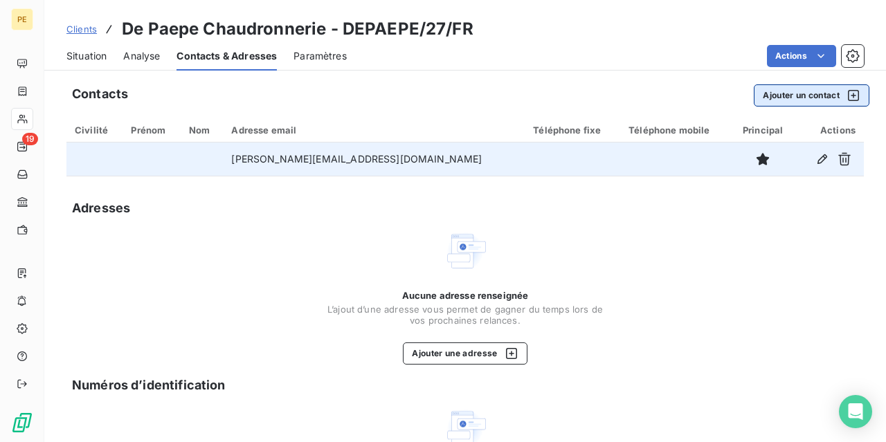
click at [801, 93] on button "Ajouter un contact" at bounding box center [812, 95] width 116 height 22
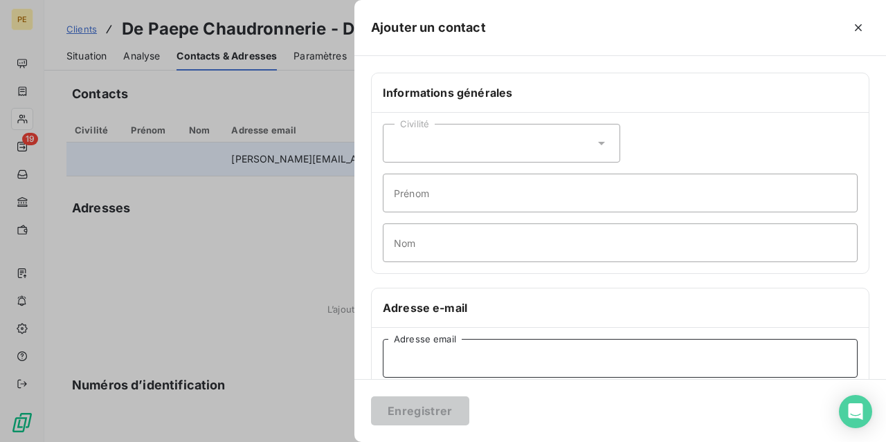
click at [521, 358] on input "Adresse email" at bounding box center [620, 358] width 475 height 39
paste input "[EMAIL_ADDRESS][DOMAIN_NAME]"
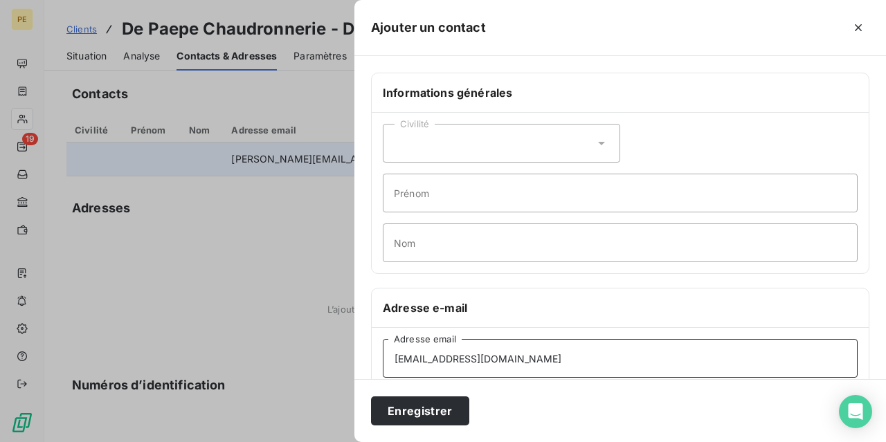
click at [394, 358] on input "[EMAIL_ADDRESS][DOMAIN_NAME]" at bounding box center [620, 358] width 475 height 39
type input "[EMAIL_ADDRESS][DOMAIN_NAME]"
click at [408, 406] on button "Enregistrer" at bounding box center [420, 411] width 98 height 29
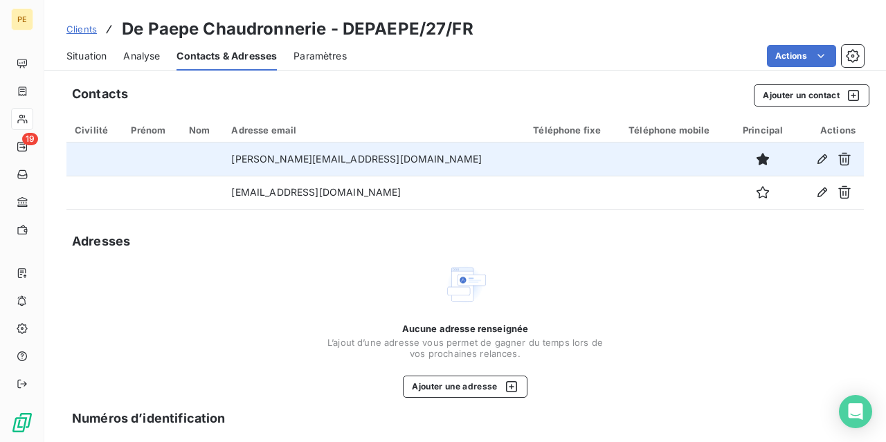
click at [86, 29] on span "Clients" at bounding box center [81, 29] width 30 height 11
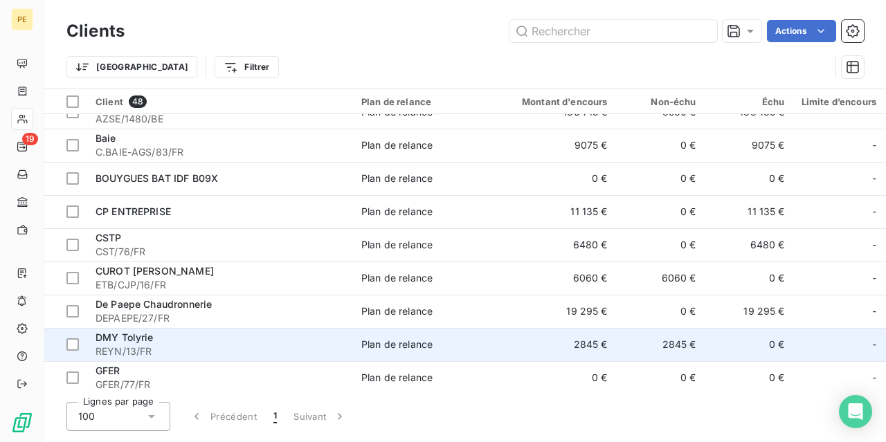
scroll to position [208, 0]
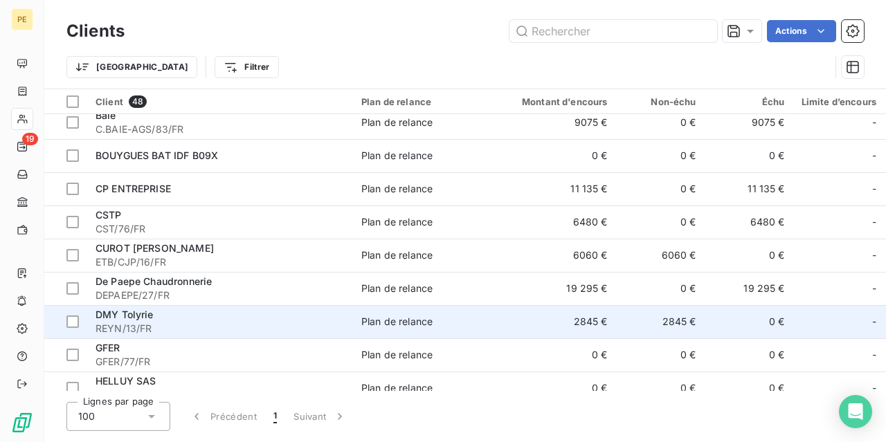
click at [170, 320] on div "DMY Tolyrie" at bounding box center [220, 315] width 249 height 14
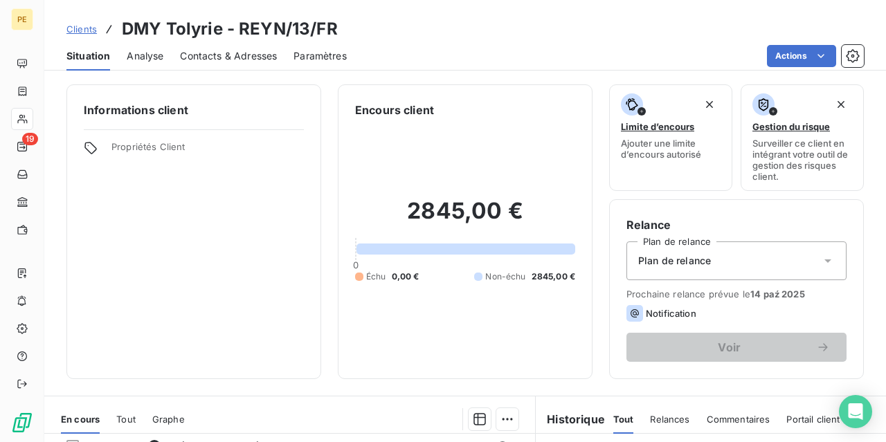
click at [245, 54] on span "Contacts & Adresses" at bounding box center [228, 56] width 97 height 14
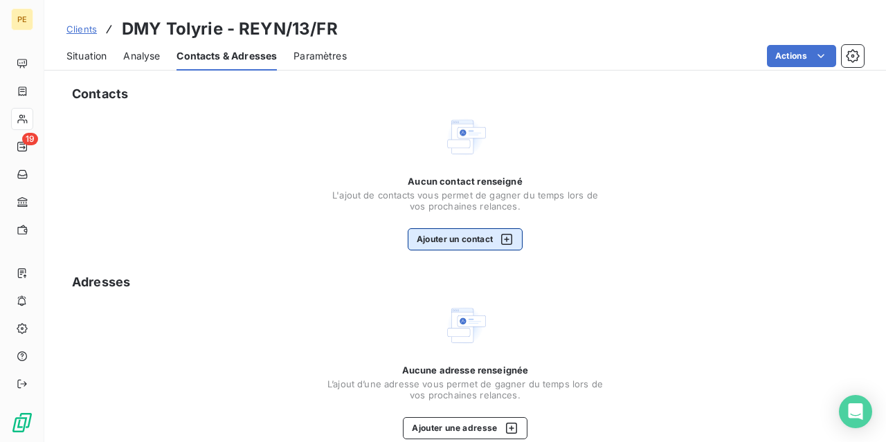
click at [509, 237] on icon "button" at bounding box center [507, 240] width 14 height 14
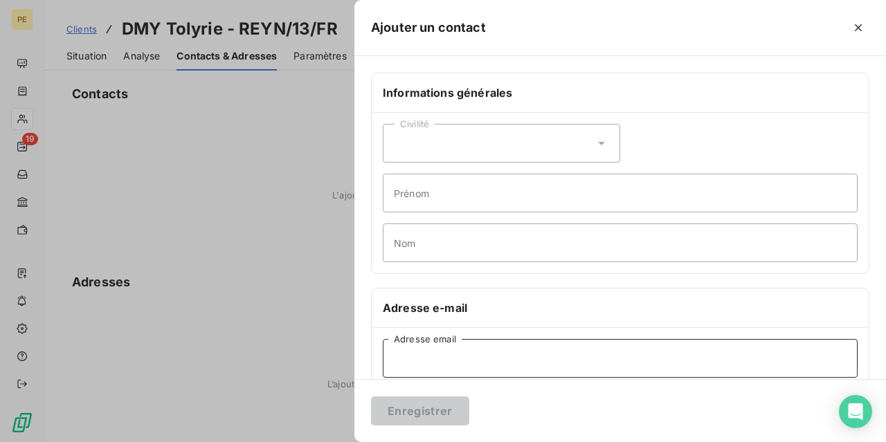
click at [446, 365] on input "Adresse email" at bounding box center [620, 358] width 475 height 39
paste input "DMY Tôlerie – service commercial <[EMAIL_ADDRESS][DOMAIN_NAME]>"
type input "DMY Tôlerie – service commercial <[EMAIL_ADDRESS][DOMAIN_NAME]>"
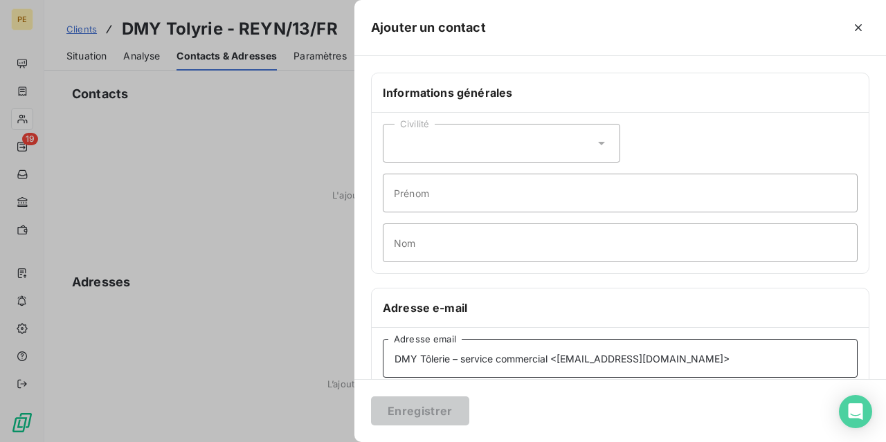
drag, startPoint x: 706, startPoint y: 359, endPoint x: 358, endPoint y: 359, distance: 348.2
click at [383, 359] on input "DMY Tôlerie – service commercial <[EMAIL_ADDRESS][DOMAIN_NAME]>" at bounding box center [620, 358] width 475 height 39
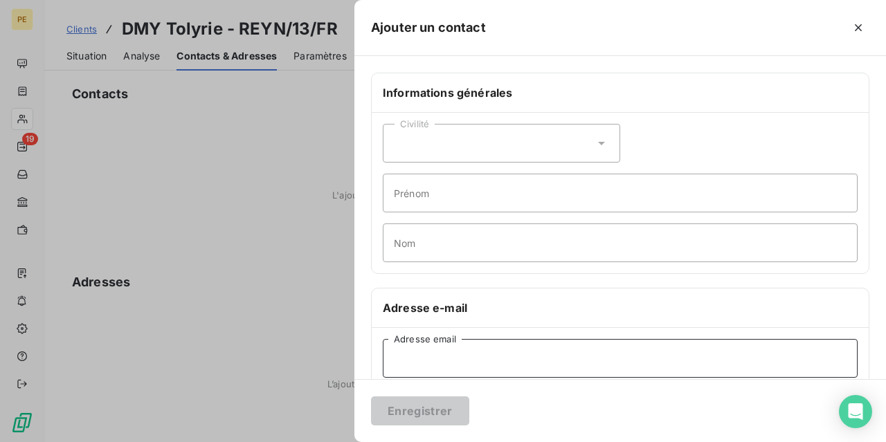
click at [441, 367] on input "Adresse email" at bounding box center [620, 358] width 475 height 39
paste input "[PERSON_NAME] – DMY Tôlerie <[EMAIL_ADDRESS][DOMAIN_NAME]>"
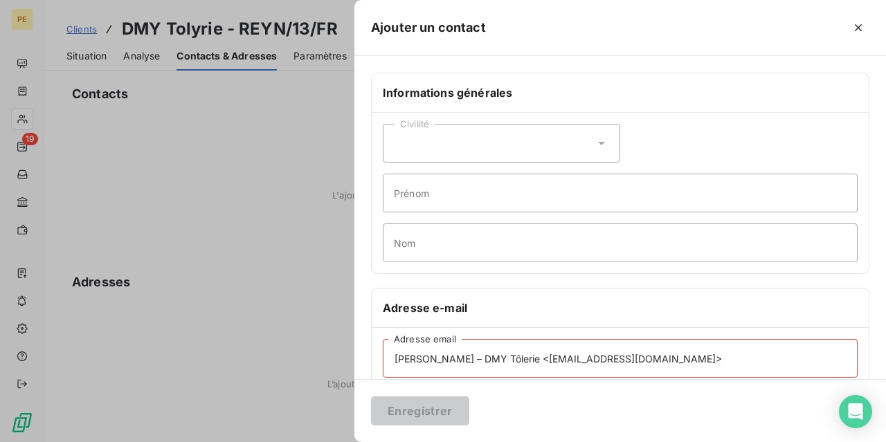
click at [602, 356] on input "[PERSON_NAME] – DMY Tôlerie <[EMAIL_ADDRESS][DOMAIN_NAME]>" at bounding box center [620, 358] width 475 height 39
click at [527, 359] on input "[EMAIL_ADDRESS][DOMAIN_NAME]>" at bounding box center [620, 358] width 475 height 39
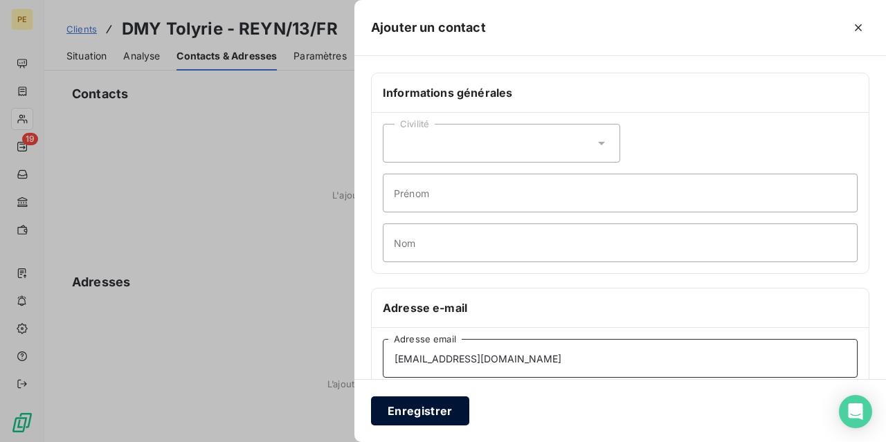
type input "[EMAIL_ADDRESS][DOMAIN_NAME]"
click at [424, 416] on button "Enregistrer" at bounding box center [420, 411] width 98 height 29
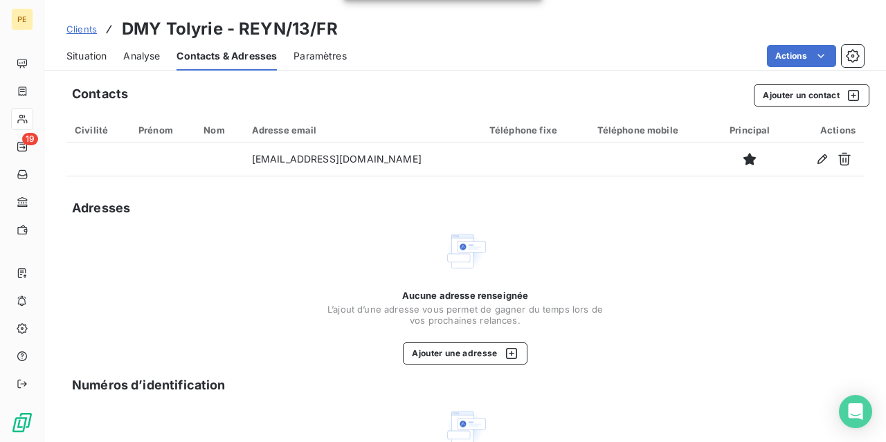
click at [92, 30] on span "Clients" at bounding box center [81, 29] width 30 height 11
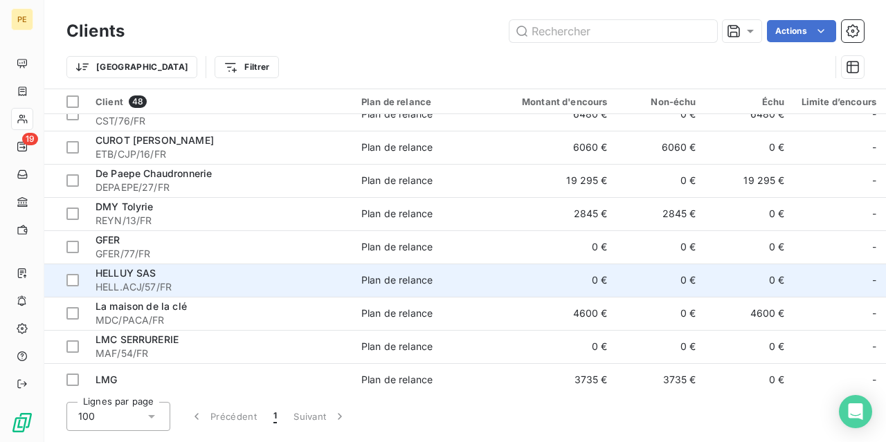
scroll to position [346, 0]
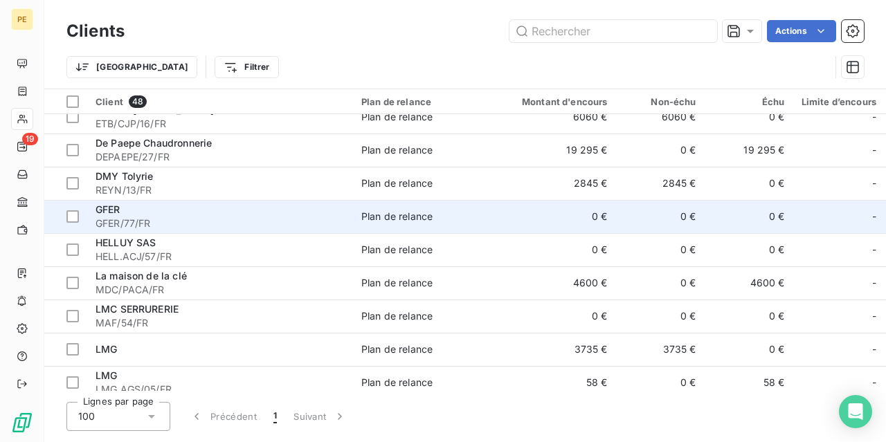
click at [126, 217] on span "GFER/77/FR" at bounding box center [220, 224] width 249 height 14
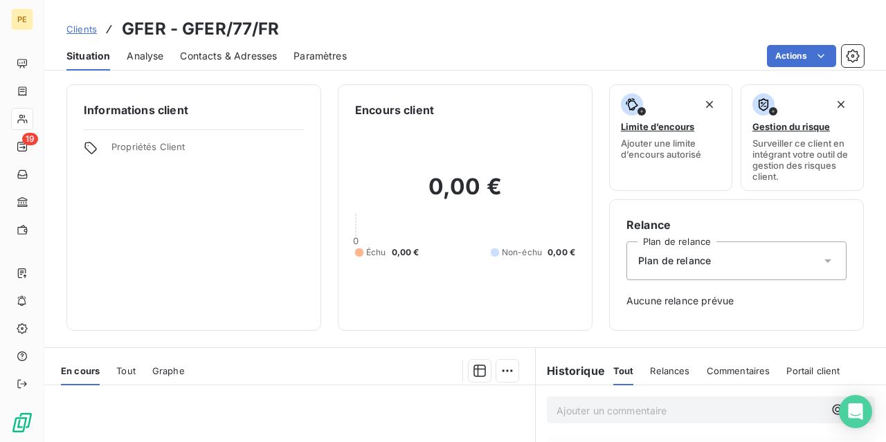
click at [237, 57] on span "Contacts & Adresses" at bounding box center [228, 56] width 97 height 14
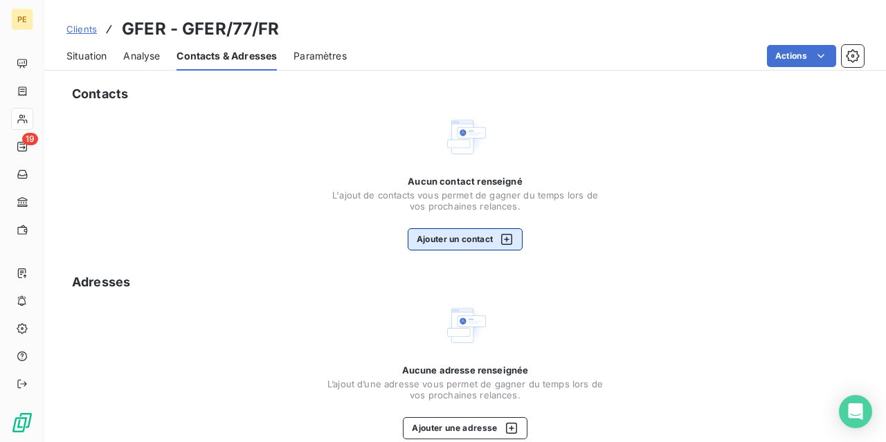
click at [506, 237] on icon "button" at bounding box center [507, 240] width 14 height 14
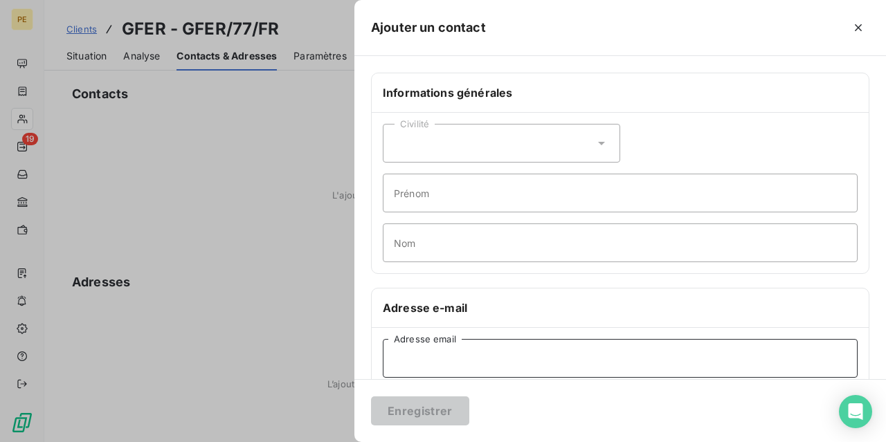
click at [410, 361] on input "Adresse email" at bounding box center [620, 358] width 475 height 39
paste input "Comptabilité GFER <[EMAIL_ADDRESS][DOMAIN_NAME]>"
click at [487, 355] on input "Comptabilité GFER <[EMAIL_ADDRESS][DOMAIN_NAME]>" at bounding box center [620, 358] width 475 height 39
click at [485, 360] on input "[EMAIL_ADDRESS][DOMAIN_NAME]>" at bounding box center [620, 358] width 475 height 39
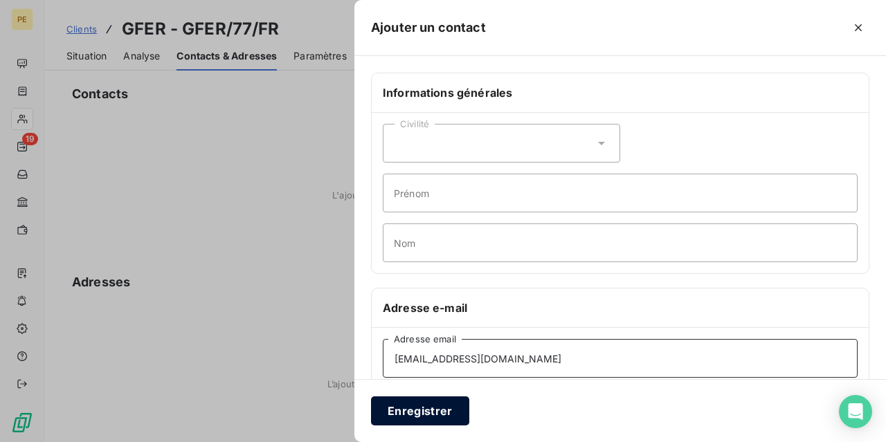
type input "[EMAIL_ADDRESS][DOMAIN_NAME]"
click at [410, 407] on button "Enregistrer" at bounding box center [420, 411] width 98 height 29
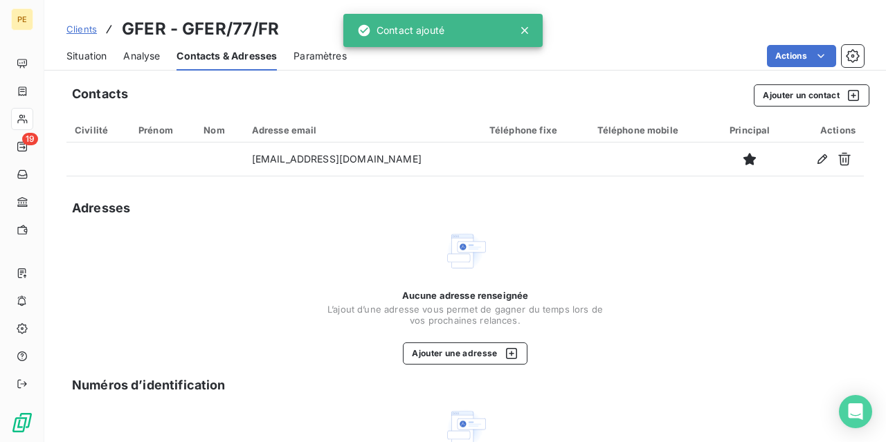
click at [80, 27] on span "Clients" at bounding box center [81, 29] width 30 height 11
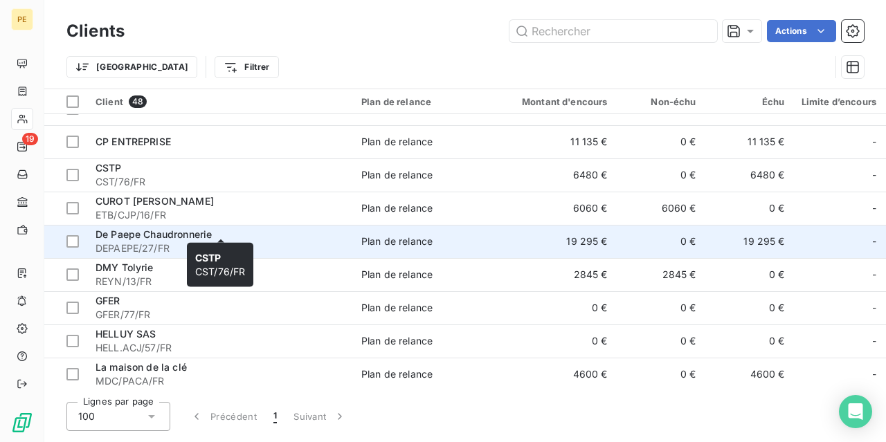
scroll to position [277, 0]
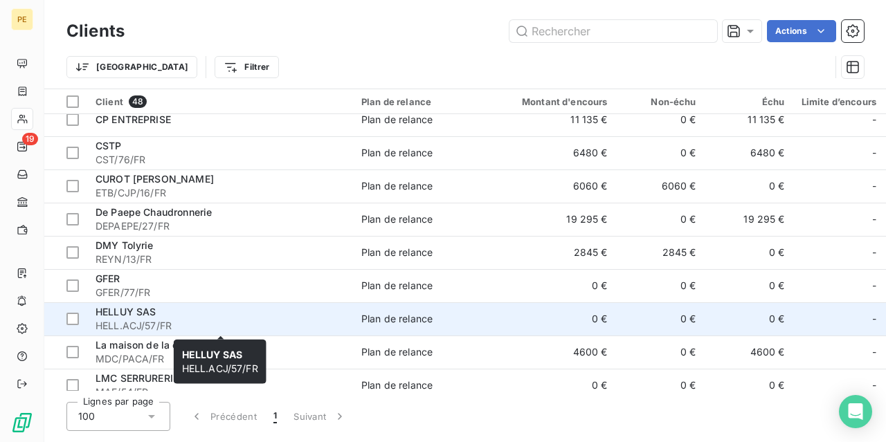
click at [136, 317] on span "HELLUY SAS" at bounding box center [126, 312] width 61 height 12
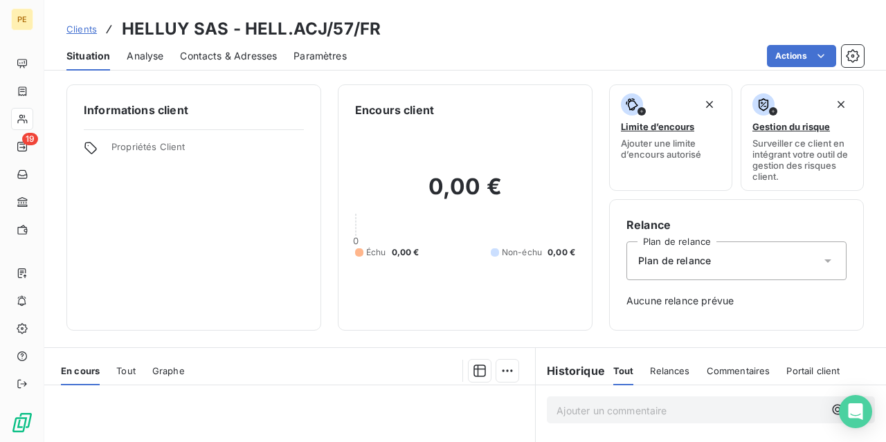
click at [253, 55] on span "Contacts & Adresses" at bounding box center [228, 56] width 97 height 14
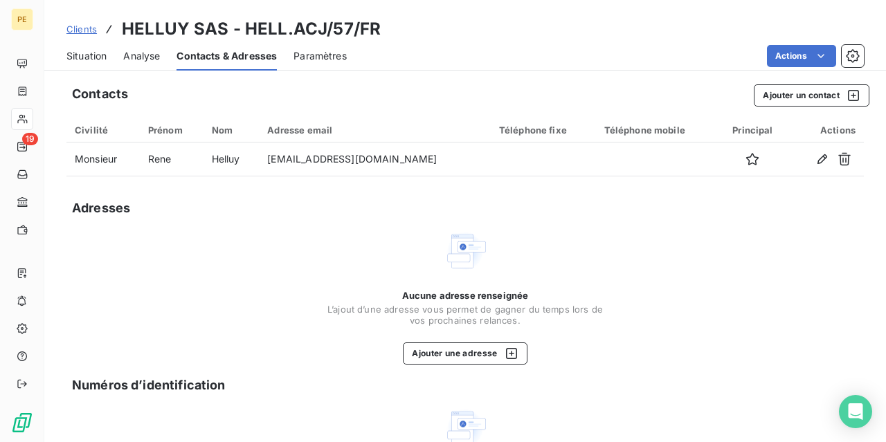
click at [91, 27] on span "Clients" at bounding box center [81, 29] width 30 height 11
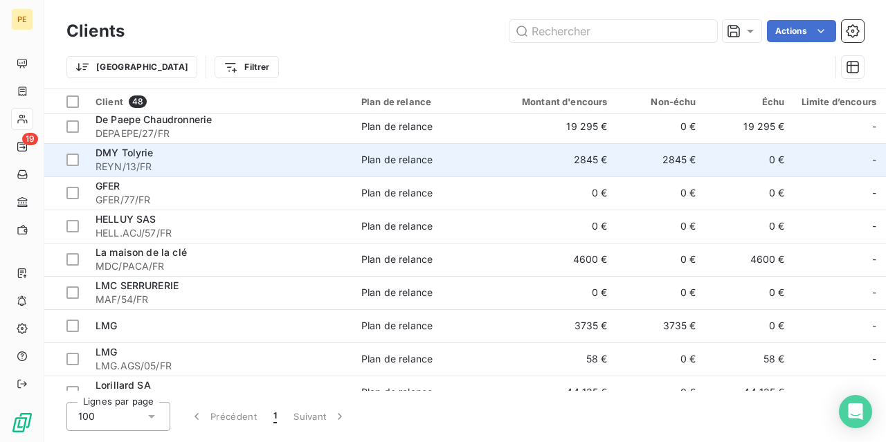
scroll to position [415, 0]
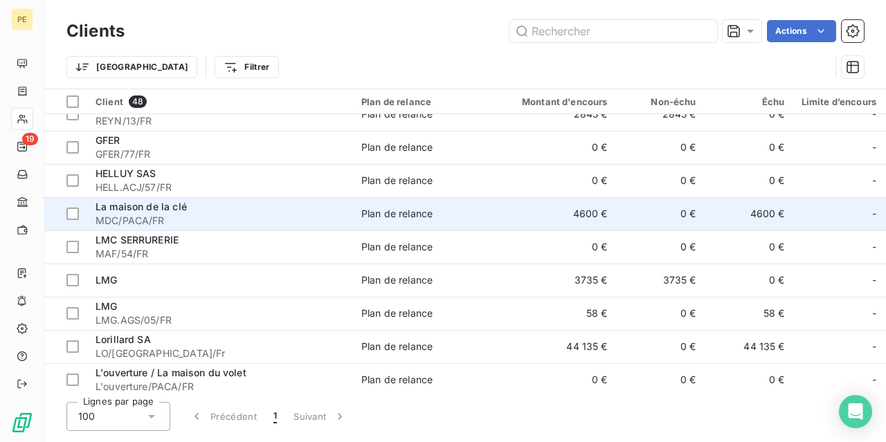
click at [134, 212] on span "La maison de la clé" at bounding box center [141, 207] width 91 height 12
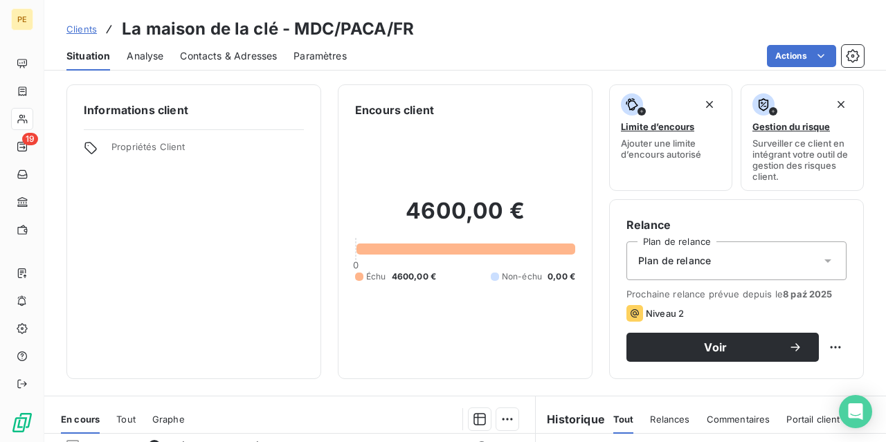
click at [241, 54] on span "Contacts & Adresses" at bounding box center [228, 56] width 97 height 14
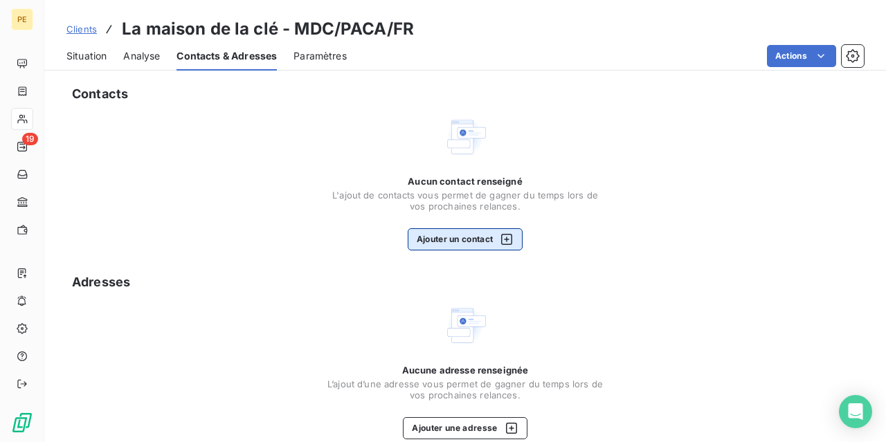
click at [507, 239] on icon "button" at bounding box center [506, 239] width 11 height 11
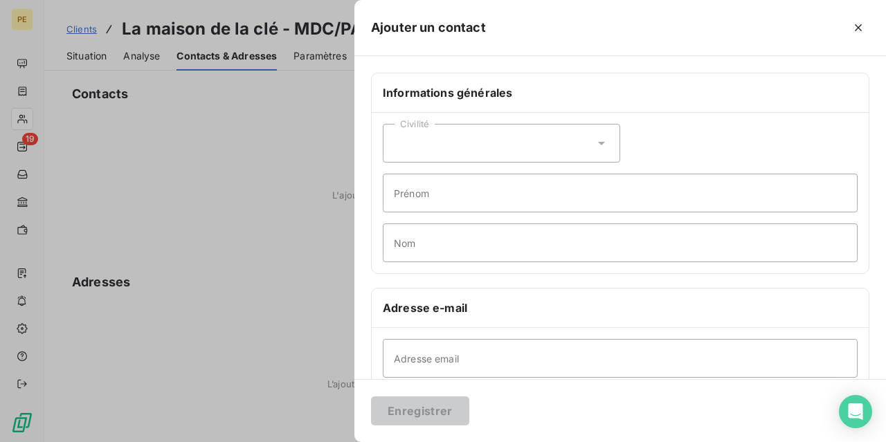
drag, startPoint x: 128, startPoint y: 143, endPoint x: 143, endPoint y: 145, distance: 14.7
click at [130, 143] on div at bounding box center [443, 221] width 886 height 442
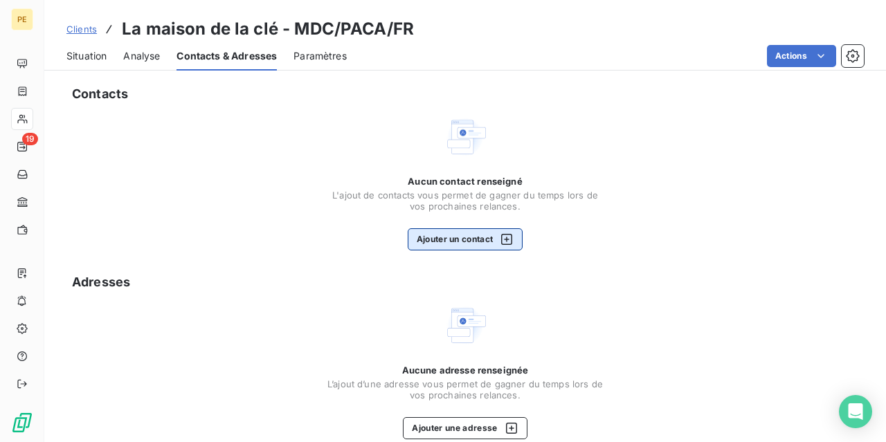
click at [509, 239] on icon "button" at bounding box center [507, 240] width 14 height 14
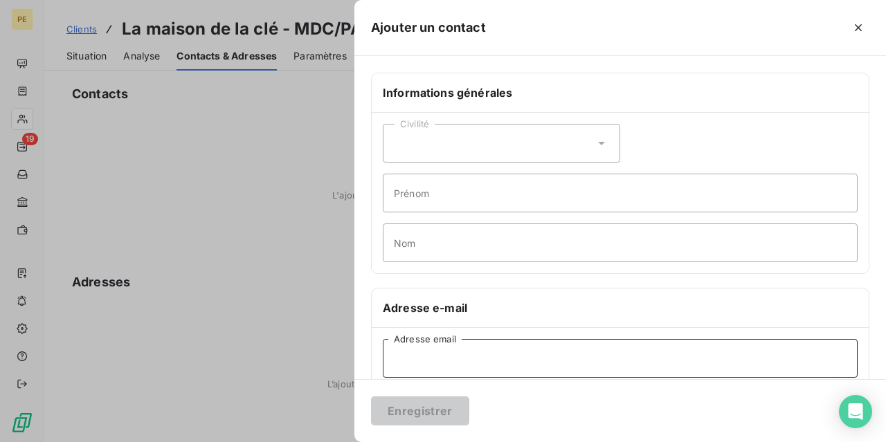
click at [423, 352] on input "Adresse email" at bounding box center [620, 358] width 475 height 39
drag, startPoint x: 418, startPoint y: 354, endPoint x: 426, endPoint y: 354, distance: 7.6
paste input "MDLC - Compta <[EMAIL_ADDRESS][DOMAIN_NAME]>"
click at [477, 355] on input "MDLC - Compta <[EMAIL_ADDRESS][DOMAIN_NAME]>" at bounding box center [620, 358] width 475 height 39
click at [539, 356] on input "[EMAIL_ADDRESS][DOMAIN_NAME]>" at bounding box center [620, 358] width 475 height 39
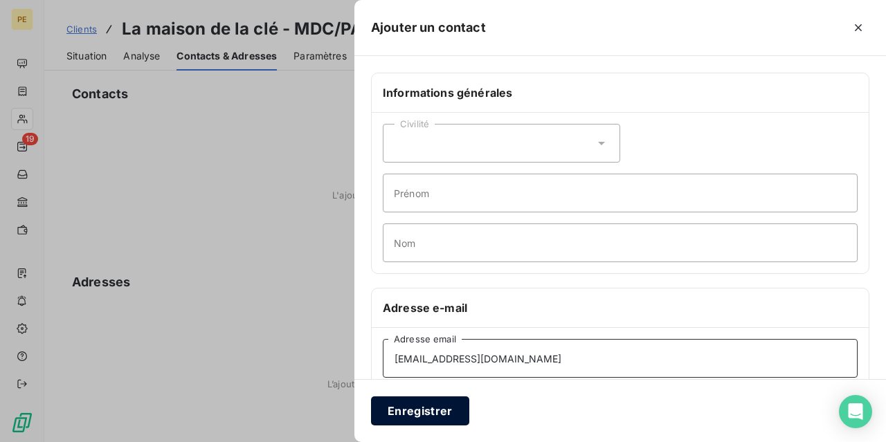
type input "[EMAIL_ADDRESS][DOMAIN_NAME]"
click at [406, 407] on button "Enregistrer" at bounding box center [420, 411] width 98 height 29
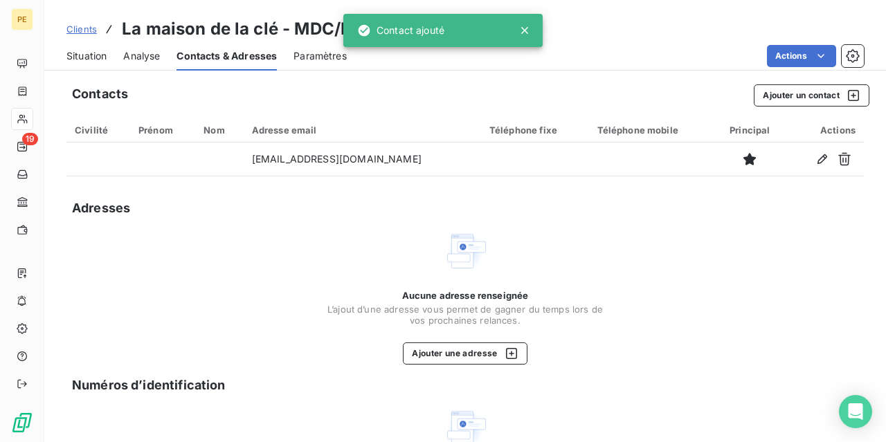
click at [85, 31] on span "Clients" at bounding box center [81, 29] width 30 height 11
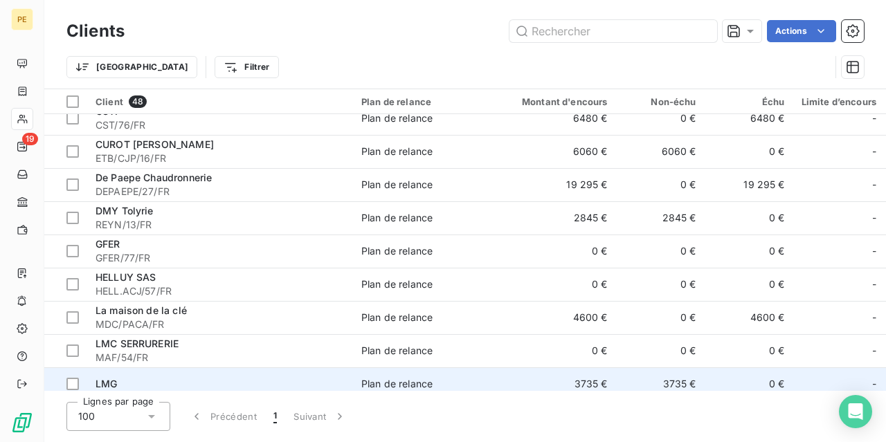
scroll to position [346, 0]
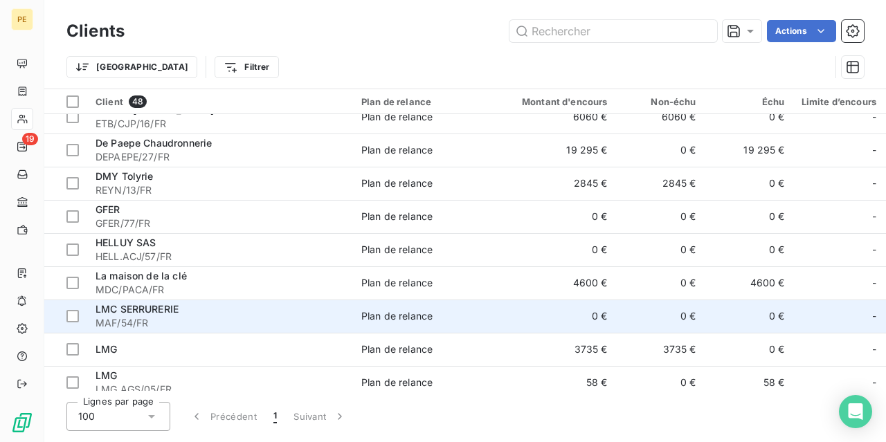
click at [131, 314] on span "LMC SERRURERIE" at bounding box center [137, 309] width 83 height 12
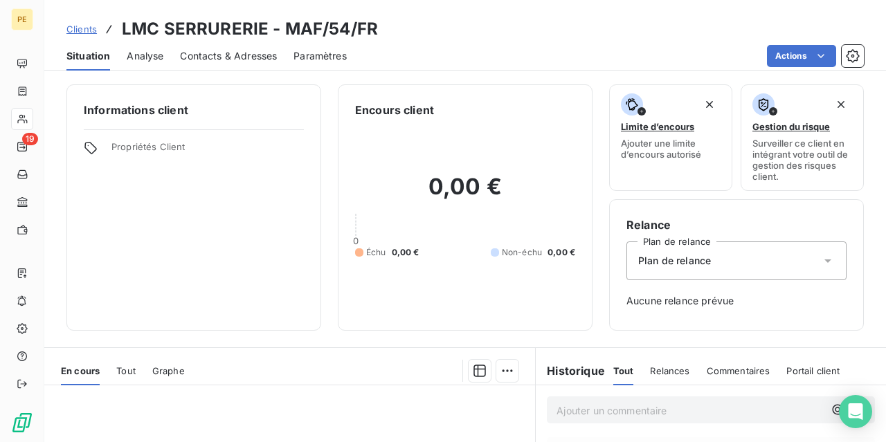
click at [246, 64] on div "Contacts & Adresses" at bounding box center [228, 56] width 97 height 29
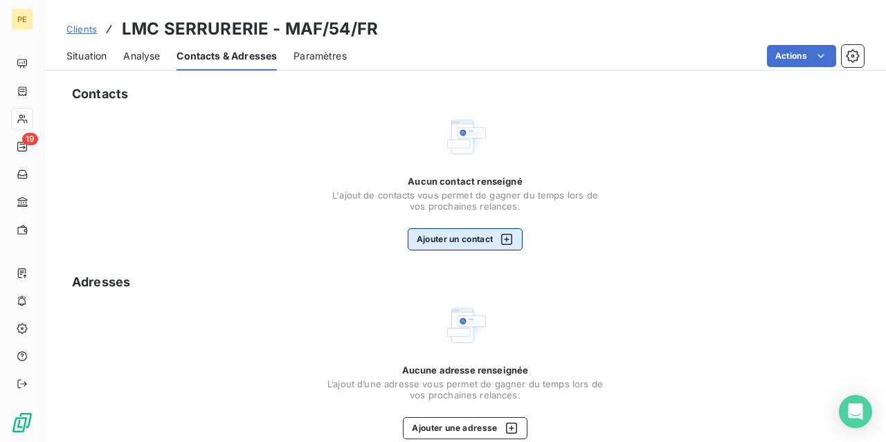
click at [509, 240] on icon "button" at bounding box center [506, 239] width 11 height 11
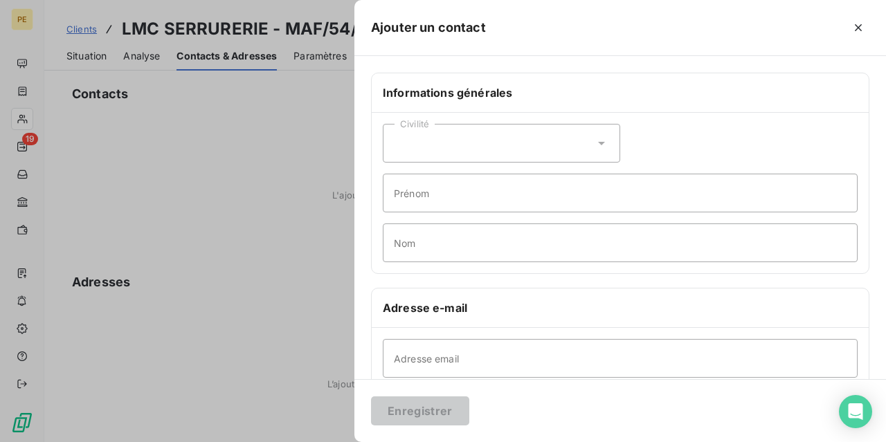
click at [118, 158] on div at bounding box center [443, 221] width 886 height 442
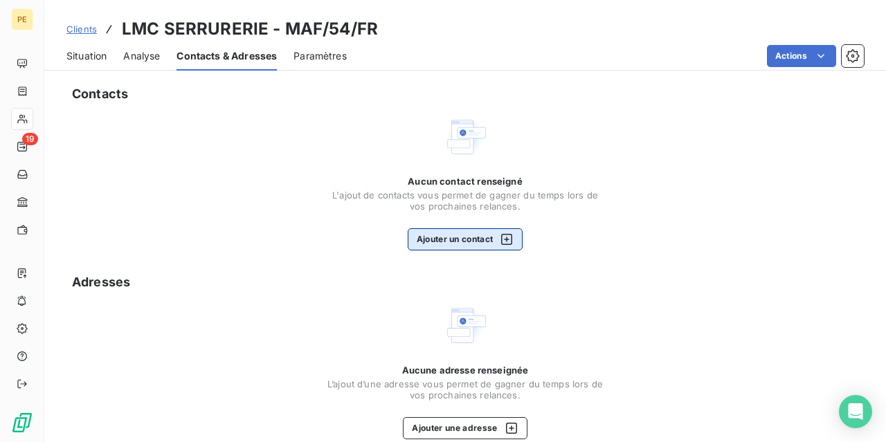
click at [508, 242] on icon "button" at bounding box center [506, 239] width 11 height 11
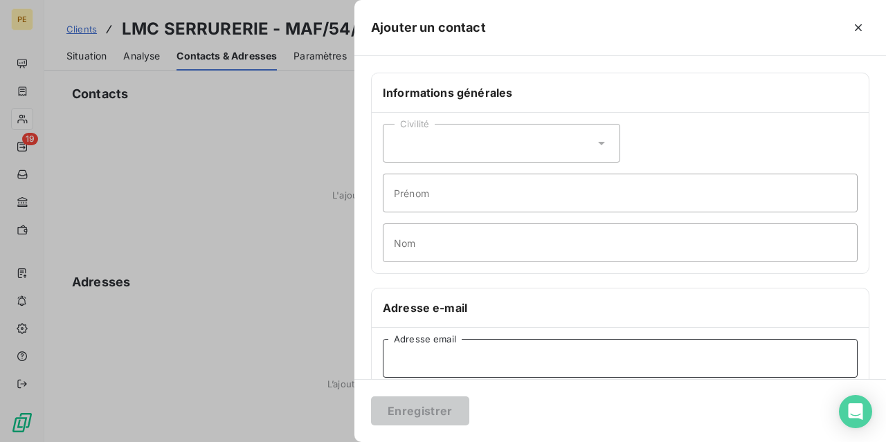
click at [440, 352] on input "Adresse email" at bounding box center [620, 358] width 475 height 39
paste input "LMC SERRURERIE <[EMAIL_ADDRESS][DOMAIN_NAME]>"
click at [485, 354] on input "LMC SERRURERIE <[EMAIL_ADDRESS][DOMAIN_NAME]>" at bounding box center [620, 358] width 475 height 39
click at [518, 360] on input "[EMAIL_ADDRESS][DOMAIN_NAME]>" at bounding box center [620, 358] width 475 height 39
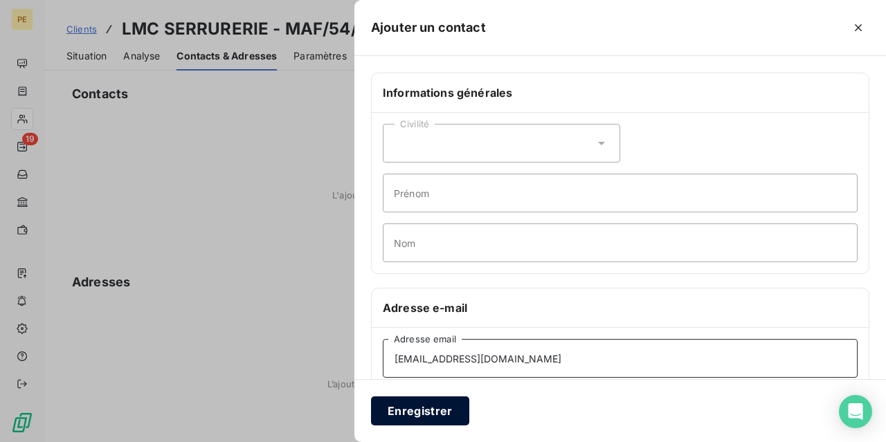
type input "[EMAIL_ADDRESS][DOMAIN_NAME]"
click at [426, 413] on button "Enregistrer" at bounding box center [420, 411] width 98 height 29
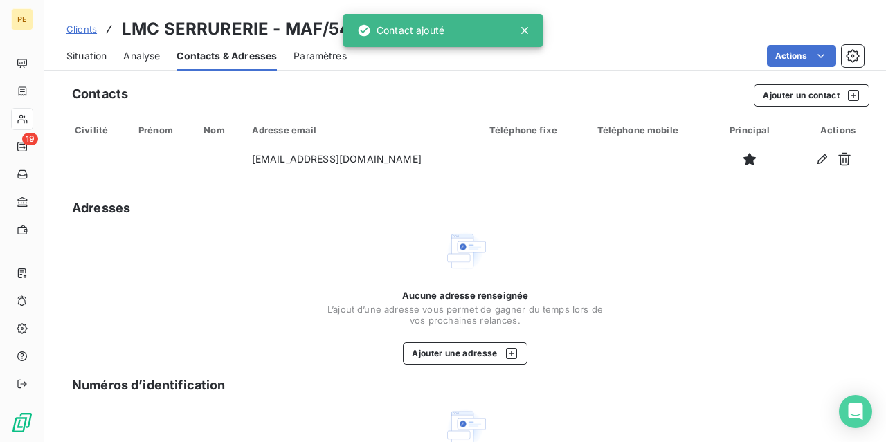
click at [84, 28] on span "Clients" at bounding box center [81, 29] width 30 height 11
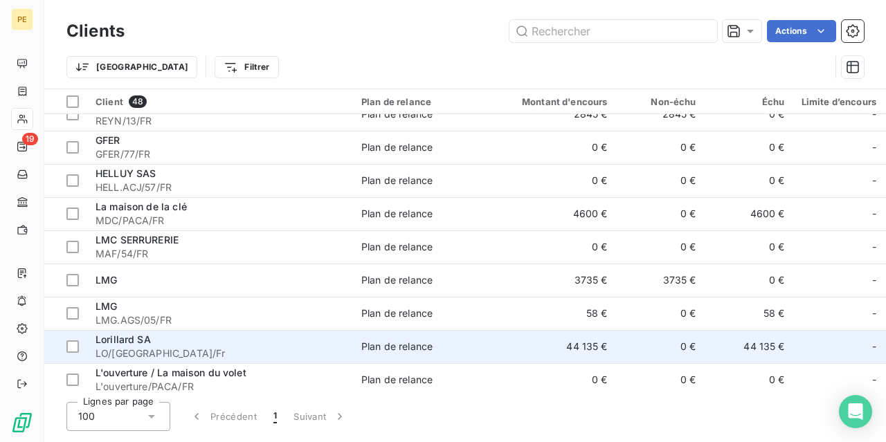
scroll to position [415, 0]
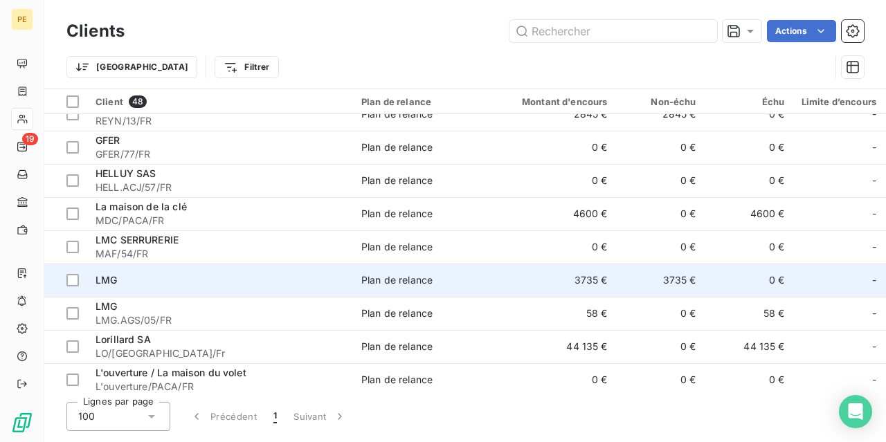
click at [114, 275] on span "LMG" at bounding box center [106, 280] width 21 height 12
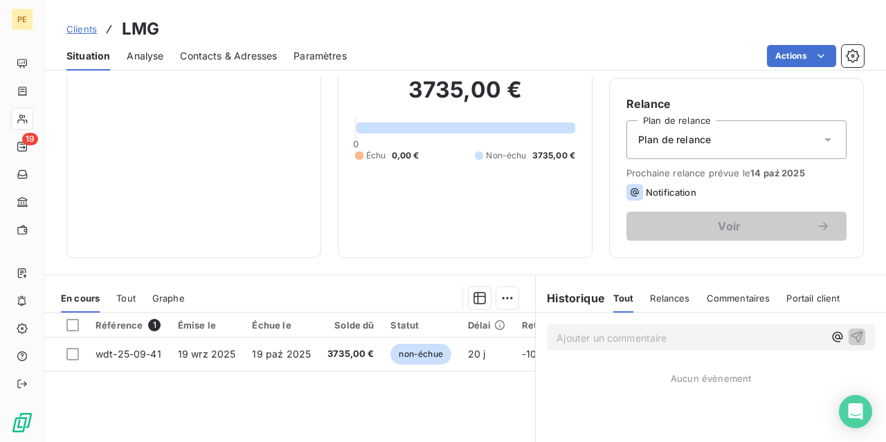
scroll to position [138, 0]
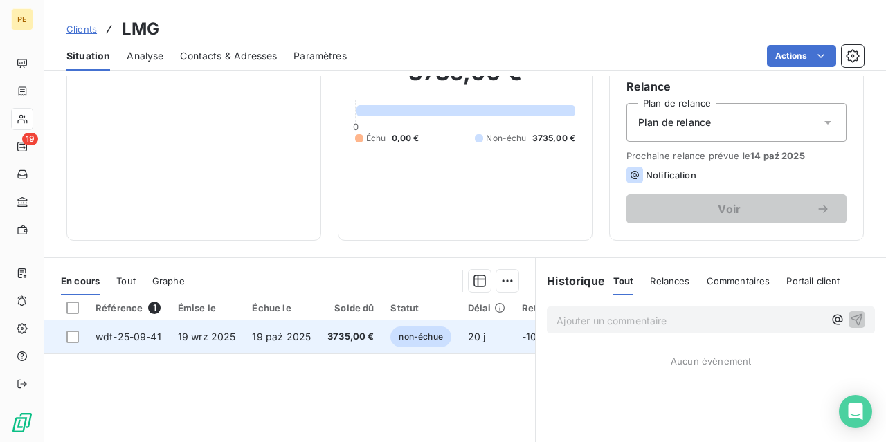
click at [221, 344] on td "19 wrz 2025" at bounding box center [207, 336] width 75 height 33
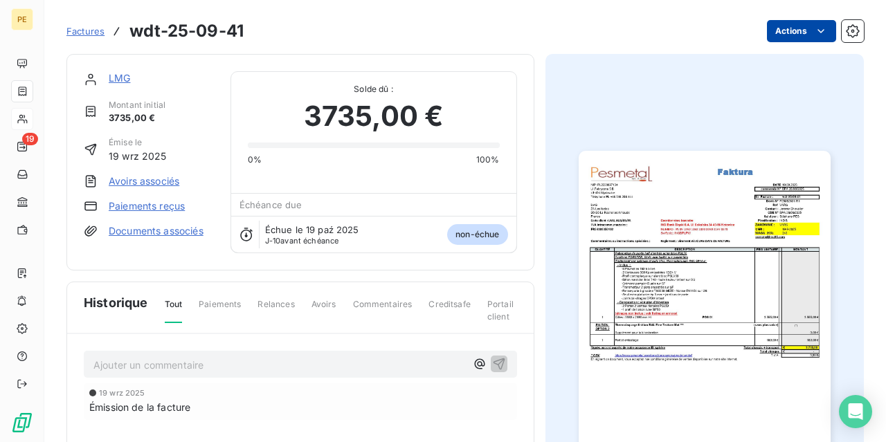
click at [823, 33] on html "PE 19 Factures wdt-25-09-41 Actions LMG Montant initial 3735,00 € Émise le 19 w…" at bounding box center [443, 221] width 886 height 442
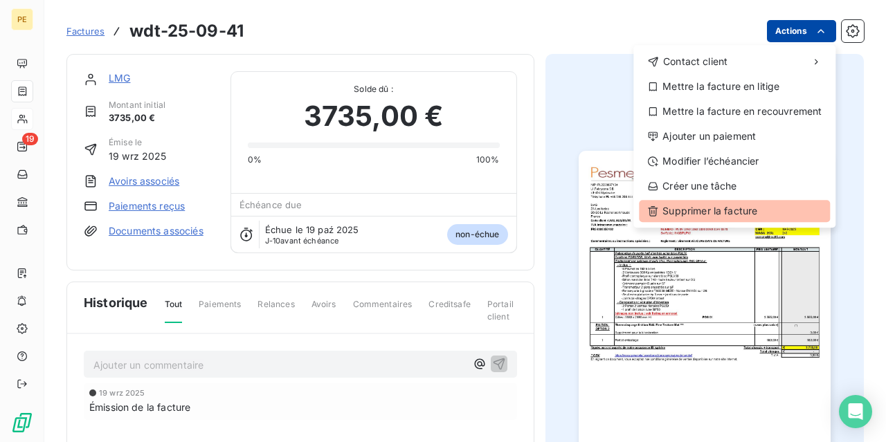
click at [687, 210] on div "Supprimer la facture" at bounding box center [734, 211] width 191 height 22
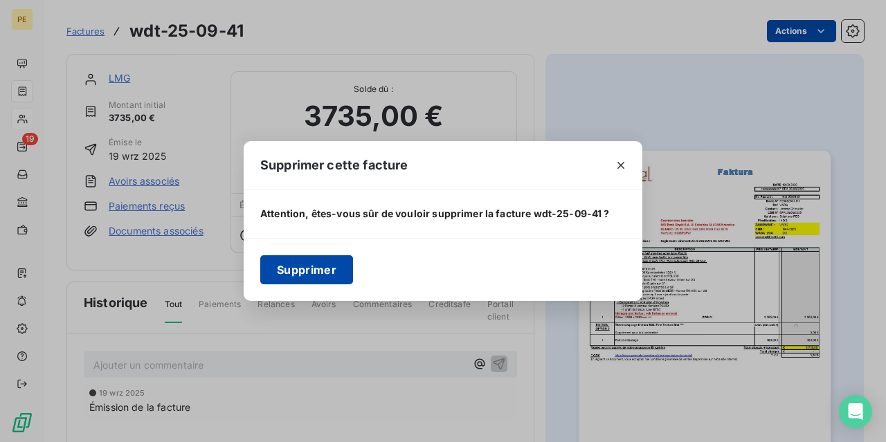
click at [293, 262] on button "Supprimer" at bounding box center [306, 269] width 93 height 29
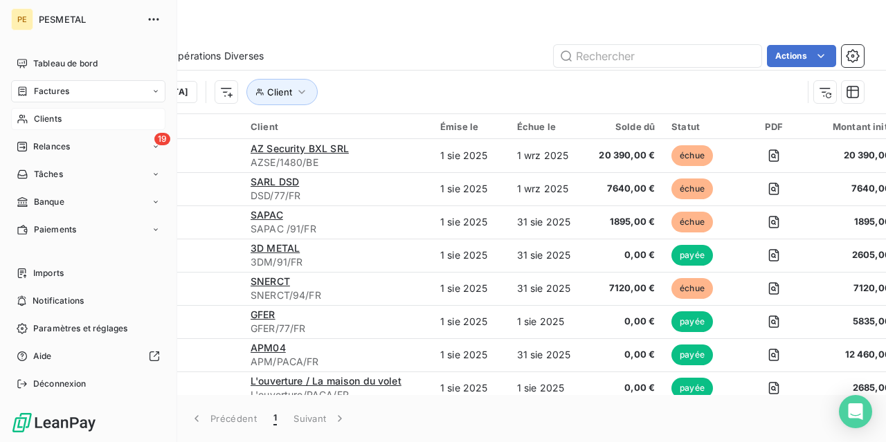
click at [51, 120] on span "Clients" at bounding box center [48, 119] width 28 height 12
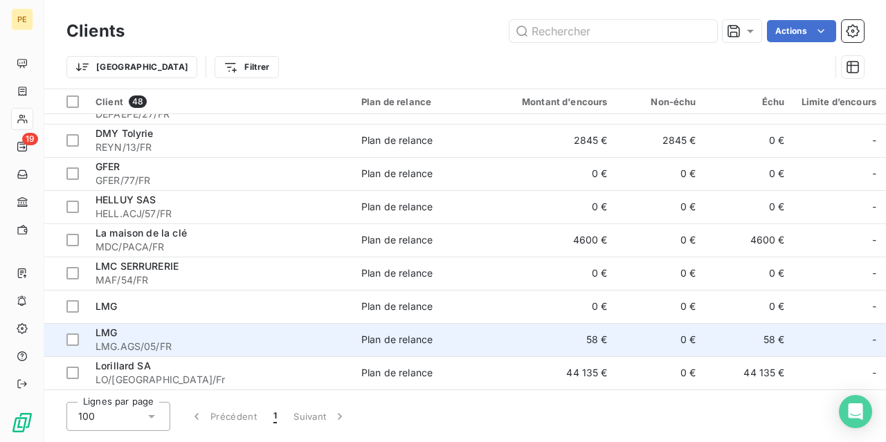
scroll to position [485, 0]
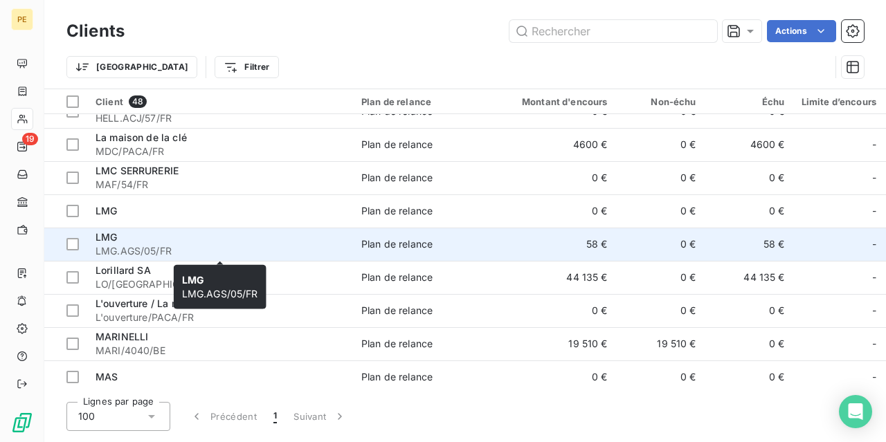
click at [165, 240] on div "LMG" at bounding box center [220, 237] width 249 height 14
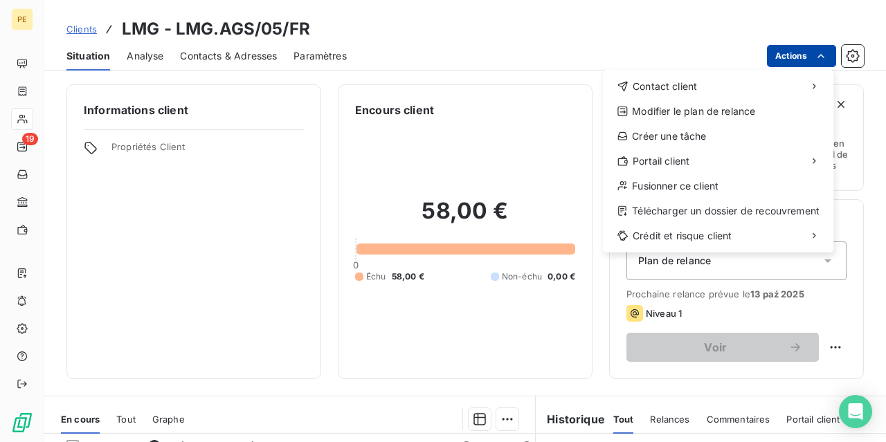
click at [787, 57] on html "PE 19 Clients LMG - LMG.AGS/05/FR Situation Analyse Contacts & Adresses Paramèt…" at bounding box center [443, 221] width 886 height 442
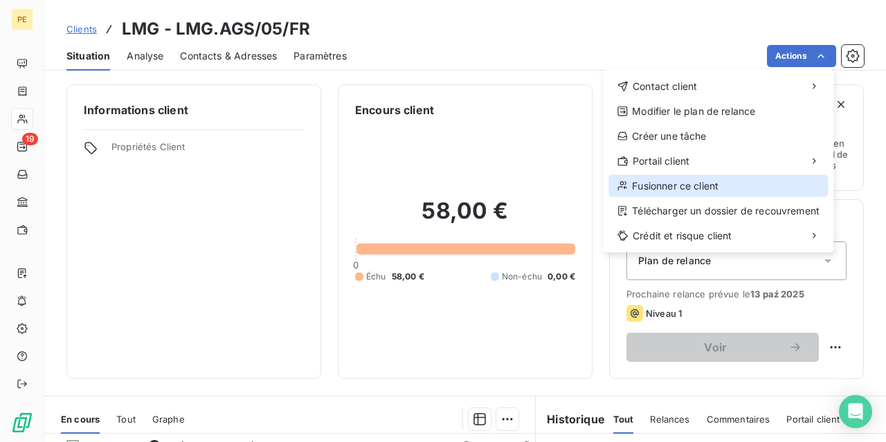
click at [663, 186] on div "Fusionner ce client" at bounding box center [717, 186] width 219 height 22
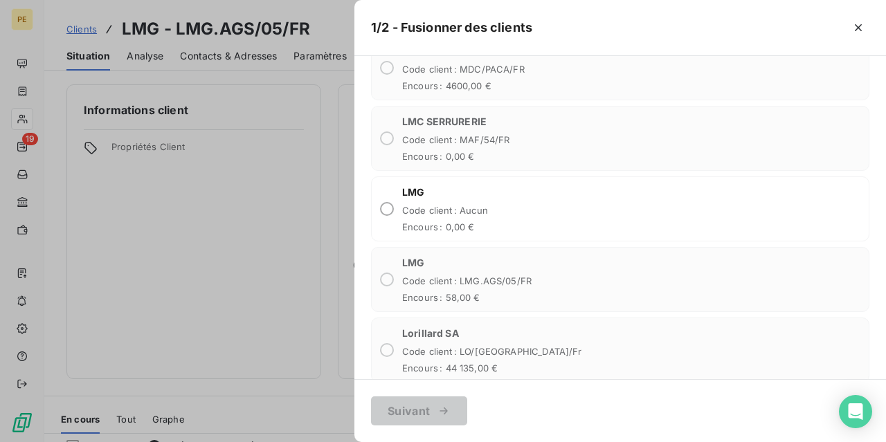
scroll to position [1384, 0]
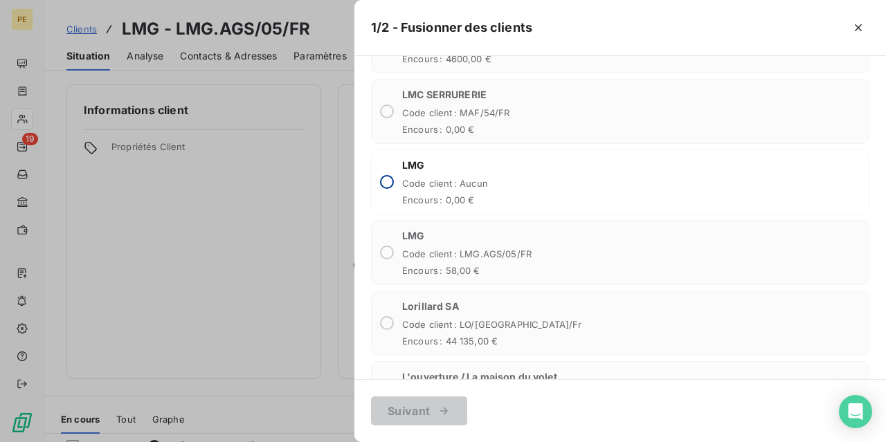
click at [387, 175] on input "radio" at bounding box center [387, 182] width 14 height 14
radio input "true"
click at [427, 408] on button "Suivant" at bounding box center [419, 411] width 96 height 29
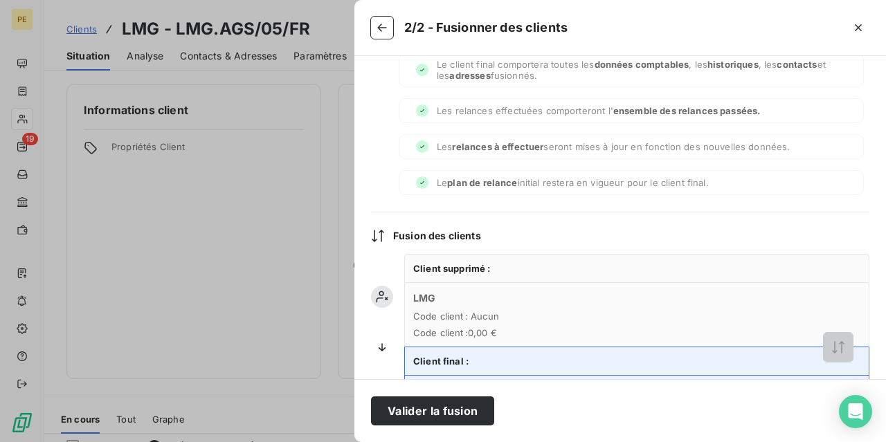
scroll to position [119, 0]
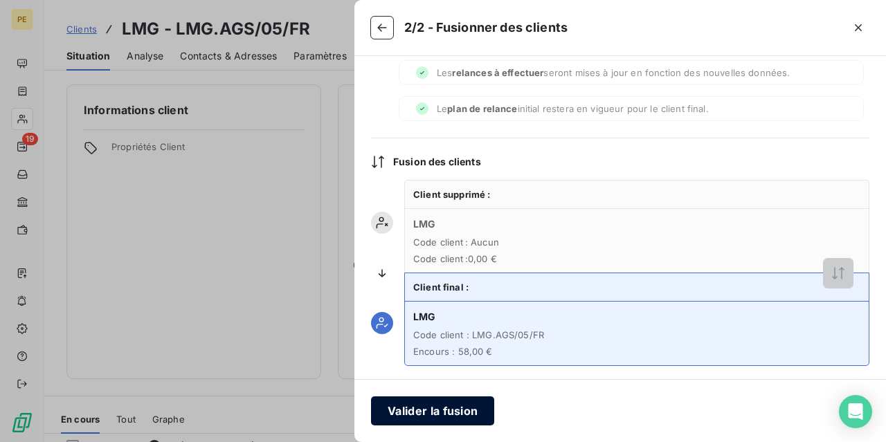
click at [423, 408] on button "Valider la fusion" at bounding box center [432, 411] width 123 height 29
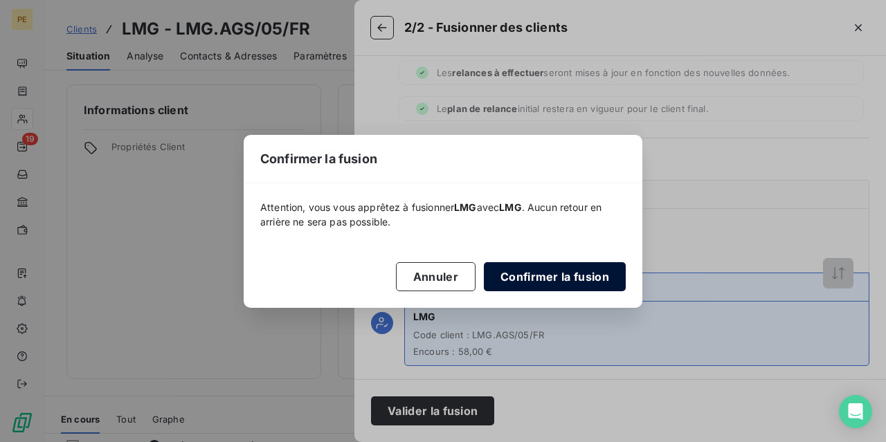
click at [557, 276] on button "Confirmer la fusion" at bounding box center [555, 276] width 142 height 29
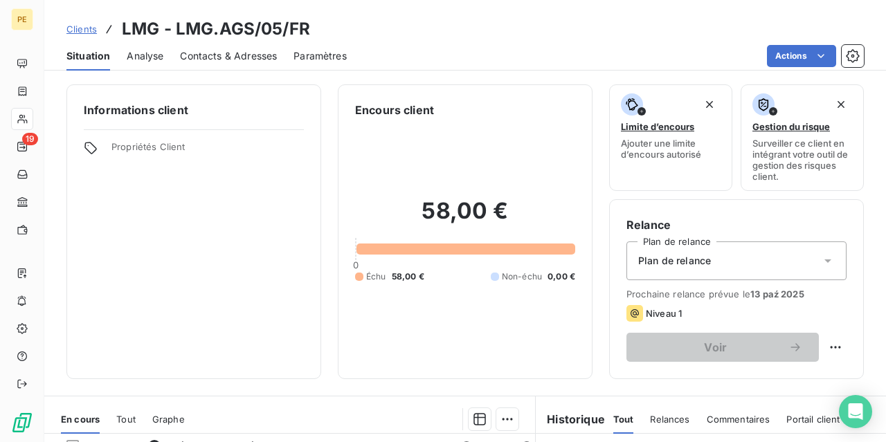
click at [226, 55] on span "Contacts & Adresses" at bounding box center [228, 56] width 97 height 14
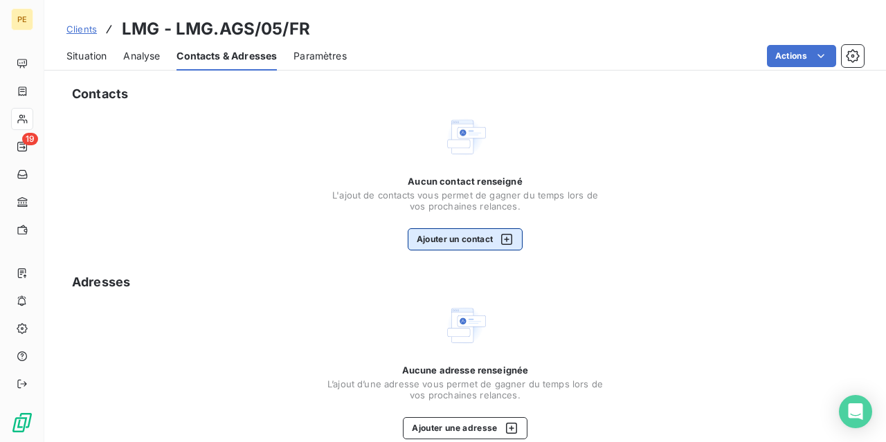
click at [508, 239] on icon "button" at bounding box center [506, 239] width 11 height 11
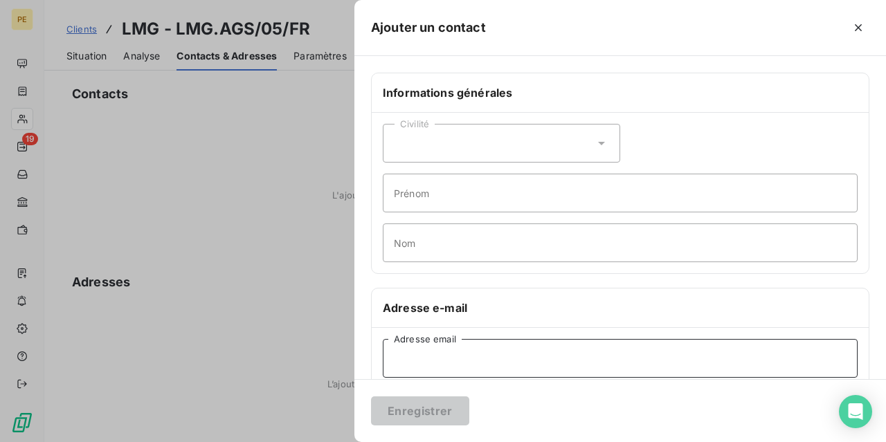
click at [399, 360] on input "Adresse email" at bounding box center [620, 358] width 475 height 39
paste input "[EMAIL_ADDRESS][DOMAIN_NAME]"
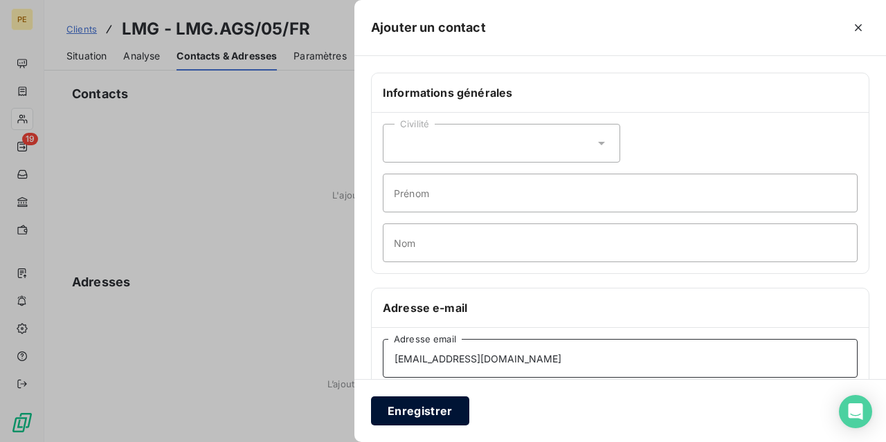
type input "[EMAIL_ADDRESS][DOMAIN_NAME]"
click at [417, 409] on button "Enregistrer" at bounding box center [420, 411] width 98 height 29
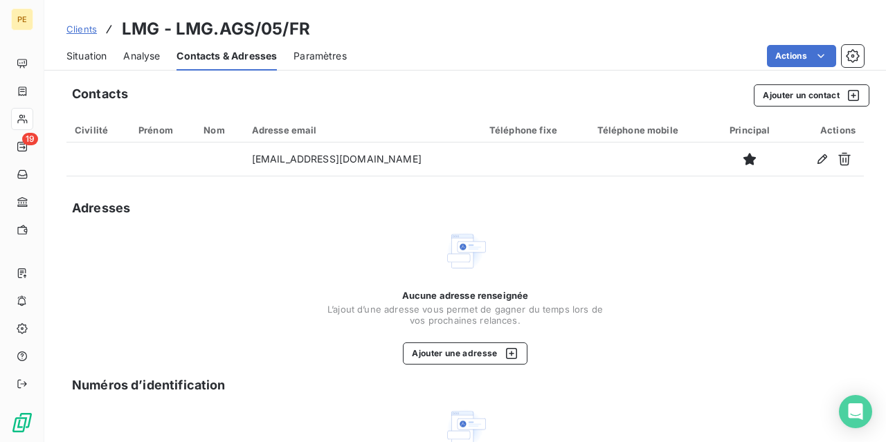
click at [91, 29] on span "Clients" at bounding box center [81, 29] width 30 height 11
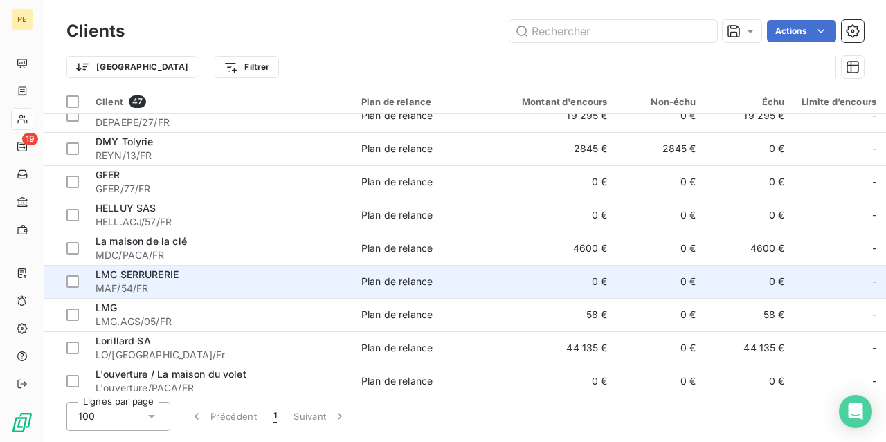
scroll to position [415, 0]
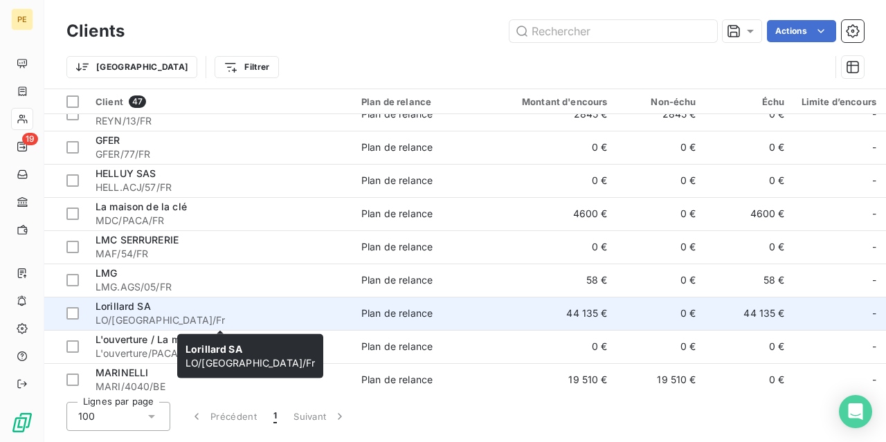
click at [139, 310] on span "Lorillard SA" at bounding box center [123, 306] width 55 height 12
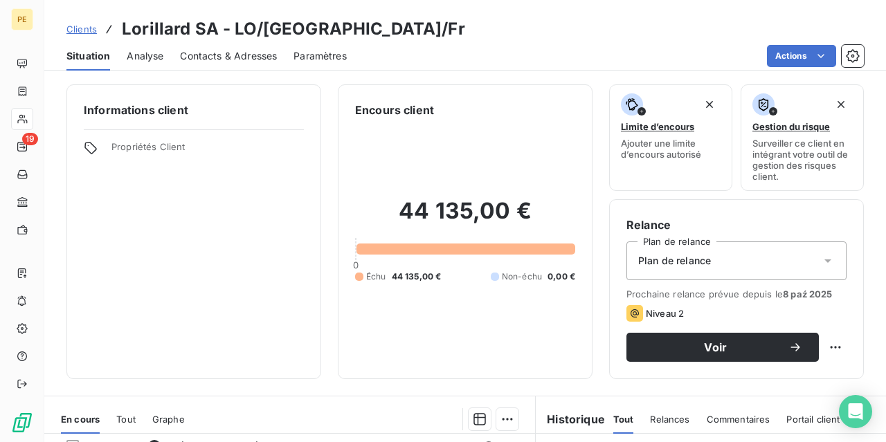
click at [253, 49] on span "Contacts & Adresses" at bounding box center [228, 56] width 97 height 14
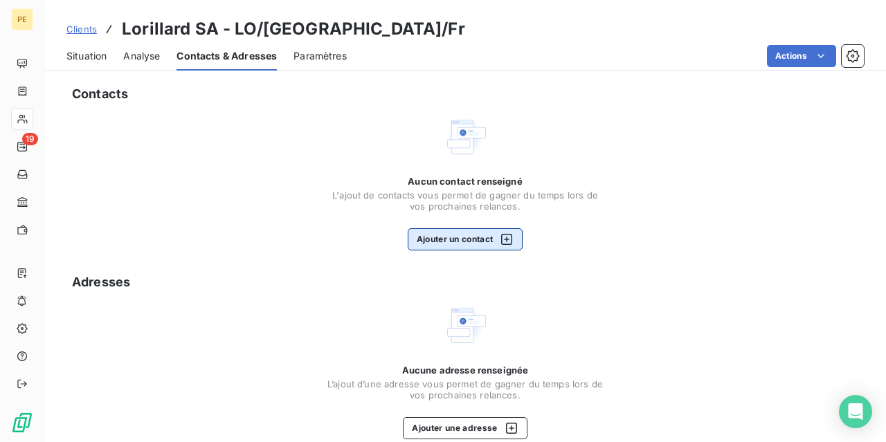
click at [512, 239] on icon "button" at bounding box center [507, 240] width 14 height 14
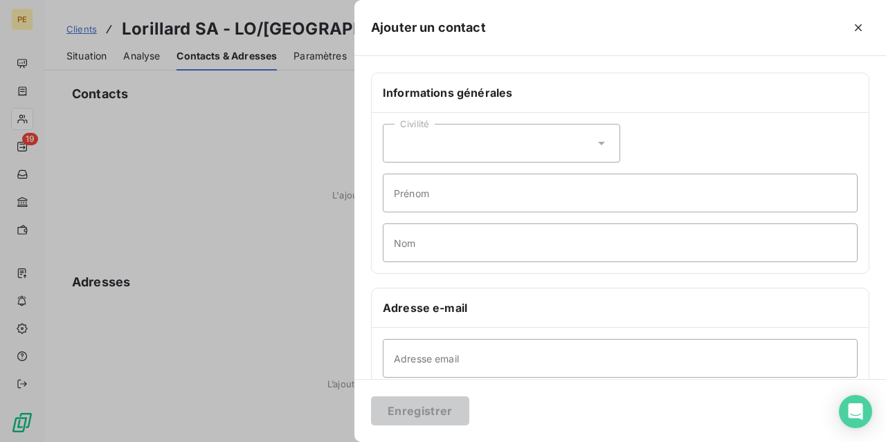
click at [152, 209] on div at bounding box center [443, 221] width 886 height 442
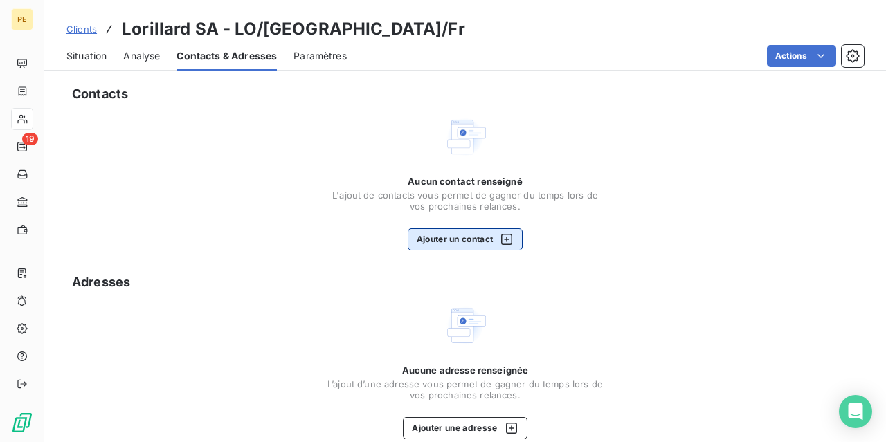
click at [512, 239] on icon "button" at bounding box center [507, 240] width 14 height 14
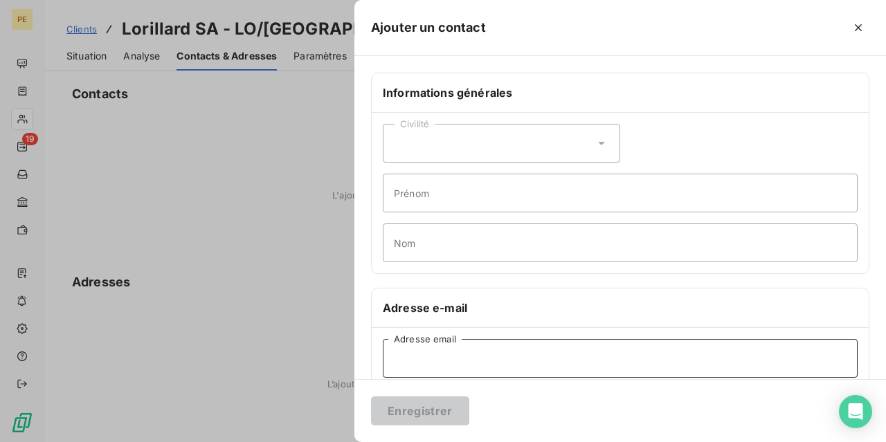
click at [408, 362] on input "Adresse email" at bounding box center [620, 358] width 475 height 39
paste input "[PERSON_NAME] <[DOMAIN_NAME][EMAIL_ADDRESS][DOMAIN_NAME]>"
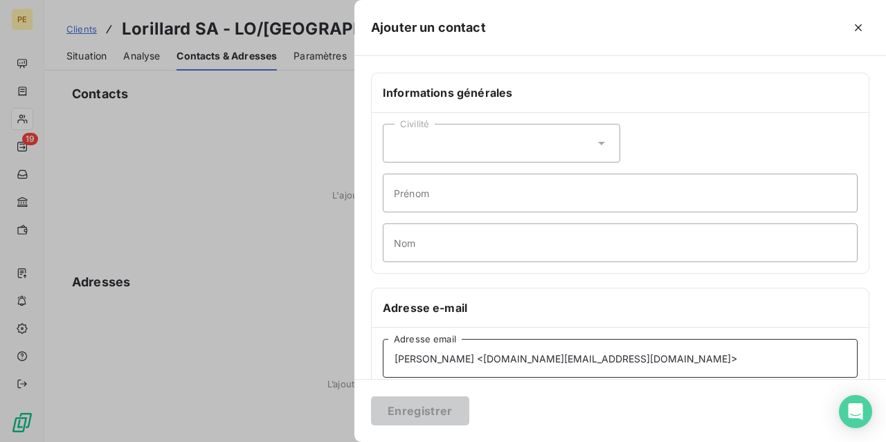
click at [517, 359] on input "[PERSON_NAME] <[DOMAIN_NAME][EMAIL_ADDRESS][DOMAIN_NAME]>" at bounding box center [620, 358] width 475 height 39
click at [533, 354] on input "[DOMAIN_NAME][EMAIL_ADDRESS][DOMAIN_NAME]>" at bounding box center [620, 358] width 475 height 39
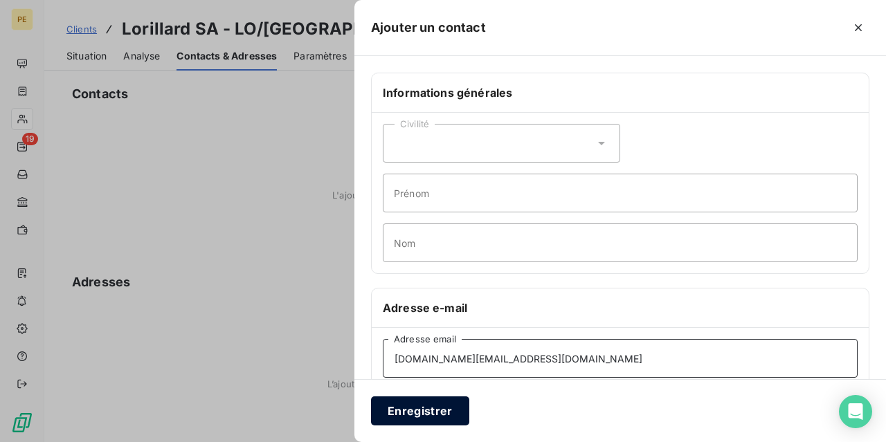
type input "[DOMAIN_NAME][EMAIL_ADDRESS][DOMAIN_NAME]"
click at [431, 408] on button "Enregistrer" at bounding box center [420, 411] width 98 height 29
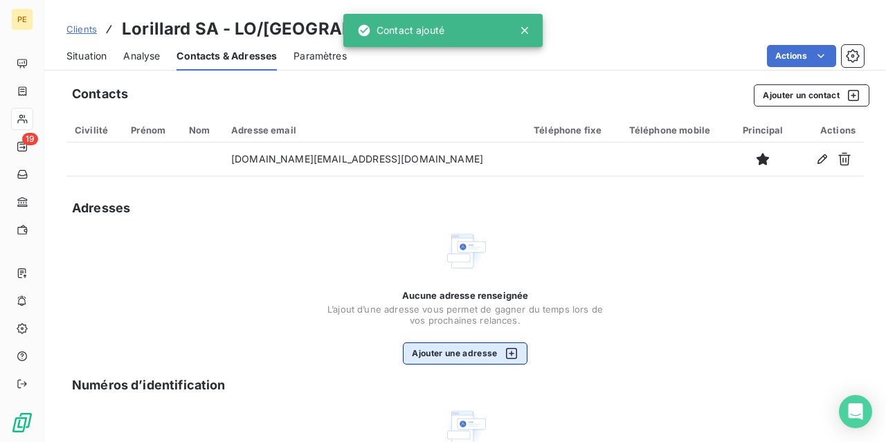
click at [515, 356] on icon "button" at bounding box center [512, 354] width 14 height 14
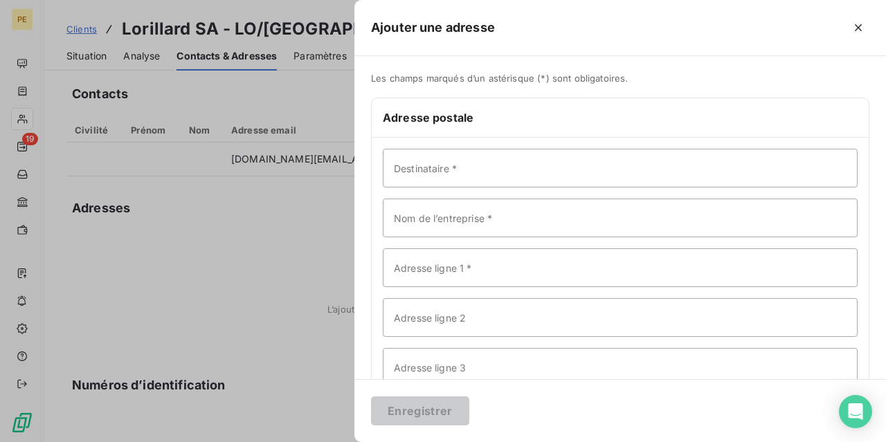
click at [322, 347] on div at bounding box center [443, 221] width 886 height 442
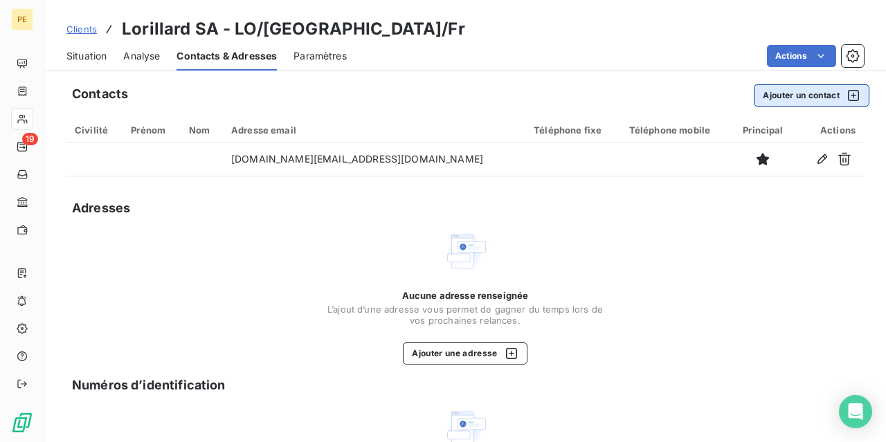
click at [849, 90] on icon "button" at bounding box center [854, 96] width 14 height 14
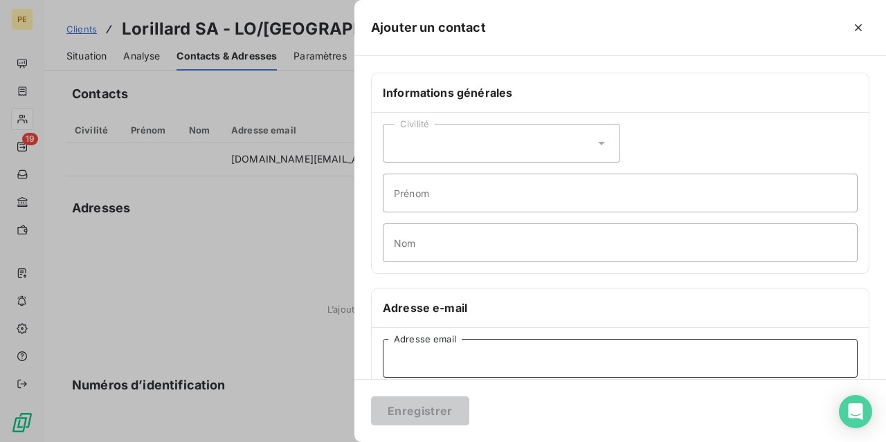
click at [422, 359] on input "Adresse email" at bounding box center [620, 358] width 475 height 39
paste input "lorillard achat <[EMAIL_ADDRESS][DOMAIN_NAME]>"
click at [466, 352] on input "lorillard achat <[EMAIL_ADDRESS][DOMAIN_NAME]>" at bounding box center [620, 358] width 475 height 39
click at [532, 357] on input "[EMAIL_ADDRESS][DOMAIN_NAME]>" at bounding box center [620, 358] width 475 height 39
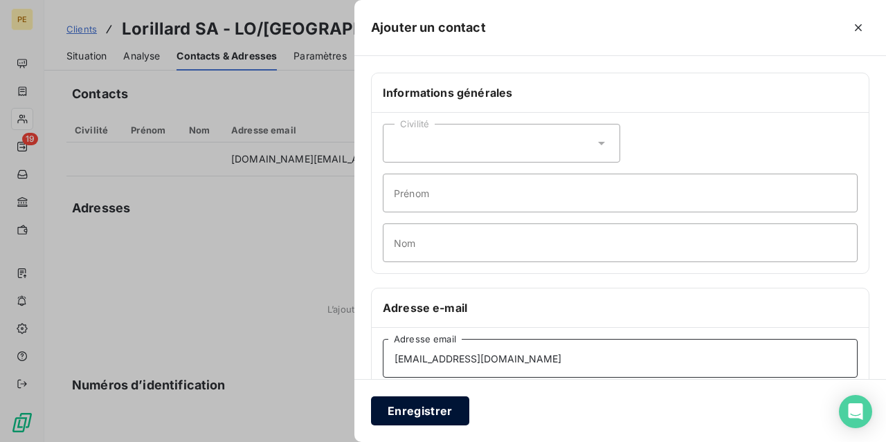
type input "[EMAIL_ADDRESS][DOMAIN_NAME]"
click at [430, 405] on button "Enregistrer" at bounding box center [420, 411] width 98 height 29
click at [642, 339] on input "[EMAIL_ADDRESS][DOMAIN_NAME]" at bounding box center [620, 358] width 475 height 39
click at [397, 358] on input "[EMAIL_ADDRESS][DOMAIN_NAME]" at bounding box center [620, 358] width 475 height 39
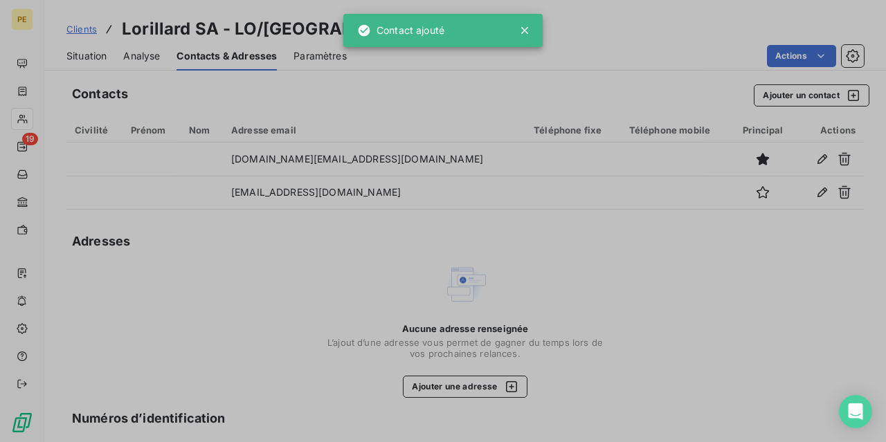
click at [435, 404] on div "Contacts Ajouter un contact Civilité Prénom Nom Adresse email Téléphone fixe Té…" at bounding box center [465, 342] width 842 height 532
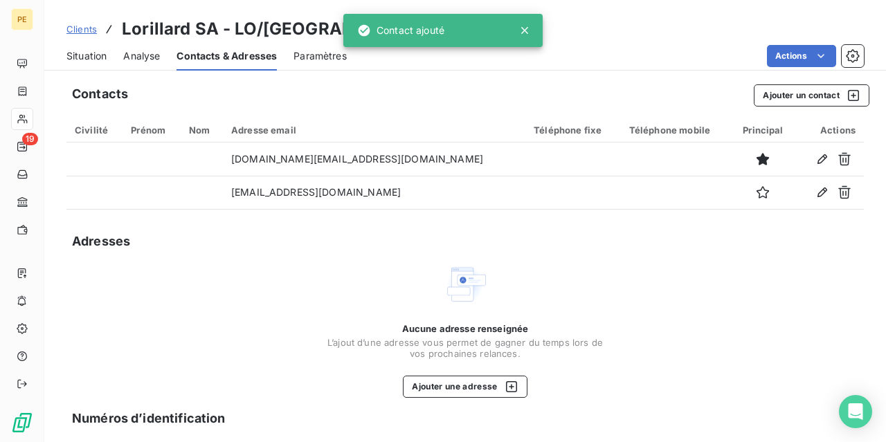
click at [91, 27] on span "Clients" at bounding box center [81, 29] width 30 height 11
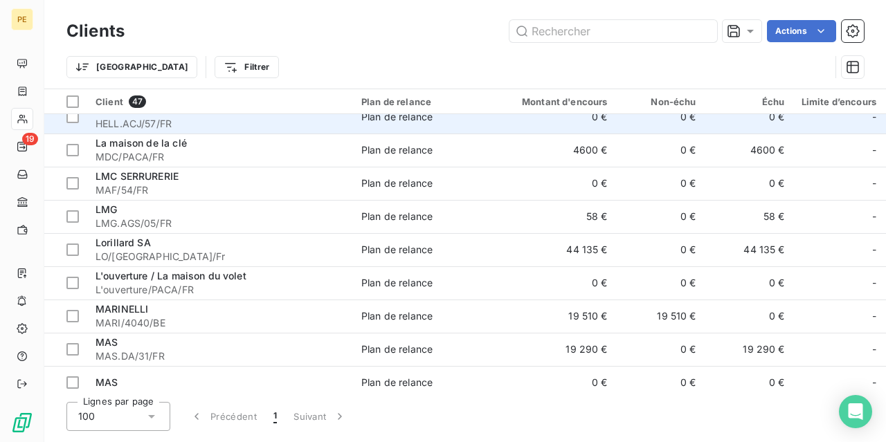
scroll to position [485, 0]
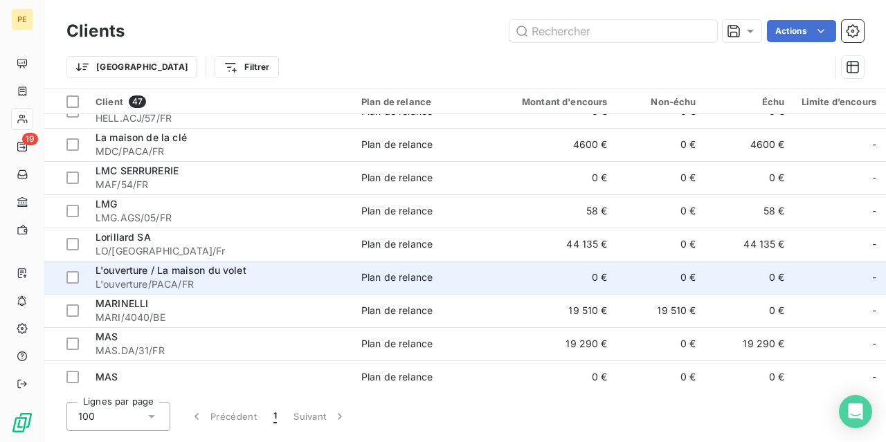
click at [142, 279] on span "L'ouverture/PACA/FR" at bounding box center [220, 285] width 249 height 14
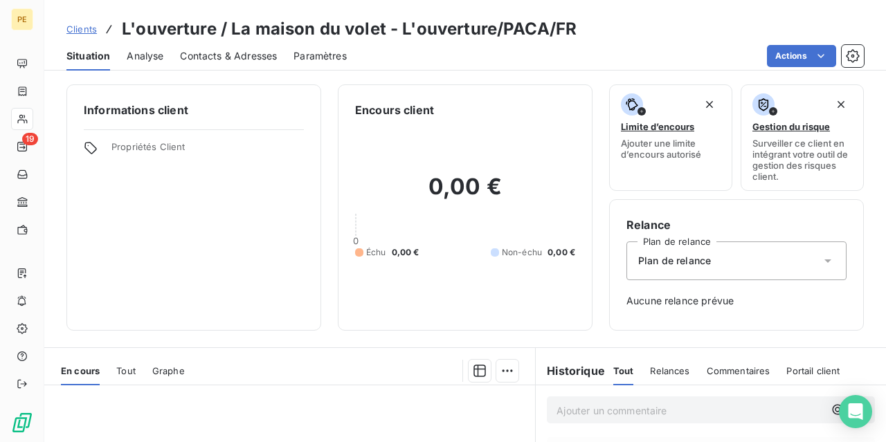
click at [229, 45] on div "Contacts & Adresses" at bounding box center [228, 56] width 97 height 29
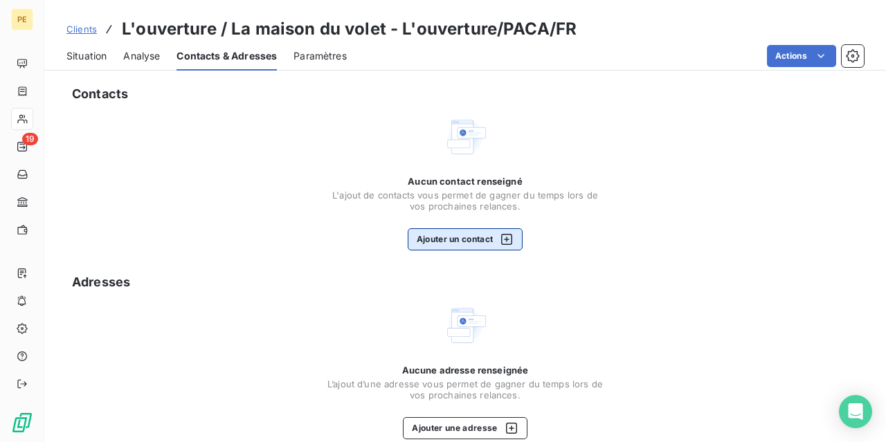
click at [506, 236] on icon "button" at bounding box center [507, 240] width 14 height 14
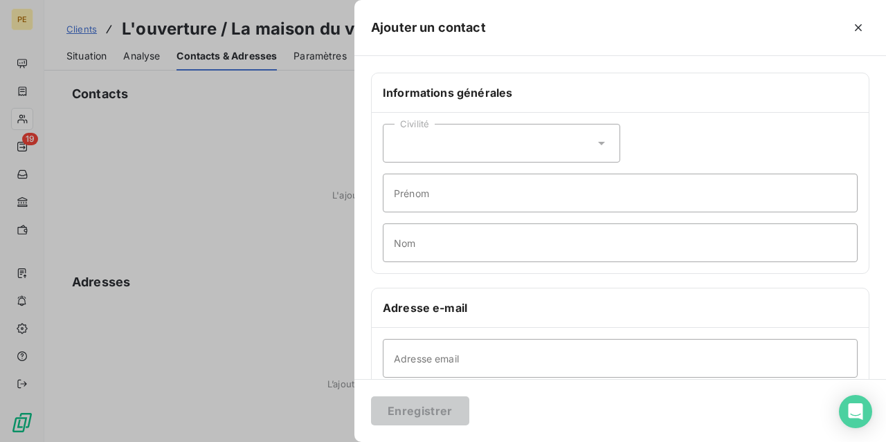
drag, startPoint x: 100, startPoint y: 142, endPoint x: 122, endPoint y: 138, distance: 21.7
click at [100, 142] on div at bounding box center [443, 221] width 886 height 442
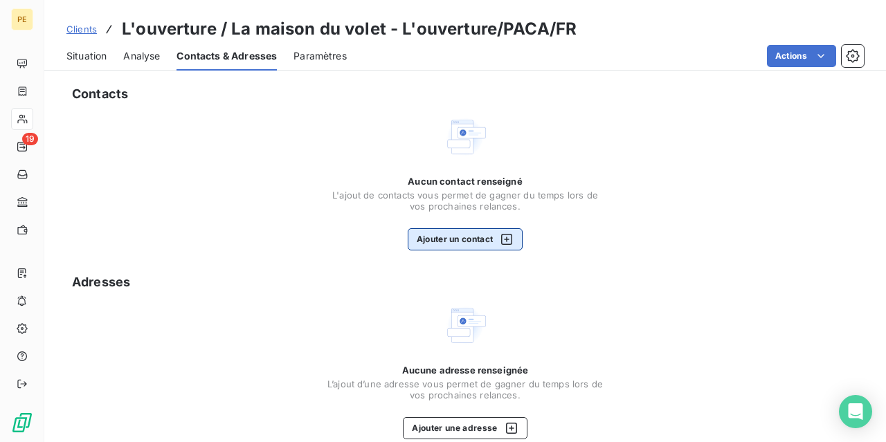
click at [505, 232] on button "Ajouter un contact" at bounding box center [466, 239] width 116 height 22
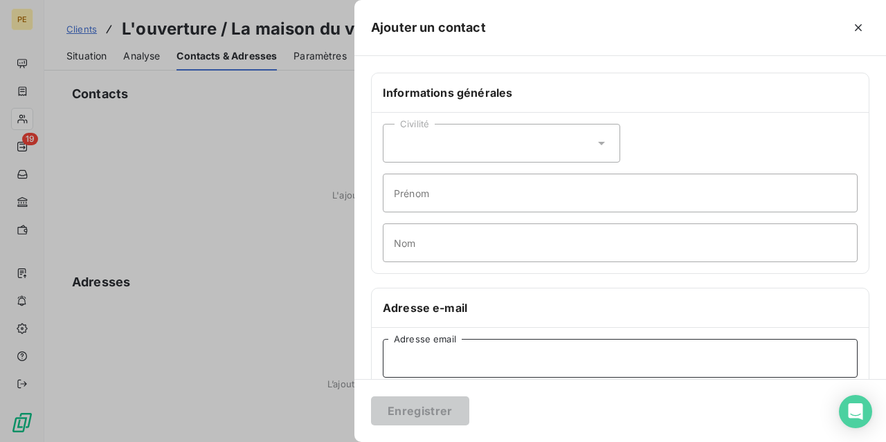
click at [408, 345] on input "Adresse email" at bounding box center [620, 358] width 475 height 39
paste input "L'OUVERTURE <[EMAIL_ADDRESS][DOMAIN_NAME]>"
click at [471, 356] on input "L'OUVERTURE <[EMAIL_ADDRESS][DOMAIN_NAME]>" at bounding box center [620, 358] width 475 height 39
click at [548, 356] on input "[EMAIL_ADDRESS][DOMAIN_NAME]>" at bounding box center [620, 358] width 475 height 39
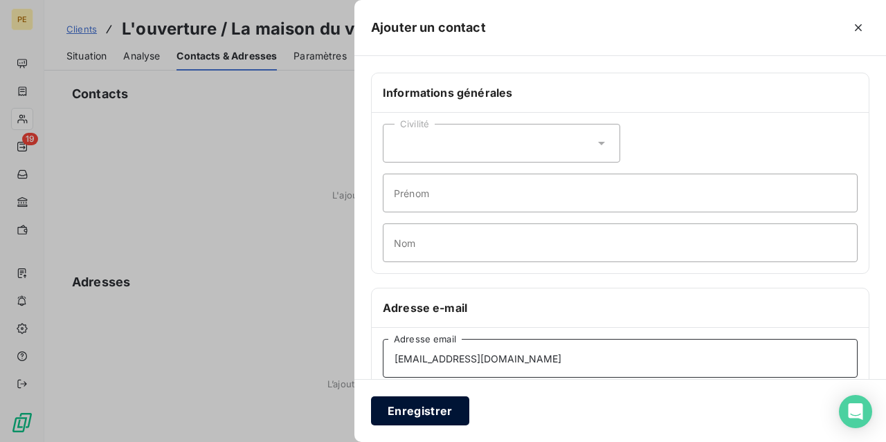
type input "[EMAIL_ADDRESS][DOMAIN_NAME]"
click at [410, 410] on button "Enregistrer" at bounding box center [420, 411] width 98 height 29
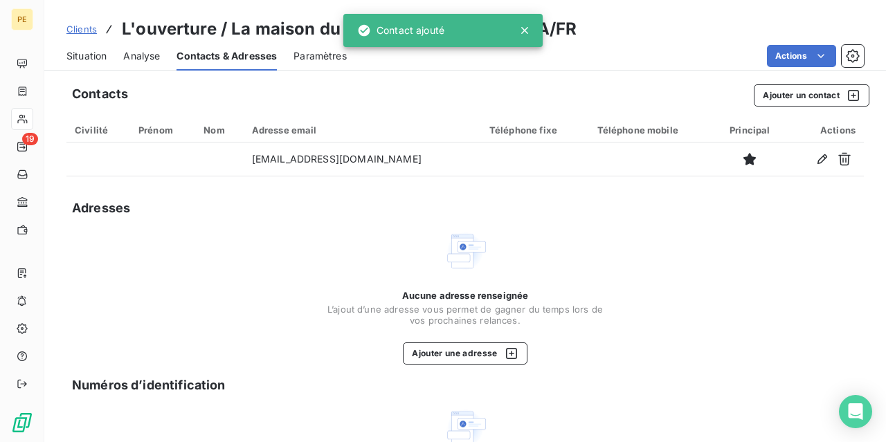
click at [91, 31] on span "Clients" at bounding box center [81, 29] width 30 height 11
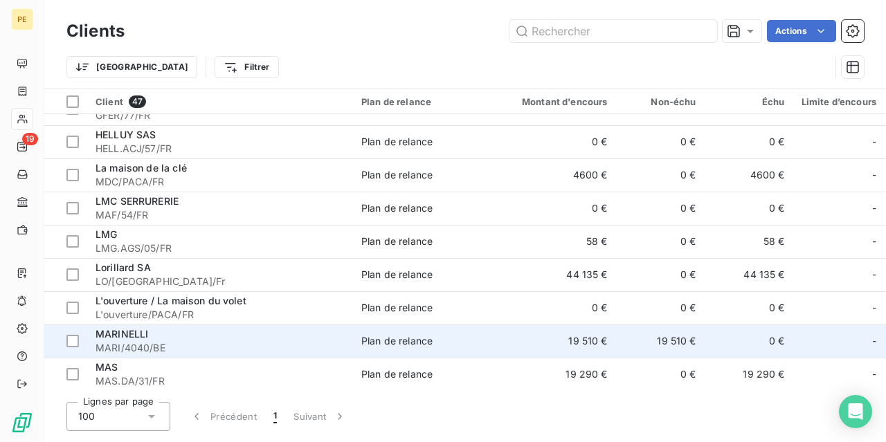
scroll to position [485, 0]
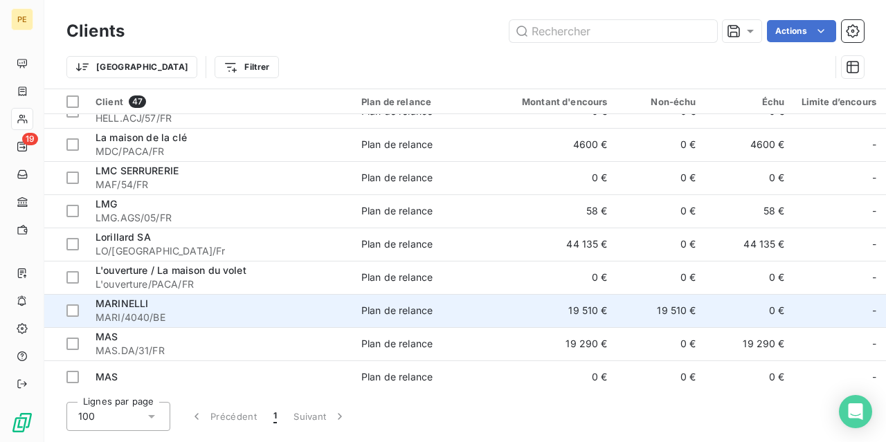
click at [137, 305] on span "MARINELLI" at bounding box center [122, 304] width 53 height 12
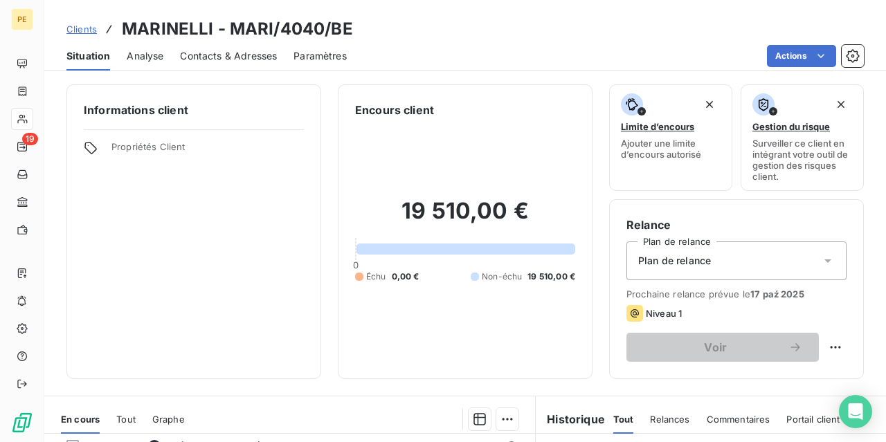
click at [235, 53] on span "Contacts & Adresses" at bounding box center [228, 56] width 97 height 14
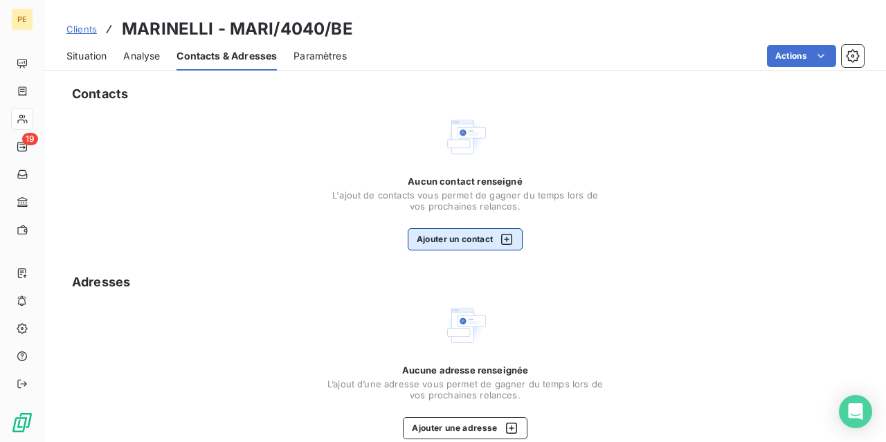
click at [512, 240] on icon "button" at bounding box center [506, 239] width 11 height 11
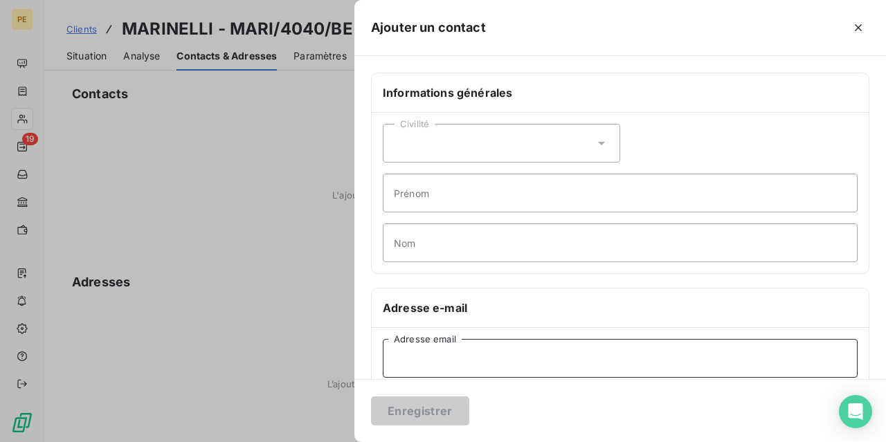
click at [401, 356] on input "Adresse email" at bounding box center [620, 358] width 475 height 39
paste input "info | MarinelliPlus sprl <[EMAIL_ADDRESS][DOMAIN_NAME]>"
click at [503, 356] on input "info | MarinelliPlus sprl <[EMAIL_ADDRESS][DOMAIN_NAME]>" at bounding box center [620, 358] width 475 height 39
click at [805, 343] on input "[EMAIL_ADDRESS][DOMAIN_NAME]>" at bounding box center [620, 358] width 475 height 39
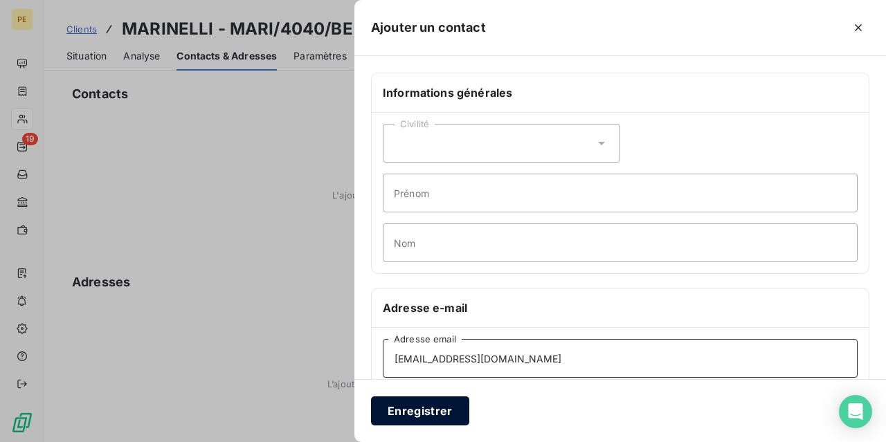
type input "[EMAIL_ADDRESS][DOMAIN_NAME]"
click at [406, 409] on button "Enregistrer" at bounding box center [420, 411] width 98 height 29
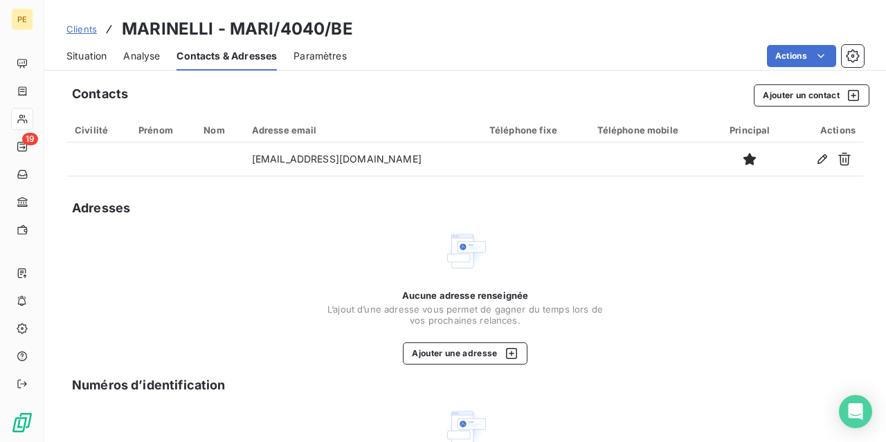
click at [89, 30] on span "Clients" at bounding box center [81, 29] width 30 height 11
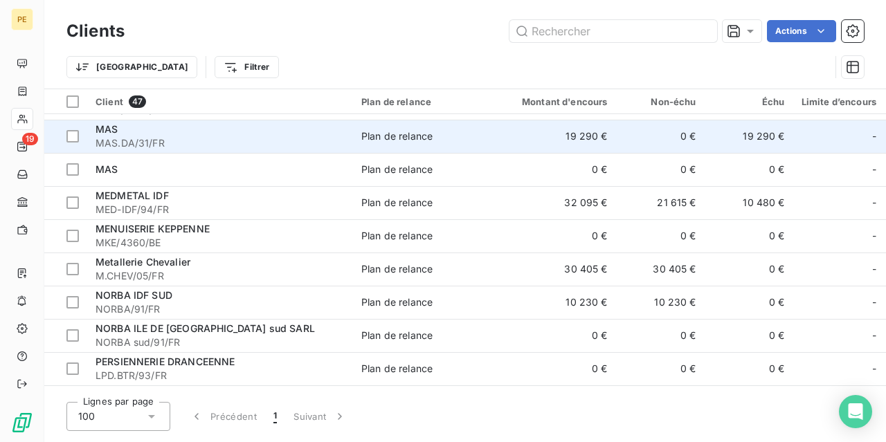
scroll to position [623, 0]
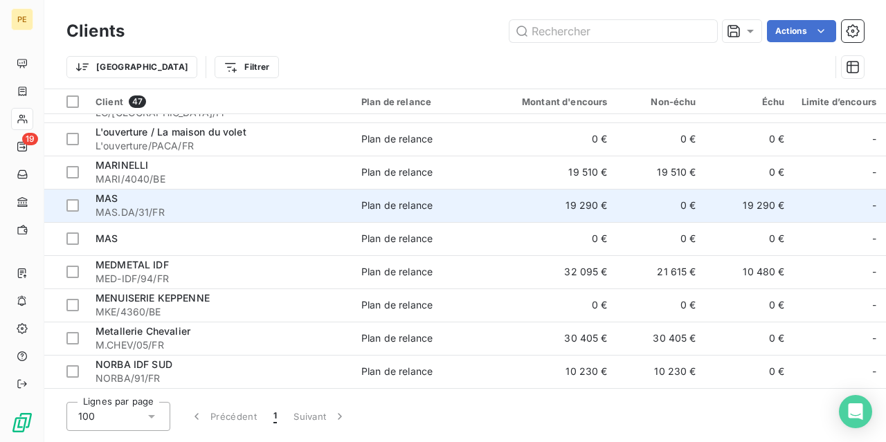
click at [132, 206] on span "MAS.DA/31/FR" at bounding box center [220, 213] width 249 height 14
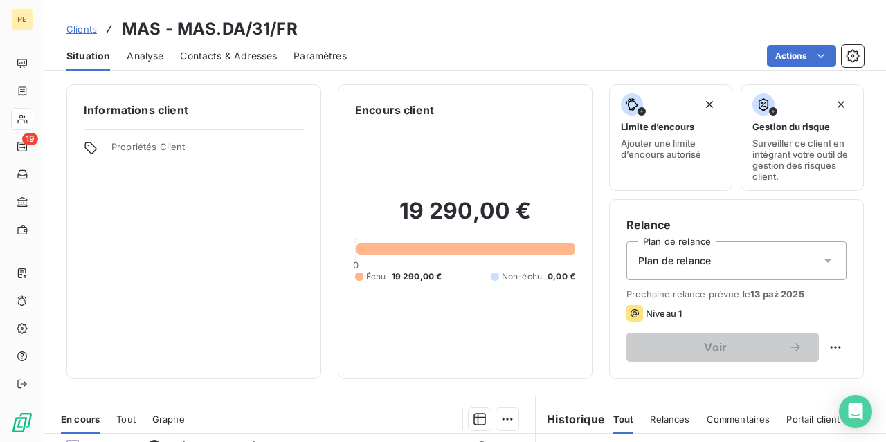
click at [219, 52] on span "Contacts & Adresses" at bounding box center [228, 56] width 97 height 14
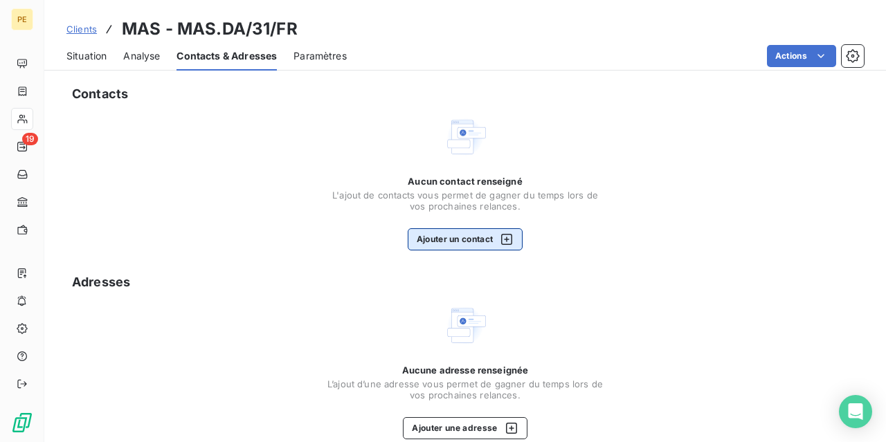
click at [510, 237] on icon "button" at bounding box center [507, 240] width 14 height 14
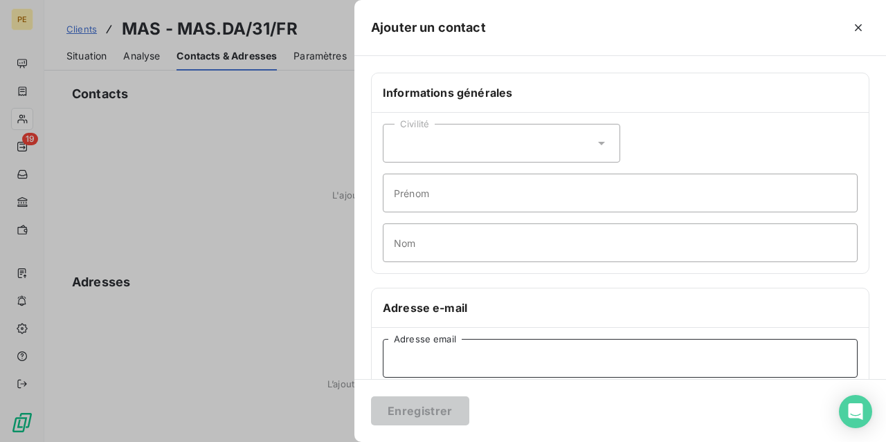
click at [480, 370] on input "Adresse email" at bounding box center [620, 358] width 475 height 39
paste input "[EMAIL_ADDRESS][DOMAIN_NAME]"
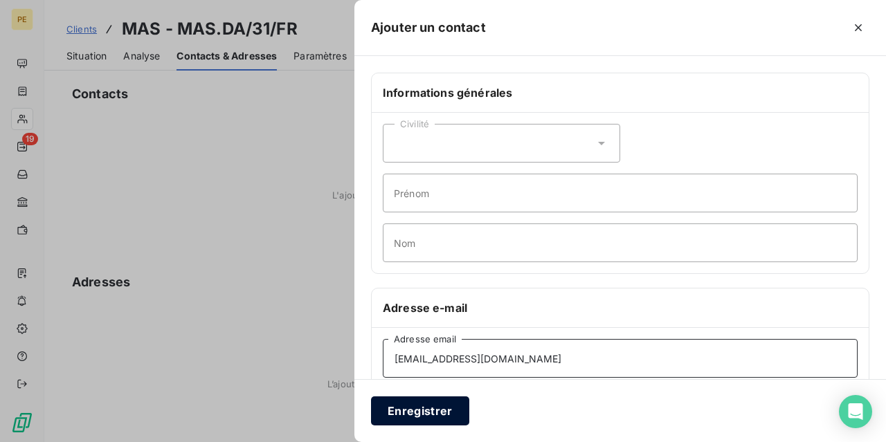
type input "[EMAIL_ADDRESS][DOMAIN_NAME]"
click at [426, 406] on button "Enregistrer" at bounding box center [420, 411] width 98 height 29
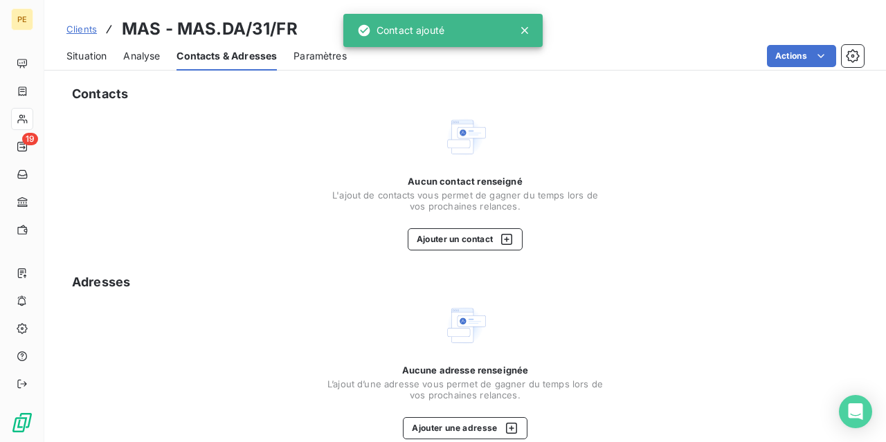
click at [91, 30] on span "Clients" at bounding box center [81, 29] width 30 height 11
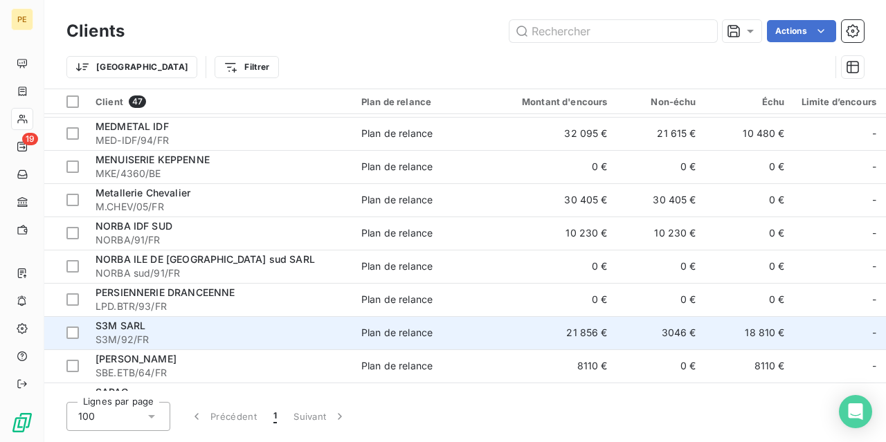
scroll to position [692, 0]
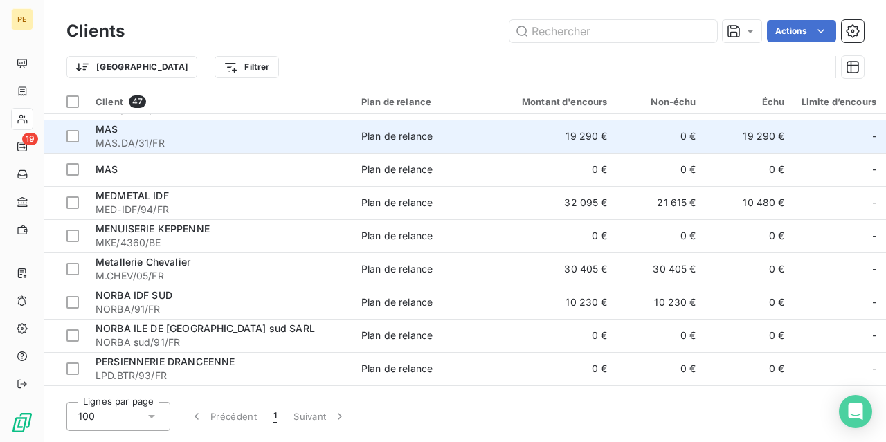
click at [141, 135] on div "MAS" at bounding box center [220, 130] width 249 height 14
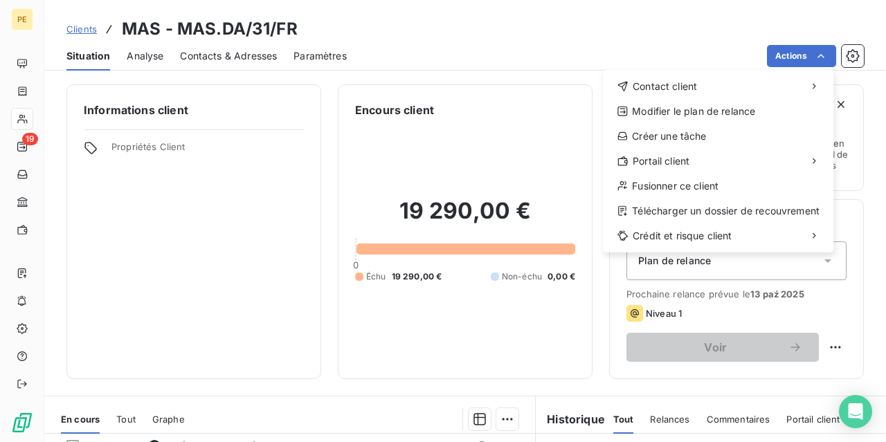
click at [826, 59] on html "PE 19 Clients MAS - MAS.DA/31/FR Situation Analyse Contacts & Adresses Paramètr…" at bounding box center [443, 221] width 886 height 442
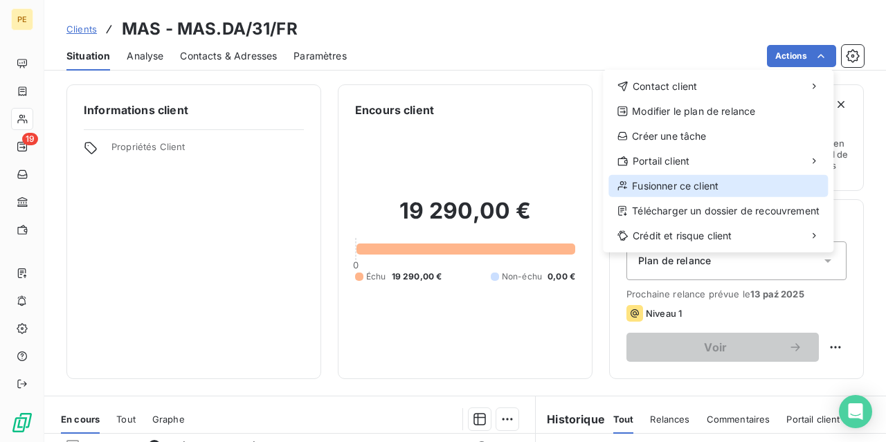
click at [696, 183] on div "Fusionner ce client" at bounding box center [717, 186] width 219 height 22
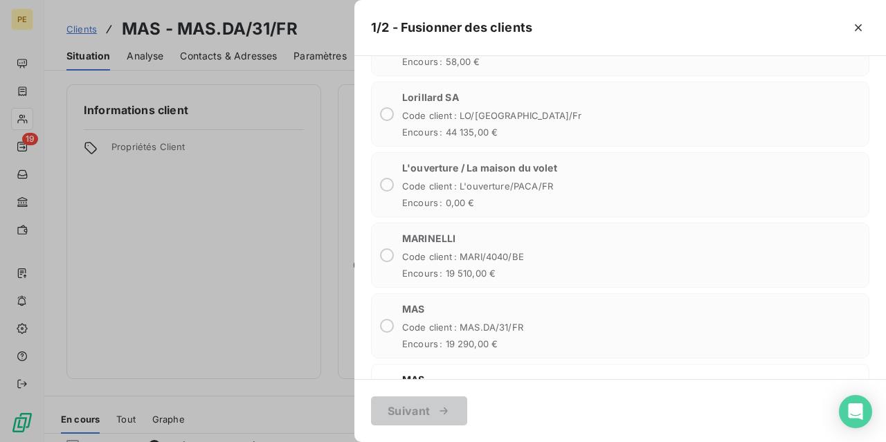
scroll to position [1661, 0]
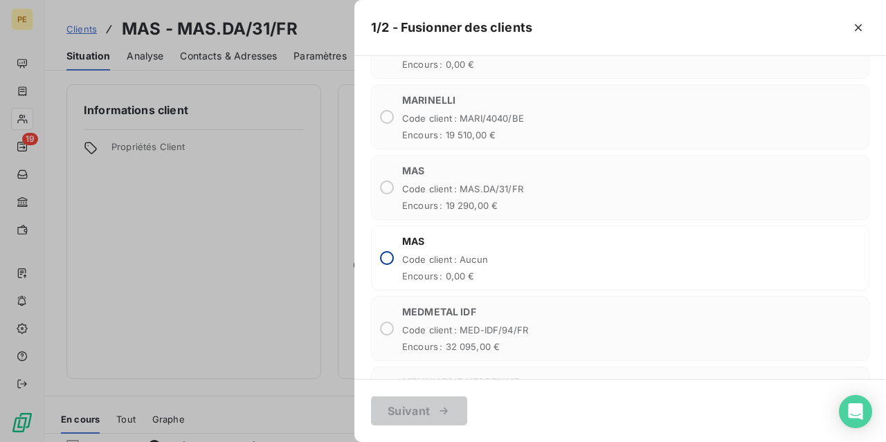
click at [390, 251] on input "radio" at bounding box center [387, 258] width 14 height 14
radio input "true"
click at [427, 406] on button "Suivant" at bounding box center [419, 411] width 96 height 29
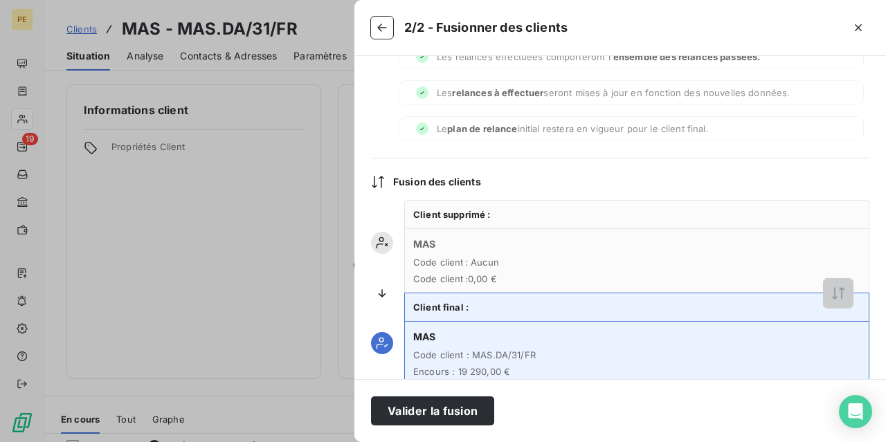
scroll to position [119, 0]
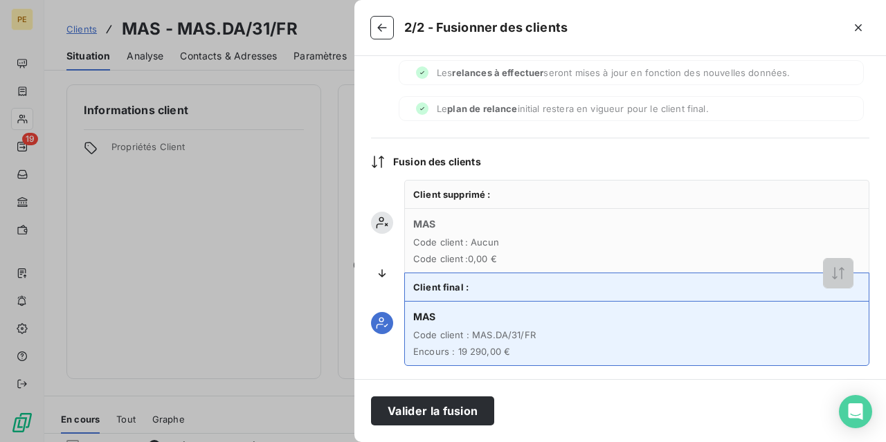
click at [453, 408] on button "Valider la fusion" at bounding box center [432, 411] width 123 height 29
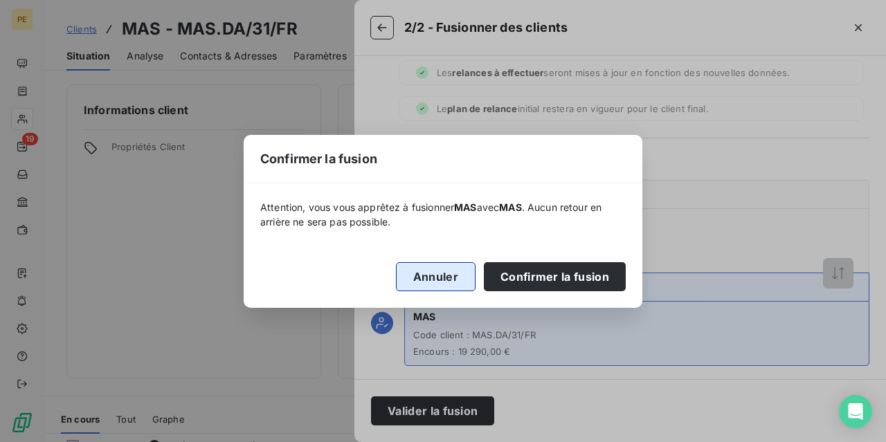
click at [441, 278] on button "Annuler" at bounding box center [436, 276] width 80 height 29
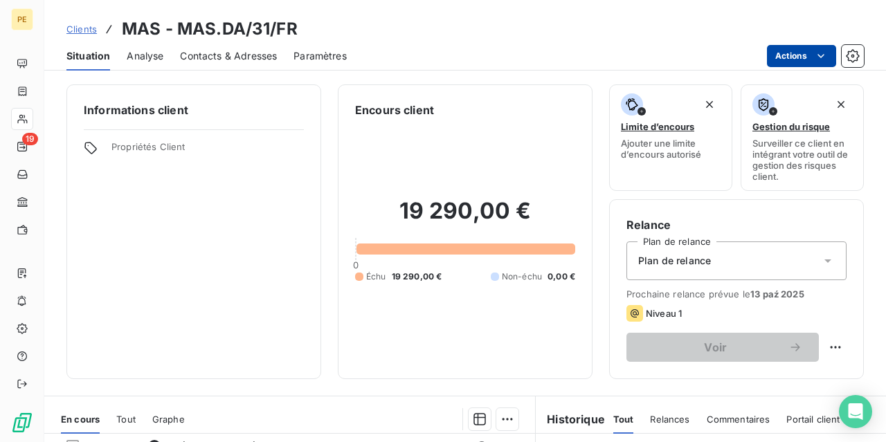
click at [798, 56] on html "PE 19 Clients MAS - MAS.DA/31/FR Situation Analyse Contacts & Adresses Paramètr…" at bounding box center [443, 221] width 886 height 442
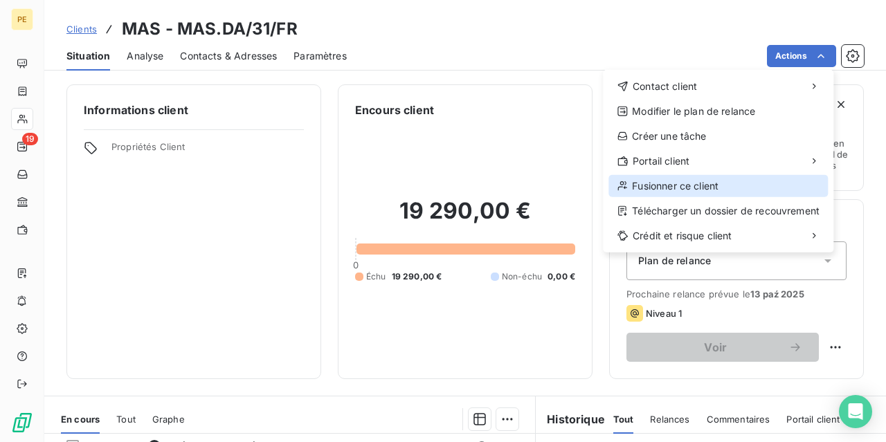
click at [660, 188] on div "Fusionner ce client" at bounding box center [717, 186] width 219 height 22
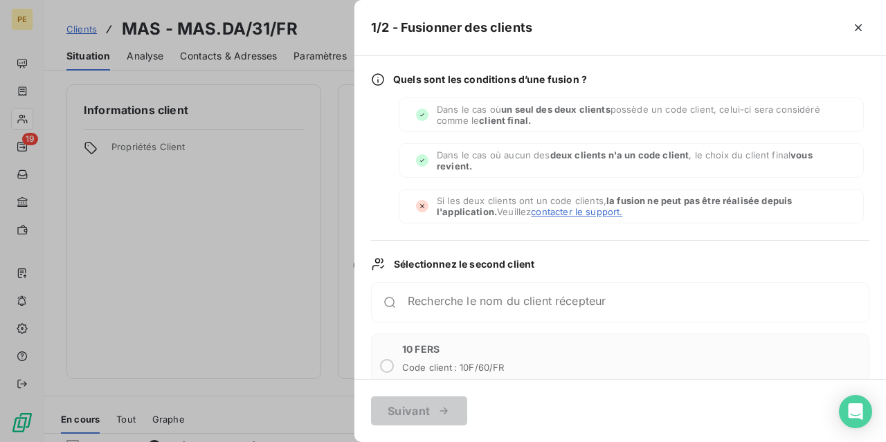
scroll to position [208, 0]
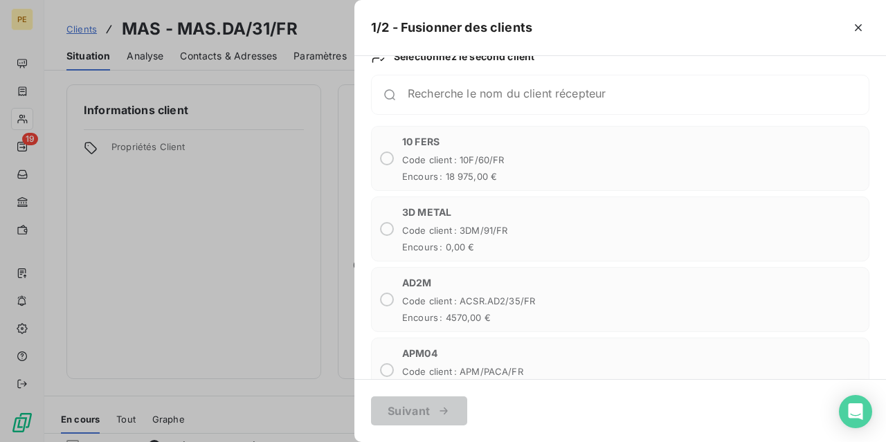
click at [276, 212] on div at bounding box center [443, 221] width 886 height 442
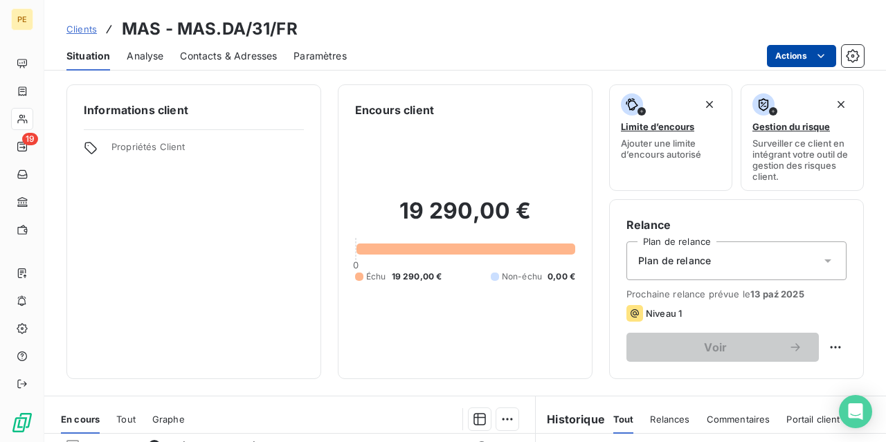
click at [787, 57] on html "PE 19 Clients MAS - MAS.DA/31/FR Situation Analyse Contacts & Adresses Paramètr…" at bounding box center [443, 221] width 886 height 442
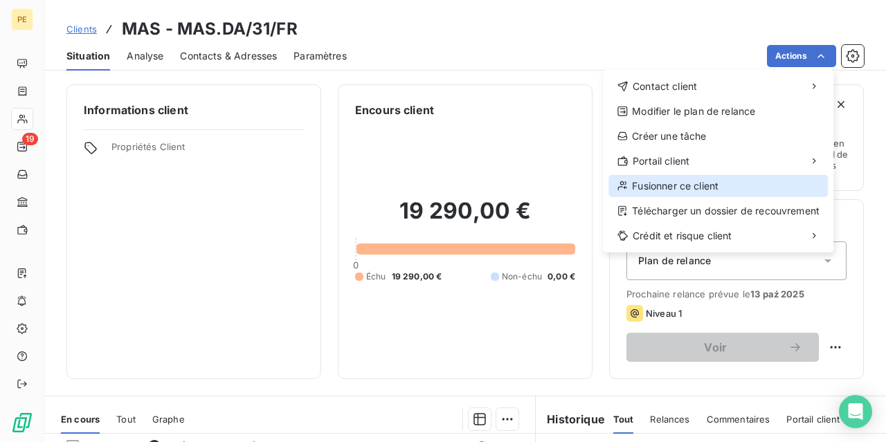
click at [667, 183] on div "Fusionner ce client" at bounding box center [717, 186] width 219 height 22
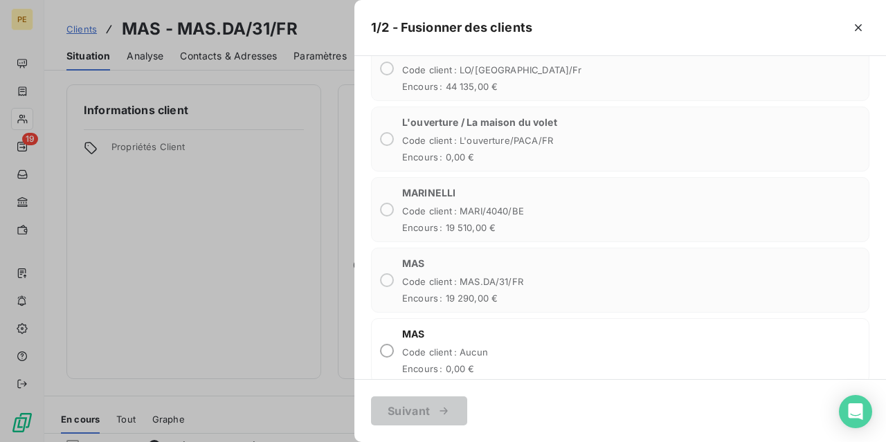
scroll to position [1592, 0]
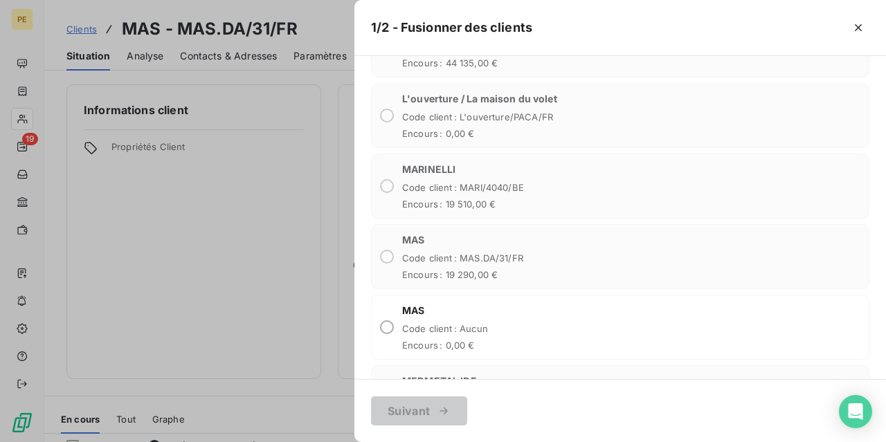
click at [398, 320] on div "MAS Code client : Aucun Encours : 0,00 €" at bounding box center [620, 327] width 498 height 65
radio input "true"
click at [436, 405] on div "button" at bounding box center [440, 411] width 21 height 14
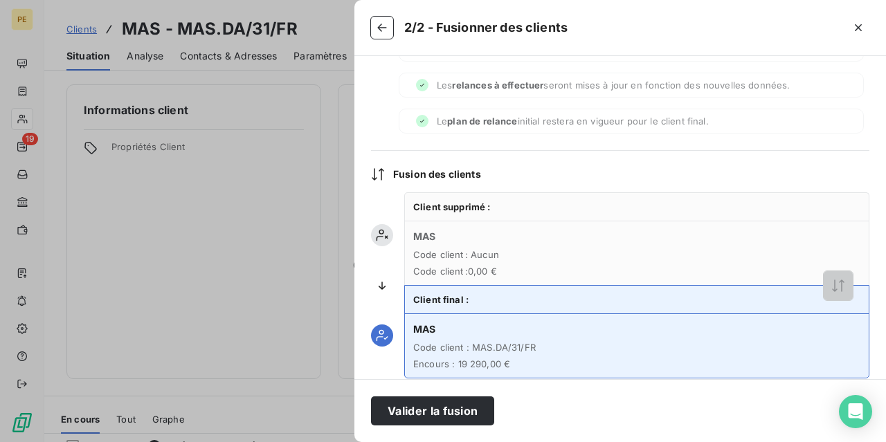
scroll to position [119, 0]
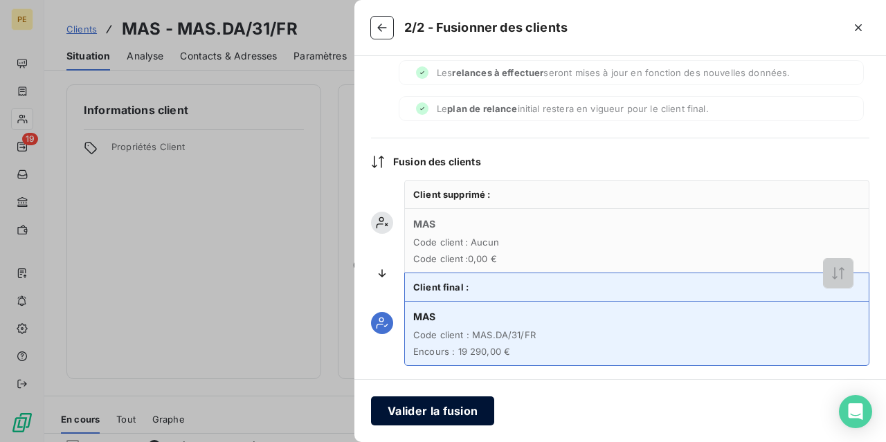
click at [428, 407] on button "Valider la fusion" at bounding box center [432, 411] width 123 height 29
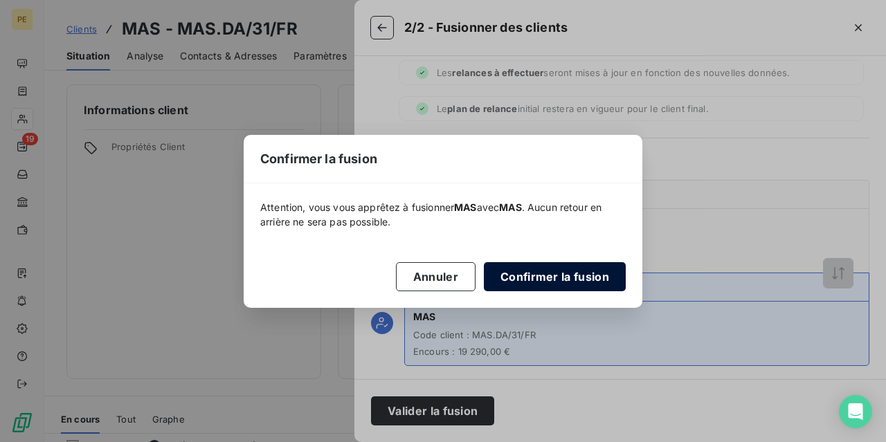
click at [536, 272] on button "Confirmer la fusion" at bounding box center [555, 276] width 142 height 29
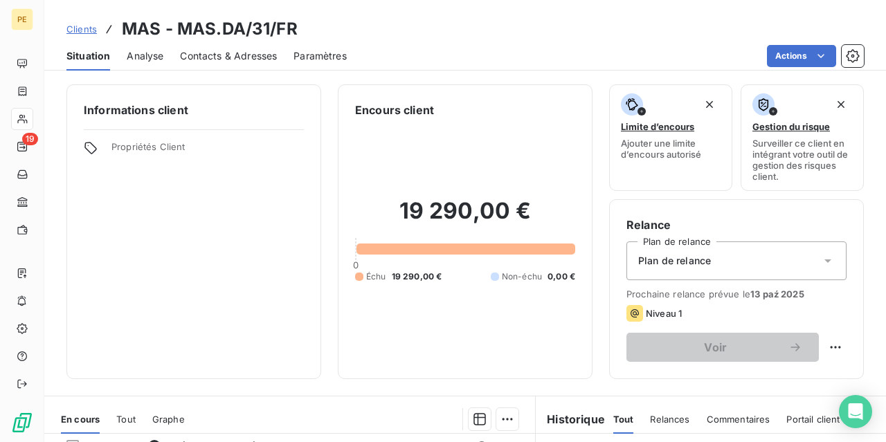
click at [222, 55] on span "Contacts & Adresses" at bounding box center [228, 56] width 97 height 14
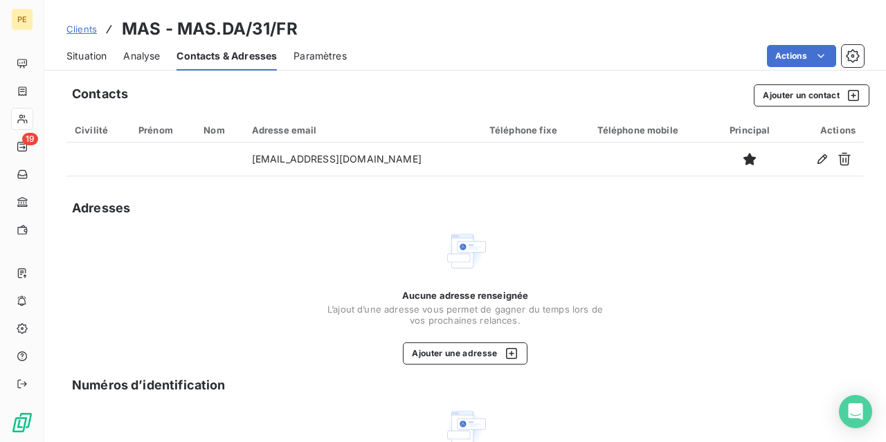
click at [92, 31] on span "Clients" at bounding box center [81, 29] width 30 height 11
